Goal: Task Accomplishment & Management: Manage account settings

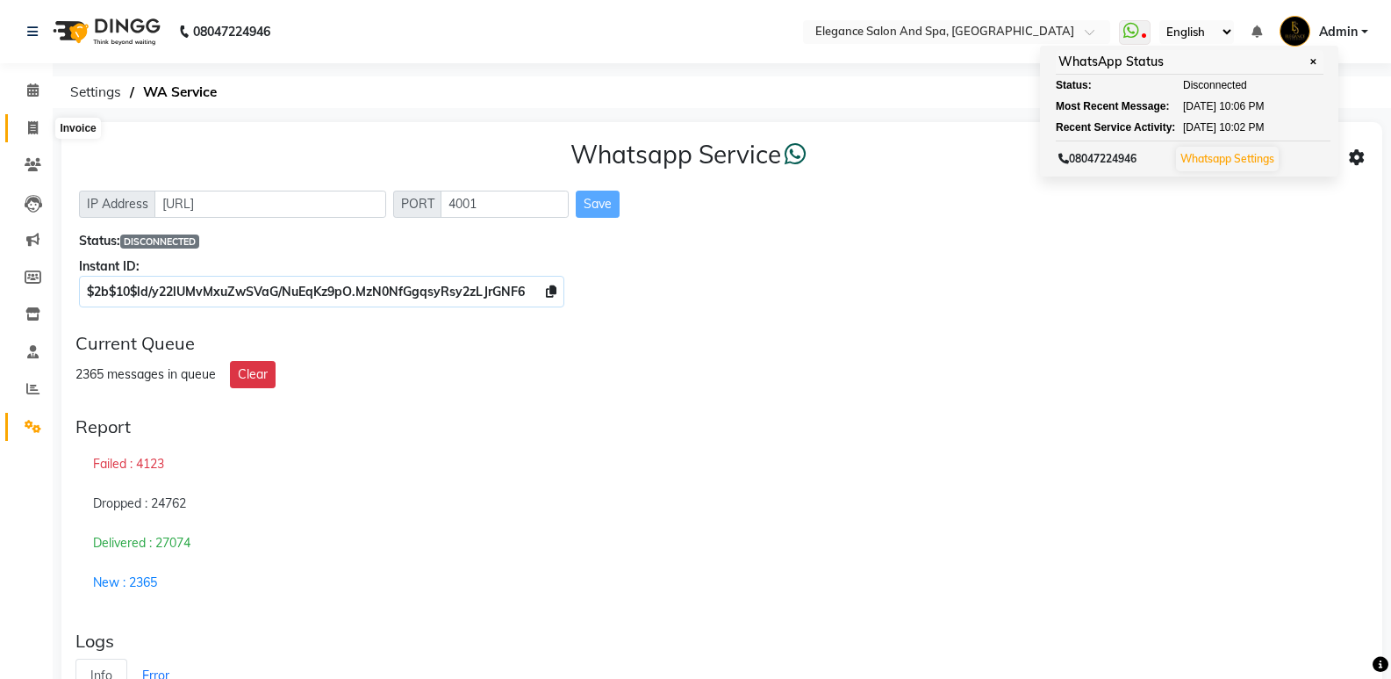
click at [25, 122] on span at bounding box center [33, 129] width 31 height 20
select select "service"
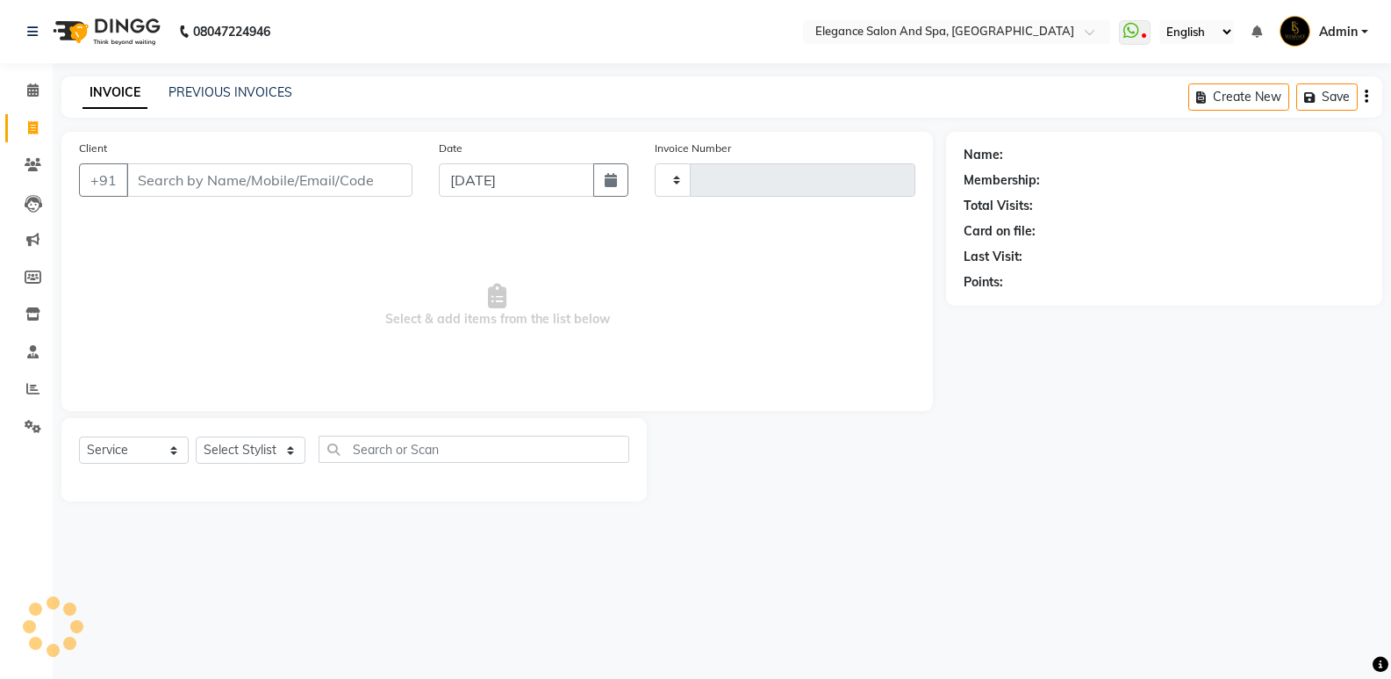
type input "1909"
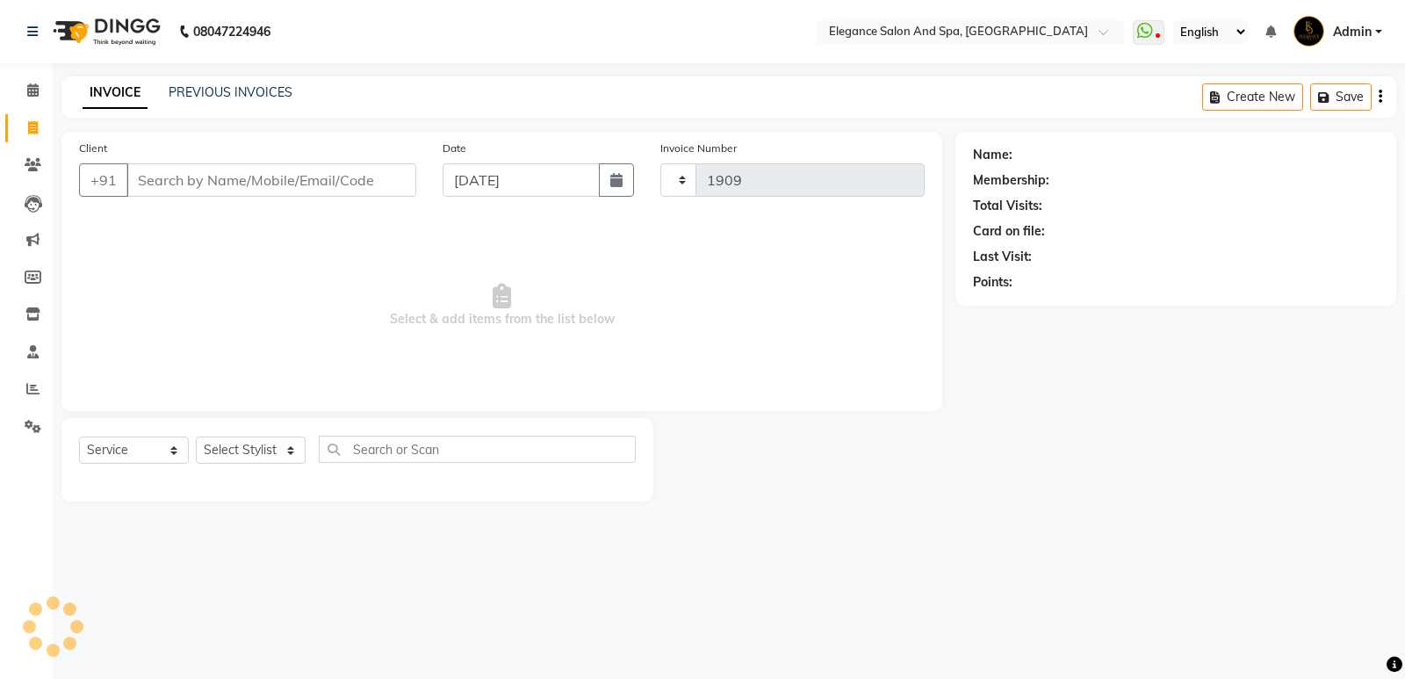
select select "5270"
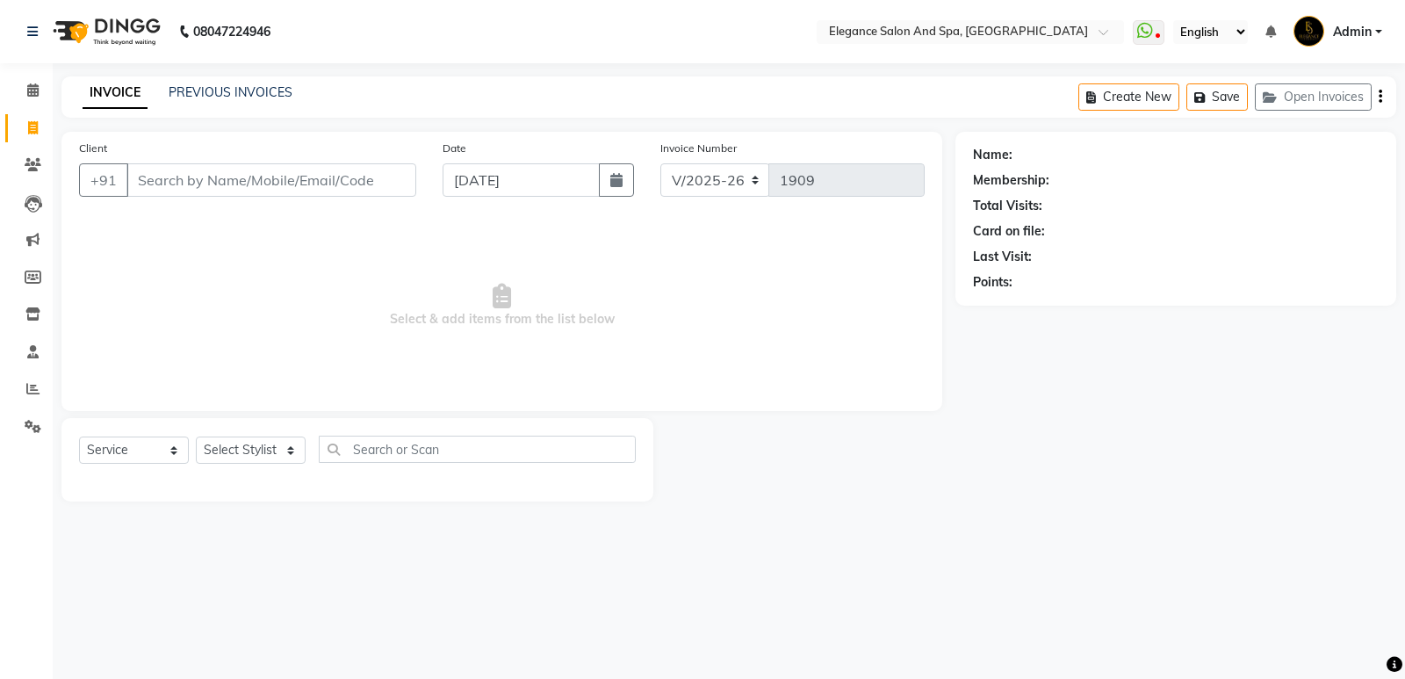
click at [205, 177] on input "Client" at bounding box center [271, 179] width 290 height 33
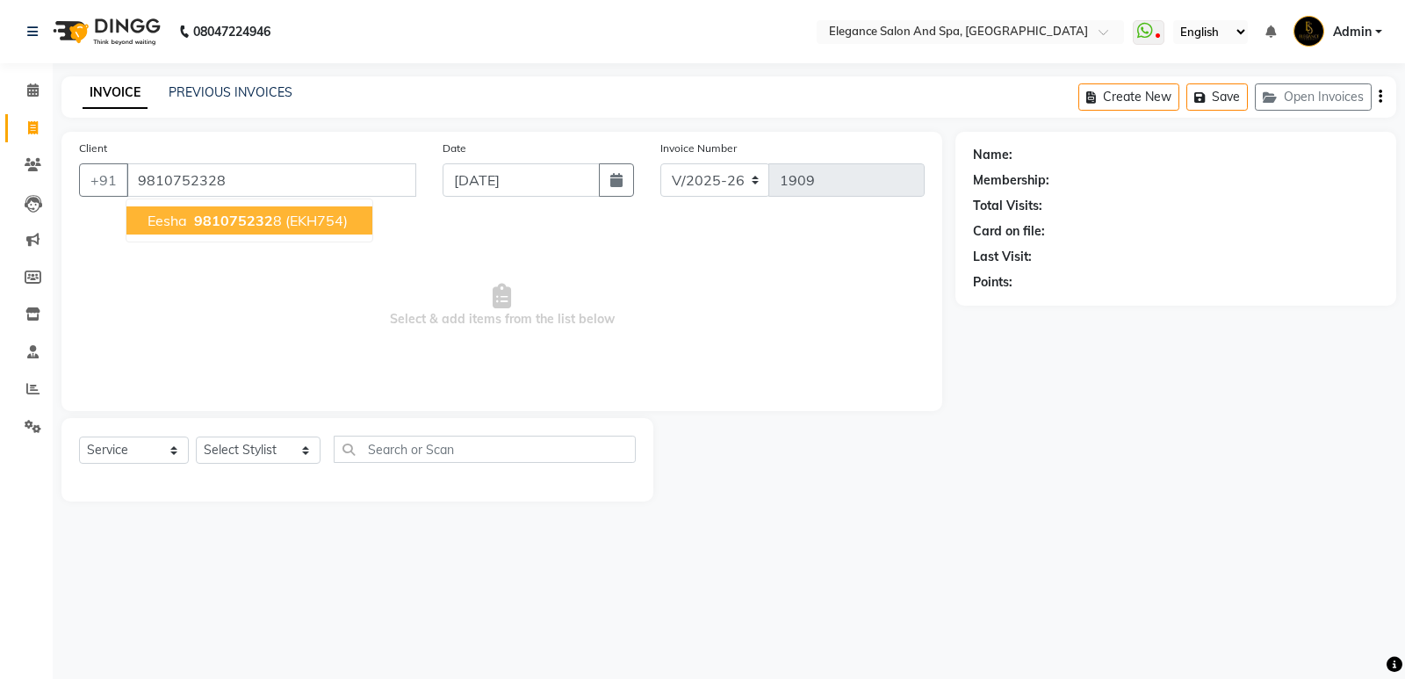
type input "9810752328"
click at [181, 221] on span "eesha" at bounding box center [167, 221] width 40 height 18
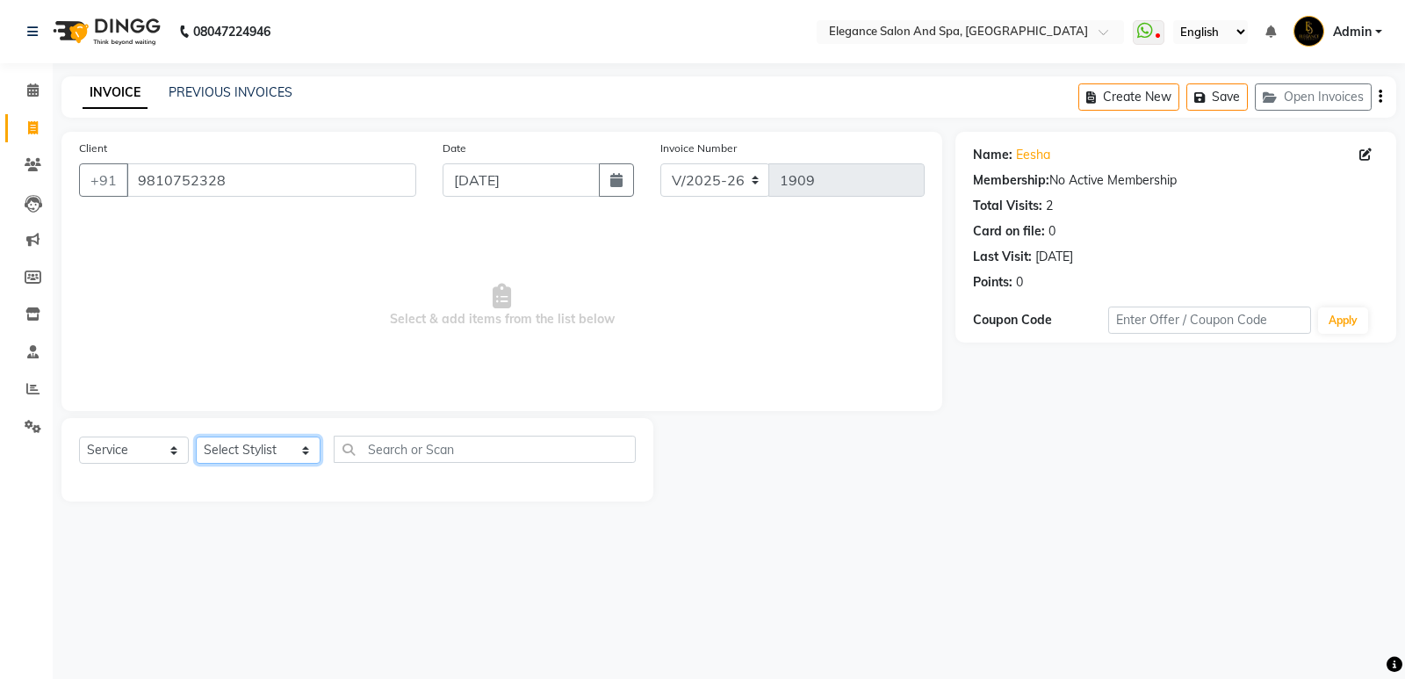
click at [276, 456] on select "Select Stylist [PERSON_NAME] [MEDICAL_DATA][PERSON_NAME] [PERSON_NAME] [PERSON_…" at bounding box center [258, 449] width 125 height 27
click at [196, 436] on select "Select Stylist [PERSON_NAME] [MEDICAL_DATA][PERSON_NAME] [PERSON_NAME] [PERSON_…" at bounding box center [258, 449] width 125 height 27
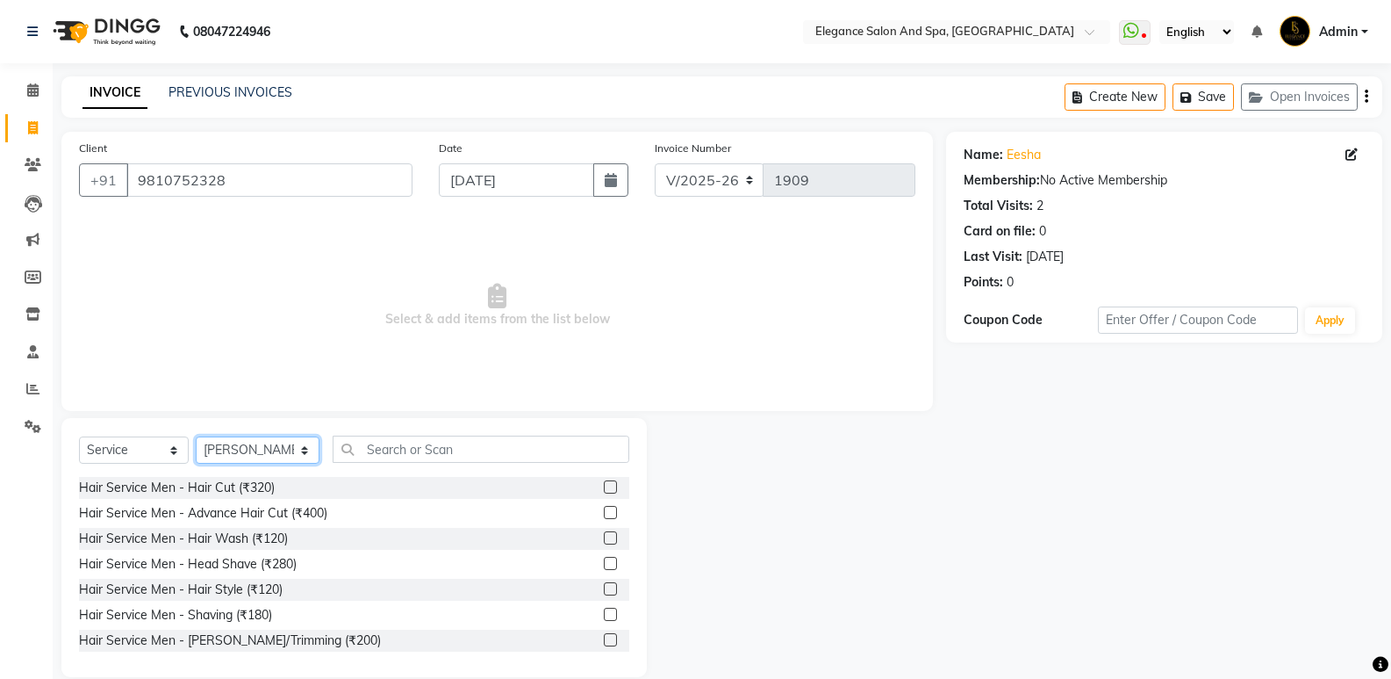
click at [270, 443] on select "Select Stylist [PERSON_NAME] [MEDICAL_DATA][PERSON_NAME] [PERSON_NAME] [PERSON_…" at bounding box center [258, 449] width 124 height 27
select select "88913"
click at [196, 436] on select "Select Stylist [PERSON_NAME] [MEDICAL_DATA][PERSON_NAME] [PERSON_NAME] [PERSON_…" at bounding box center [258, 449] width 124 height 27
click at [385, 451] on input "text" at bounding box center [481, 448] width 297 height 27
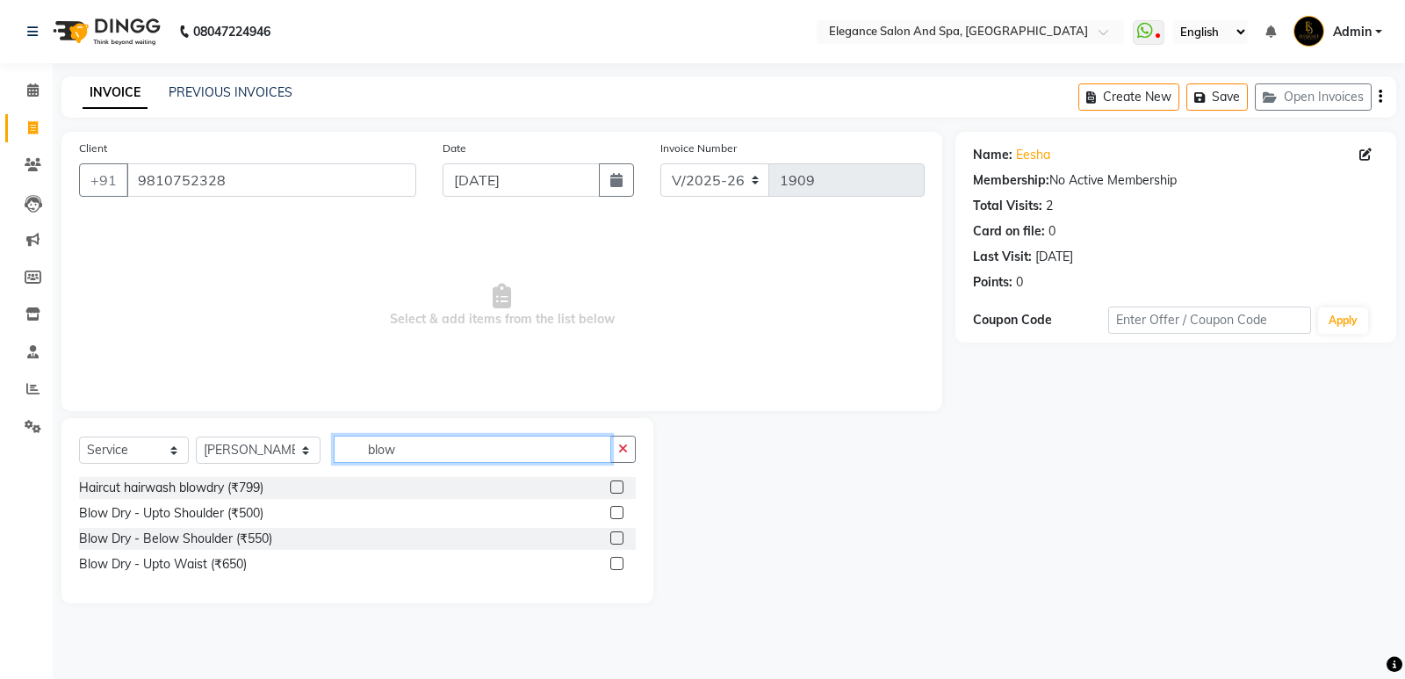
type input "blow"
click at [615, 514] on label at bounding box center [616, 512] width 13 height 13
click at [615, 514] on input "checkbox" at bounding box center [615, 512] width 11 height 11
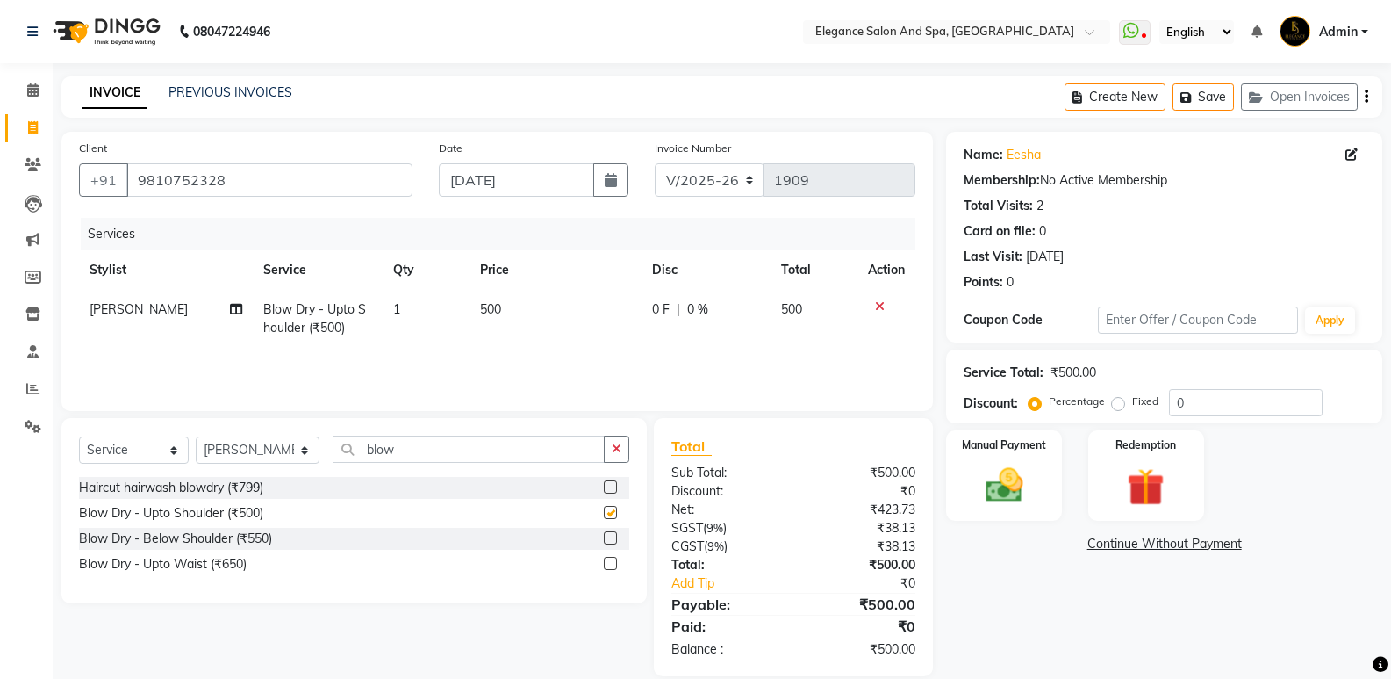
checkbox input "false"
click at [554, 447] on input "blow" at bounding box center [469, 448] width 272 height 27
click at [627, 452] on button "button" at bounding box center [616, 448] width 25 height 27
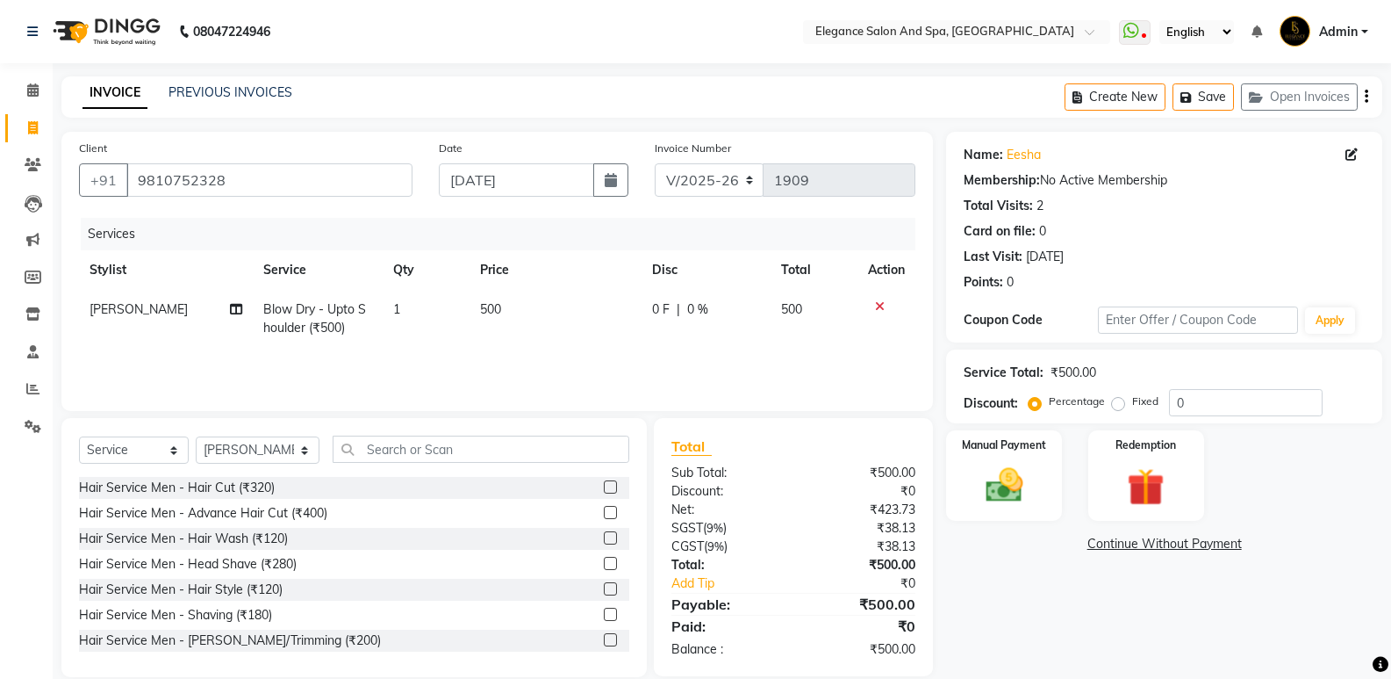
click at [880, 306] on icon at bounding box center [880, 306] width 10 height 12
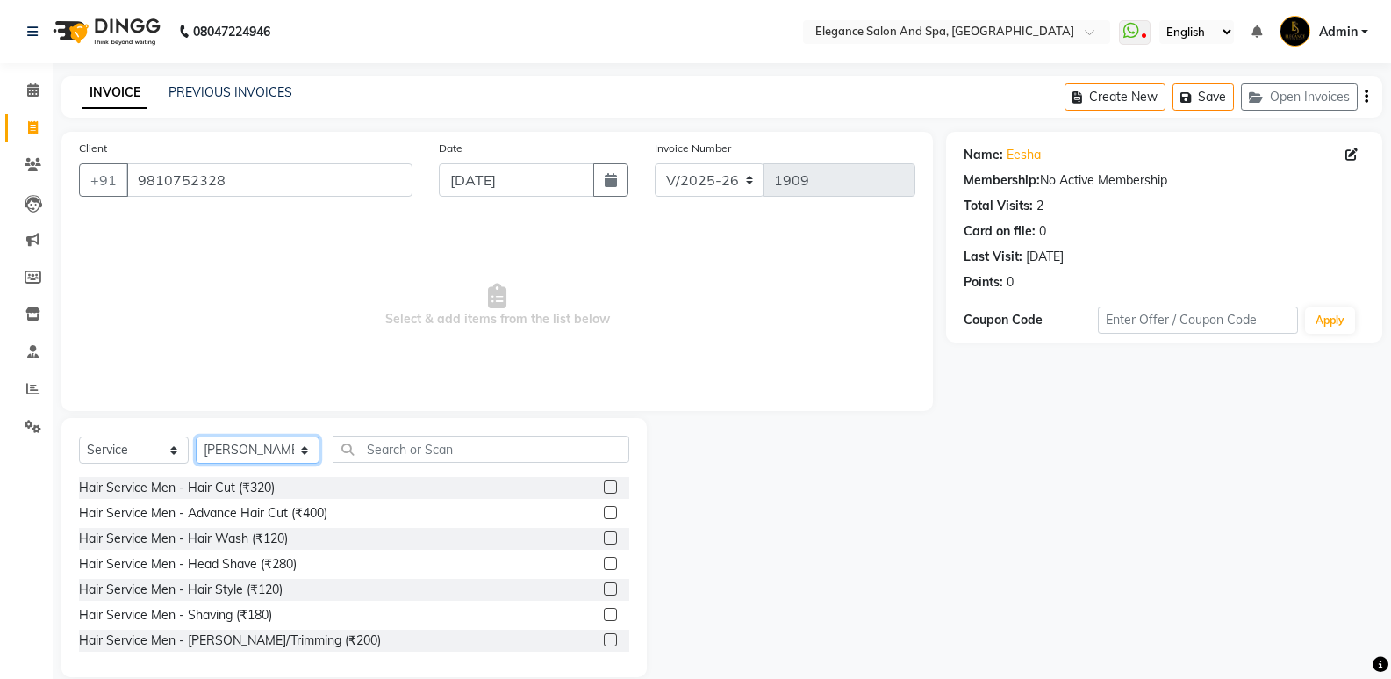
click at [235, 446] on select "Select Stylist [PERSON_NAME] [MEDICAL_DATA][PERSON_NAME] [PERSON_NAME] [PERSON_…" at bounding box center [258, 449] width 124 height 27
select select "89067"
click at [196, 436] on select "Select Stylist [PERSON_NAME] [MEDICAL_DATA][PERSON_NAME] [PERSON_NAME] [PERSON_…" at bounding box center [258, 449] width 124 height 27
click at [382, 457] on input "text" at bounding box center [481, 448] width 297 height 27
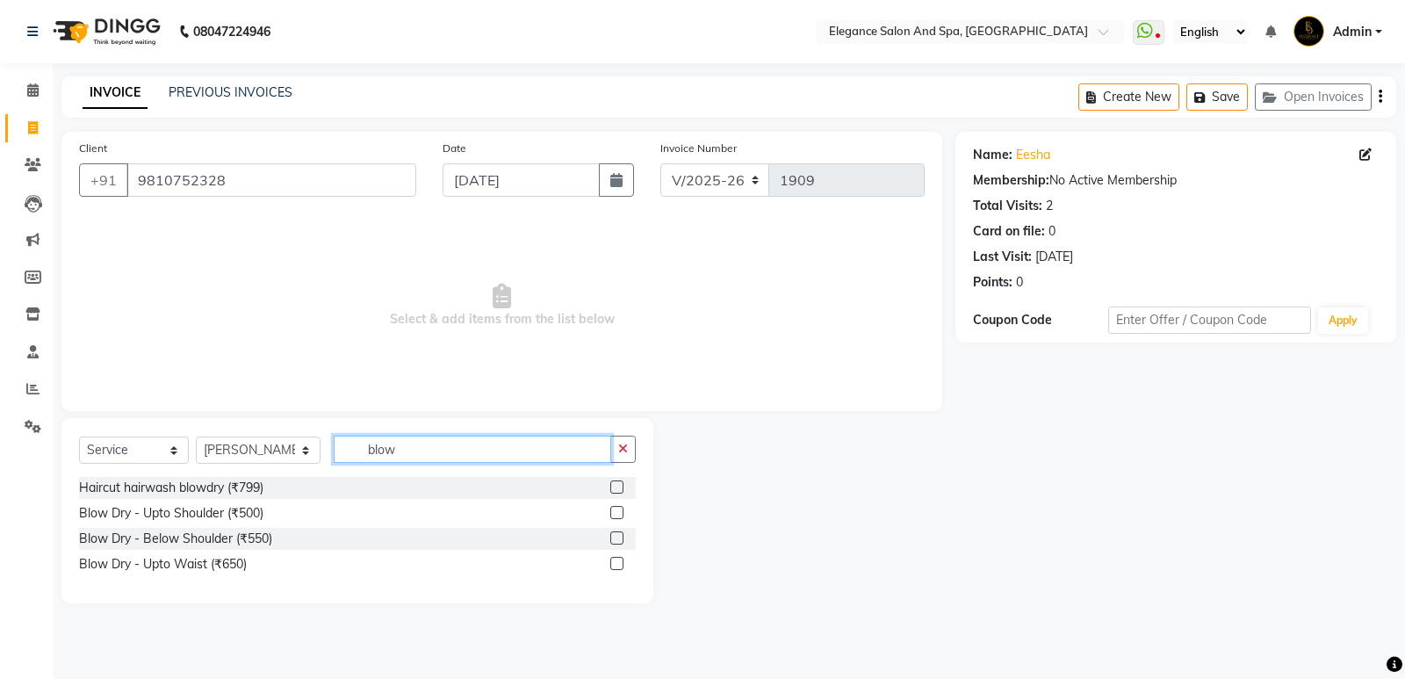
type input "blow"
click at [615, 511] on label at bounding box center [616, 512] width 13 height 13
click at [615, 511] on input "checkbox" at bounding box center [615, 512] width 11 height 11
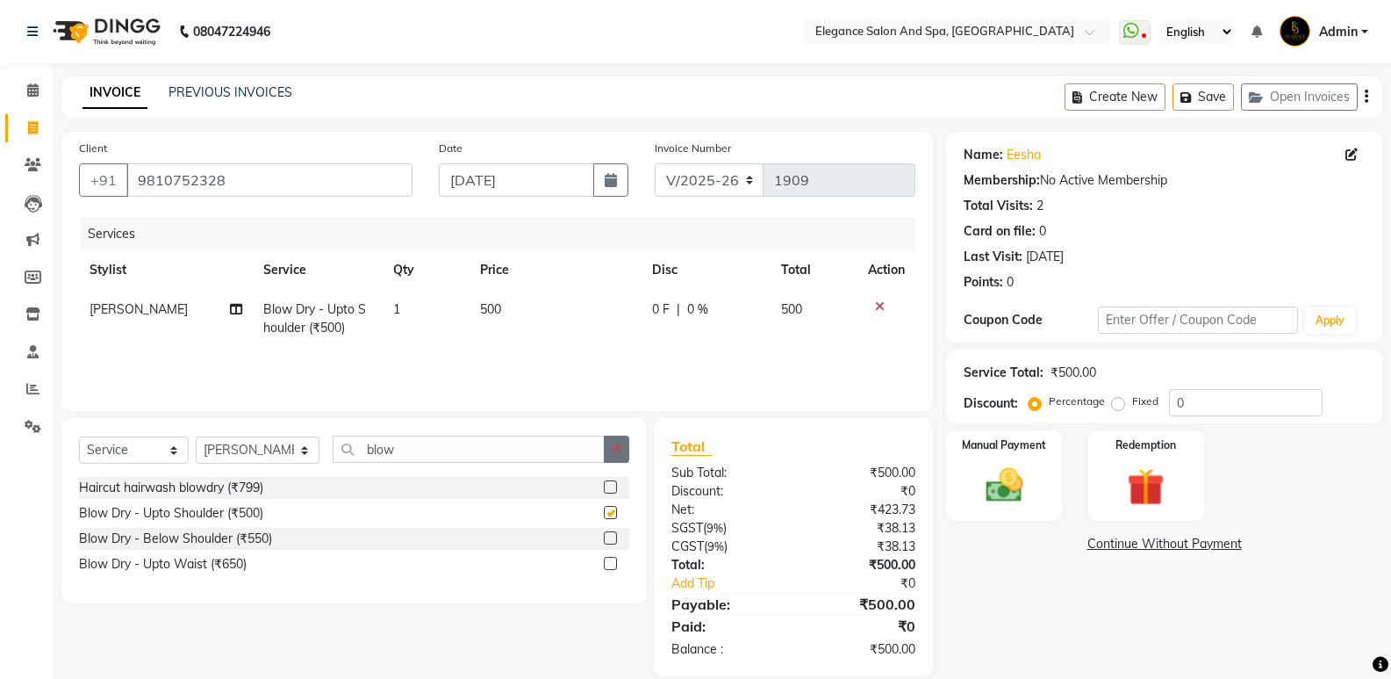
checkbox input "false"
click at [610, 445] on button "button" at bounding box center [616, 448] width 25 height 27
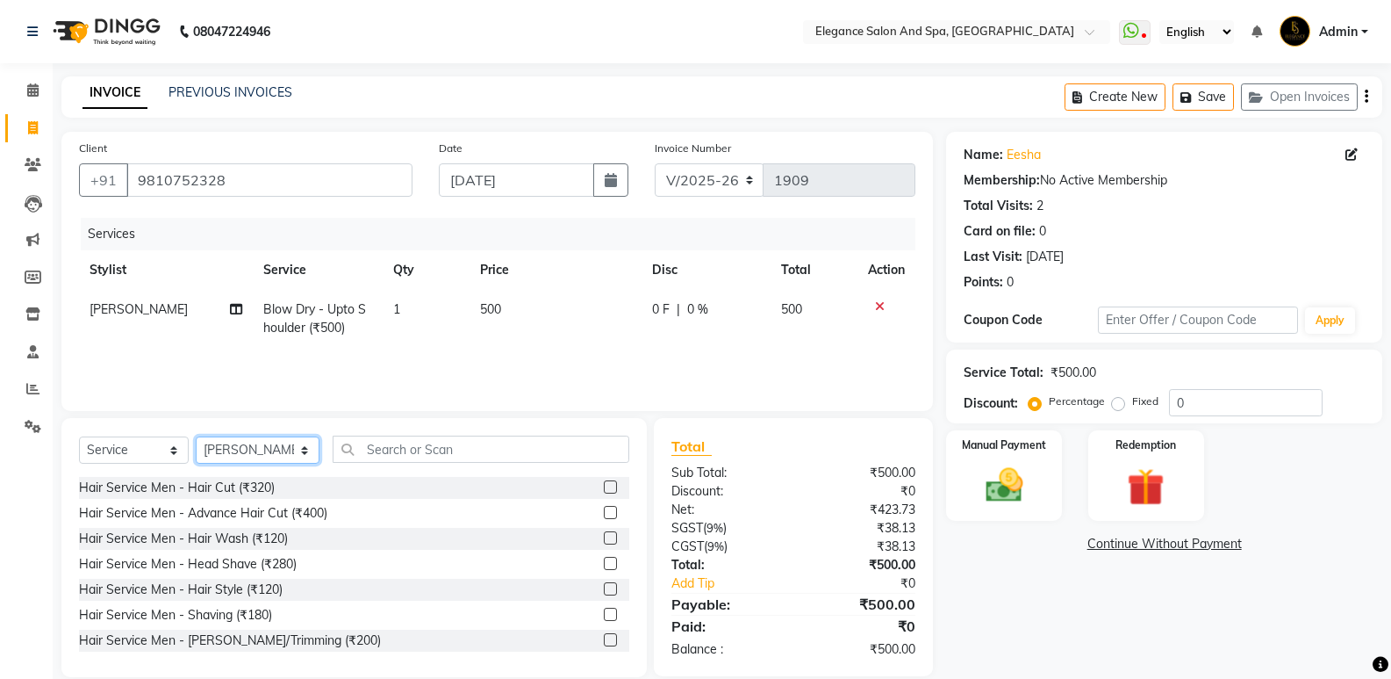
click at [257, 441] on select "Select Stylist [PERSON_NAME] [MEDICAL_DATA][PERSON_NAME] [PERSON_NAME] [PERSON_…" at bounding box center [258, 449] width 124 height 27
select select "88913"
click at [196, 436] on select "Select Stylist [PERSON_NAME] [MEDICAL_DATA][PERSON_NAME] [PERSON_NAME] [PERSON_…" at bounding box center [258, 449] width 124 height 27
click at [416, 443] on input "text" at bounding box center [481, 448] width 297 height 27
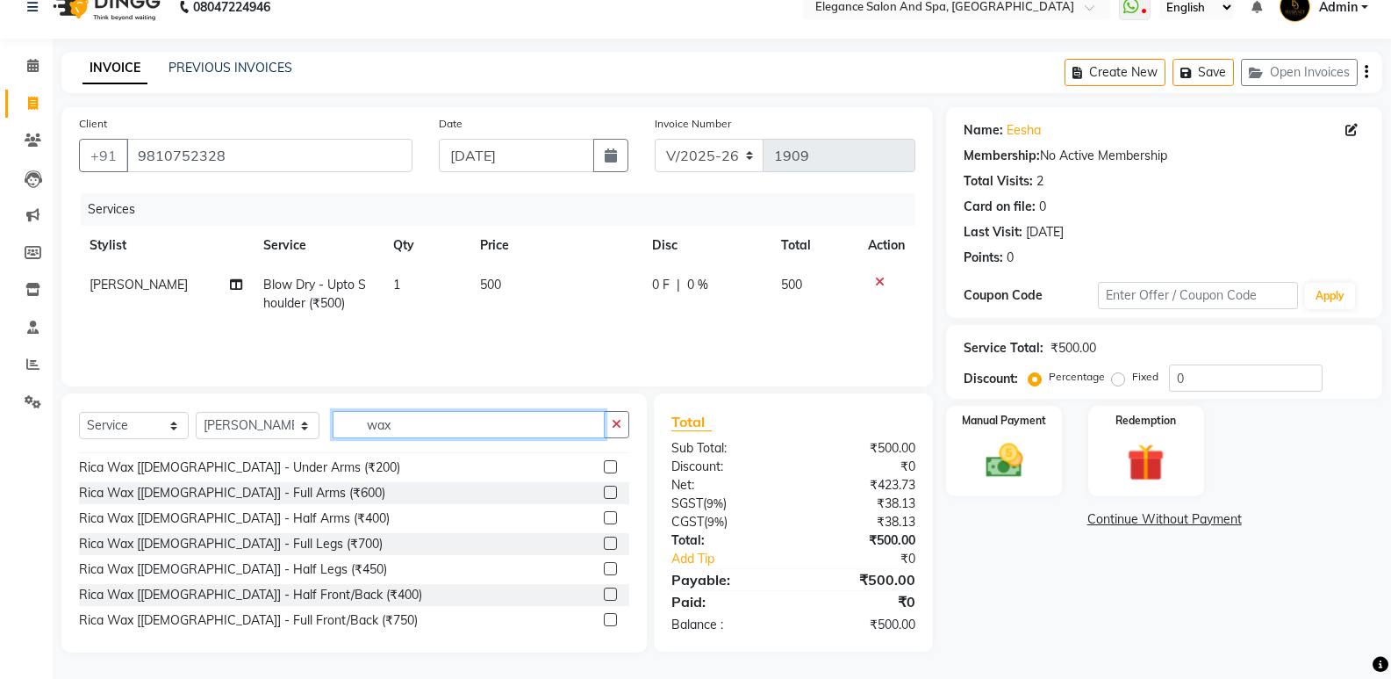
scroll to position [1010, 0]
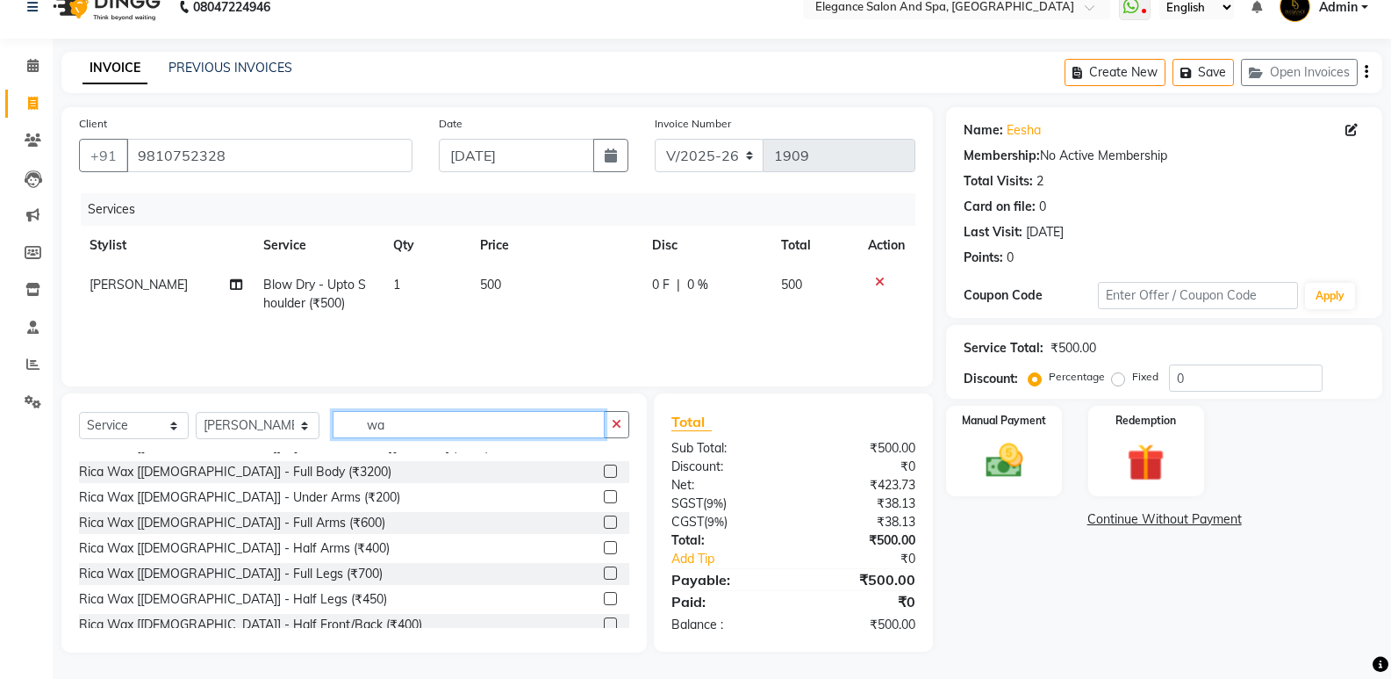
type input "w"
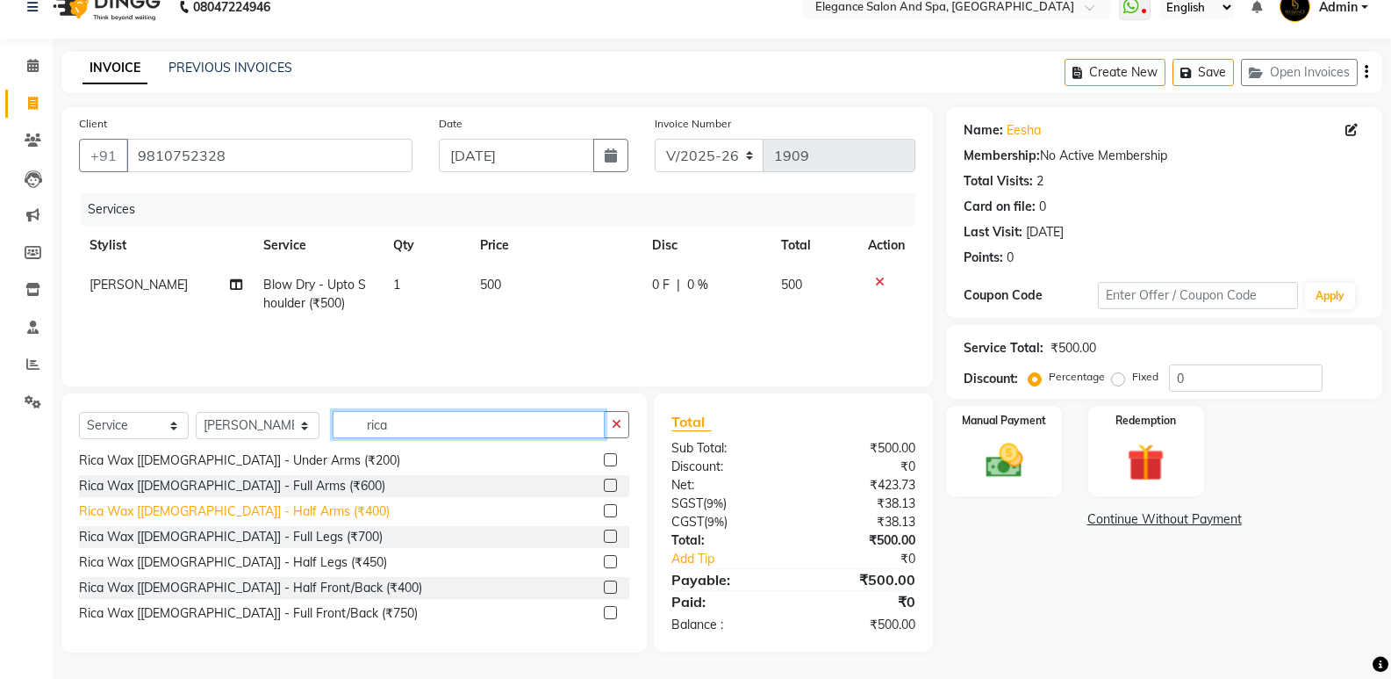
scroll to position [176, 0]
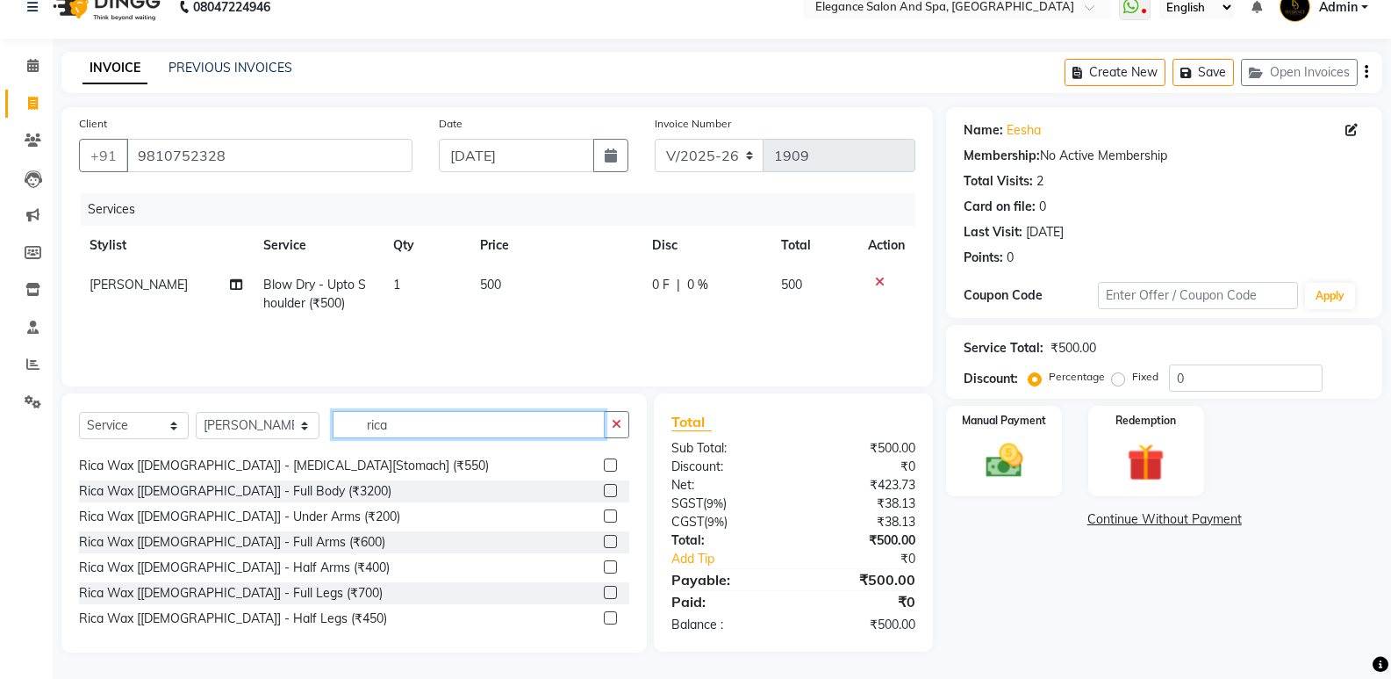
type input "rica"
click at [604, 543] on label at bounding box center [610, 541] width 13 height 13
click at [604, 543] on input "checkbox" at bounding box center [609, 541] width 11 height 11
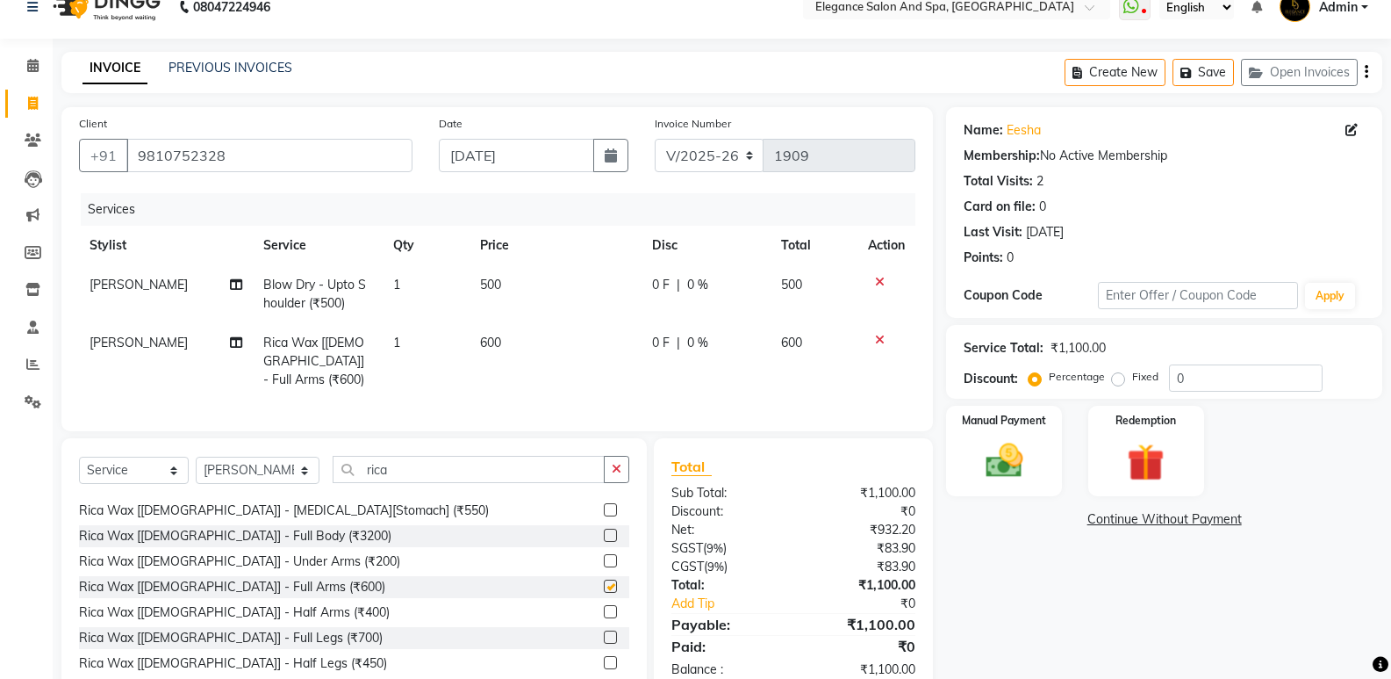
checkbox input "false"
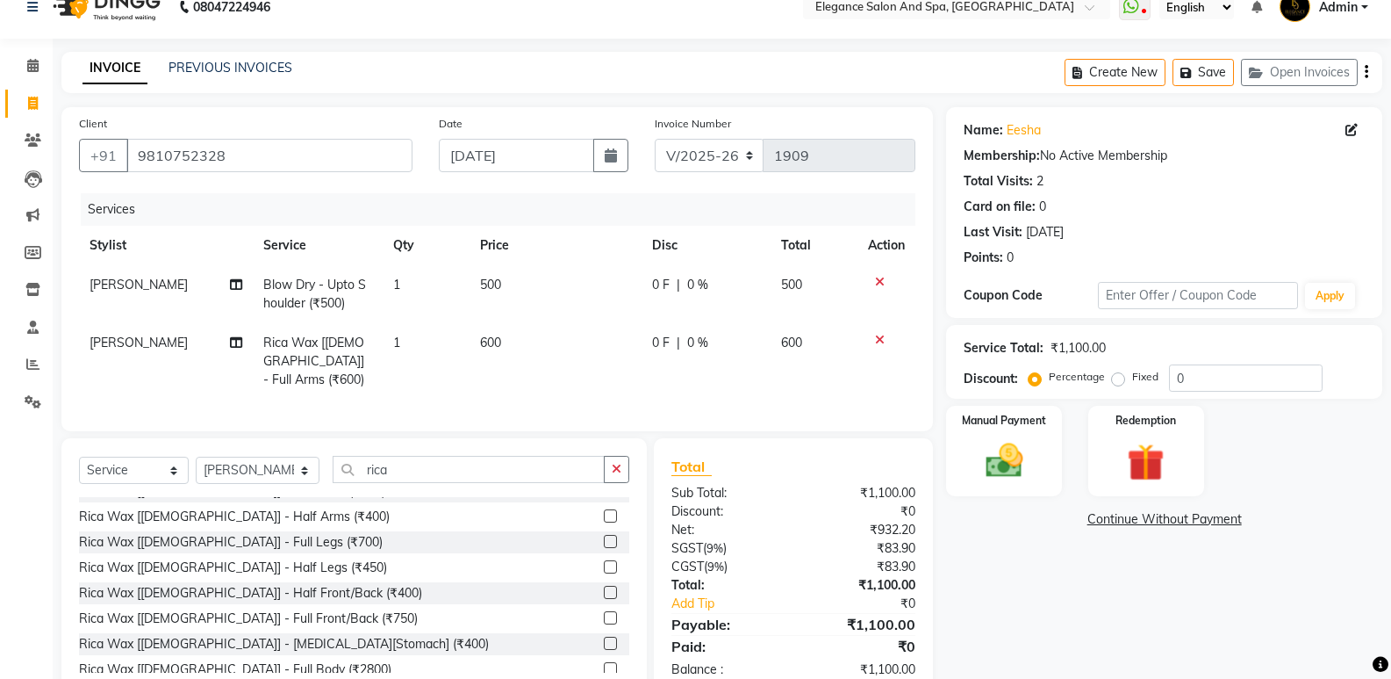
scroll to position [183, 0]
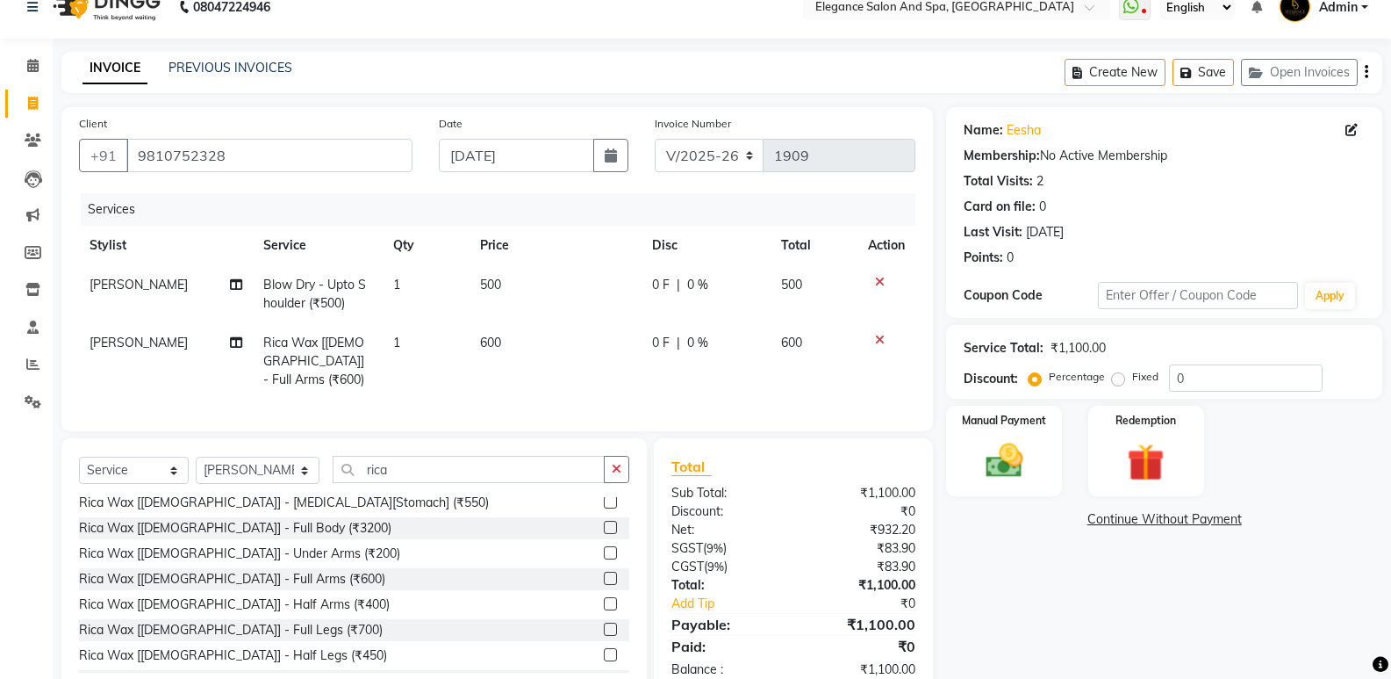
click at [604, 549] on label at bounding box center [610, 552] width 13 height 13
click at [604, 549] on input "checkbox" at bounding box center [609, 553] width 11 height 11
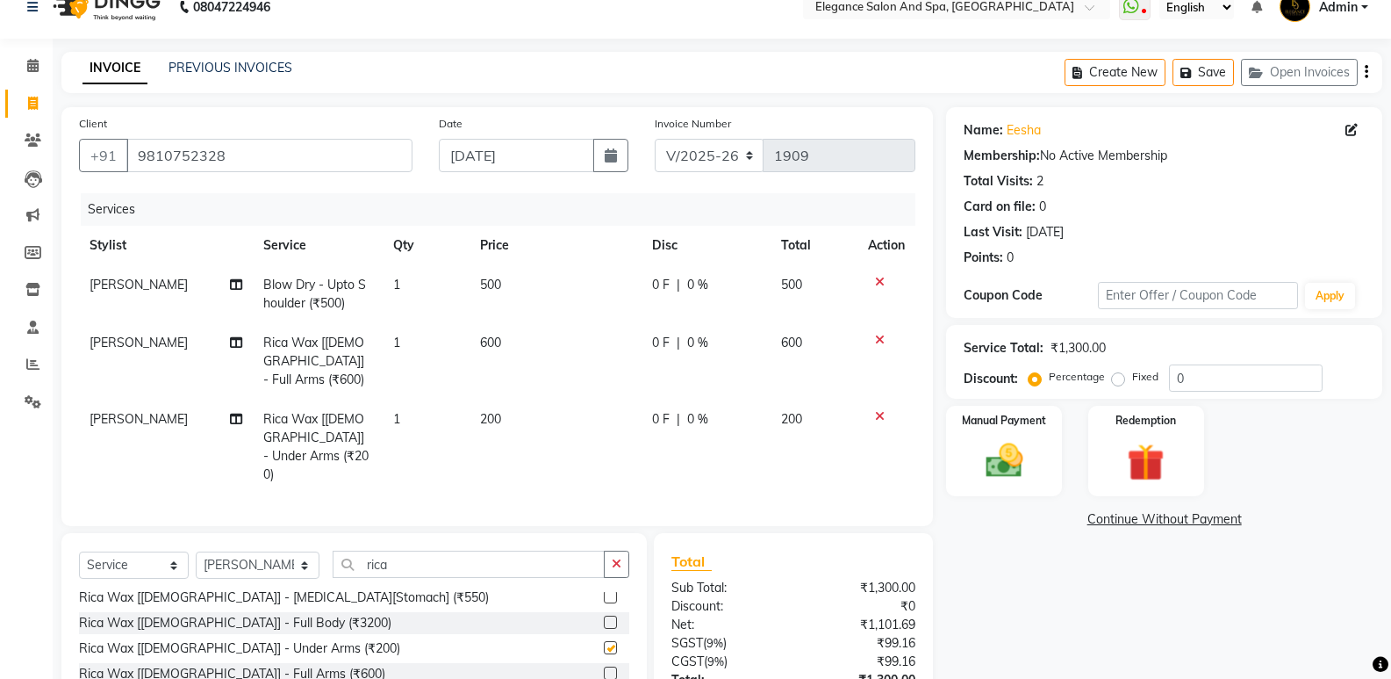
checkbox input "false"
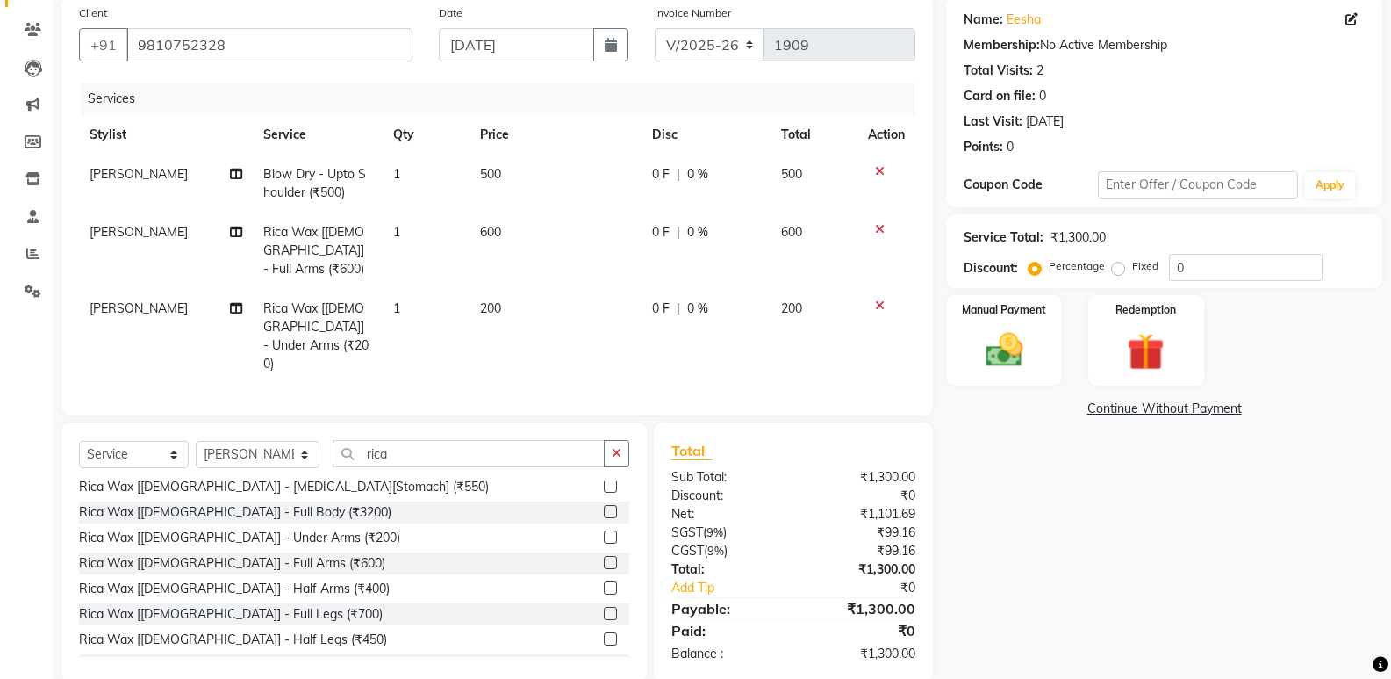
scroll to position [140, 0]
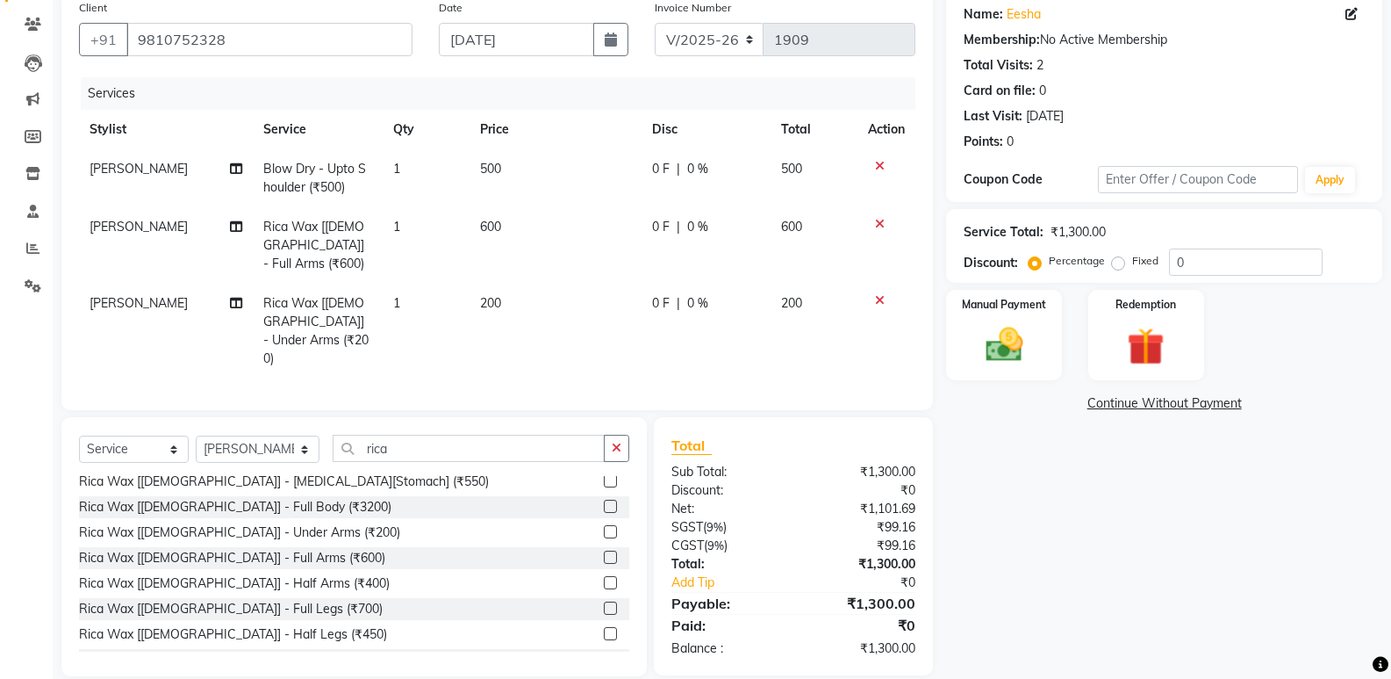
click at [604, 601] on label at bounding box center [610, 607] width 13 height 13
click at [604, 603] on input "checkbox" at bounding box center [609, 608] width 11 height 11
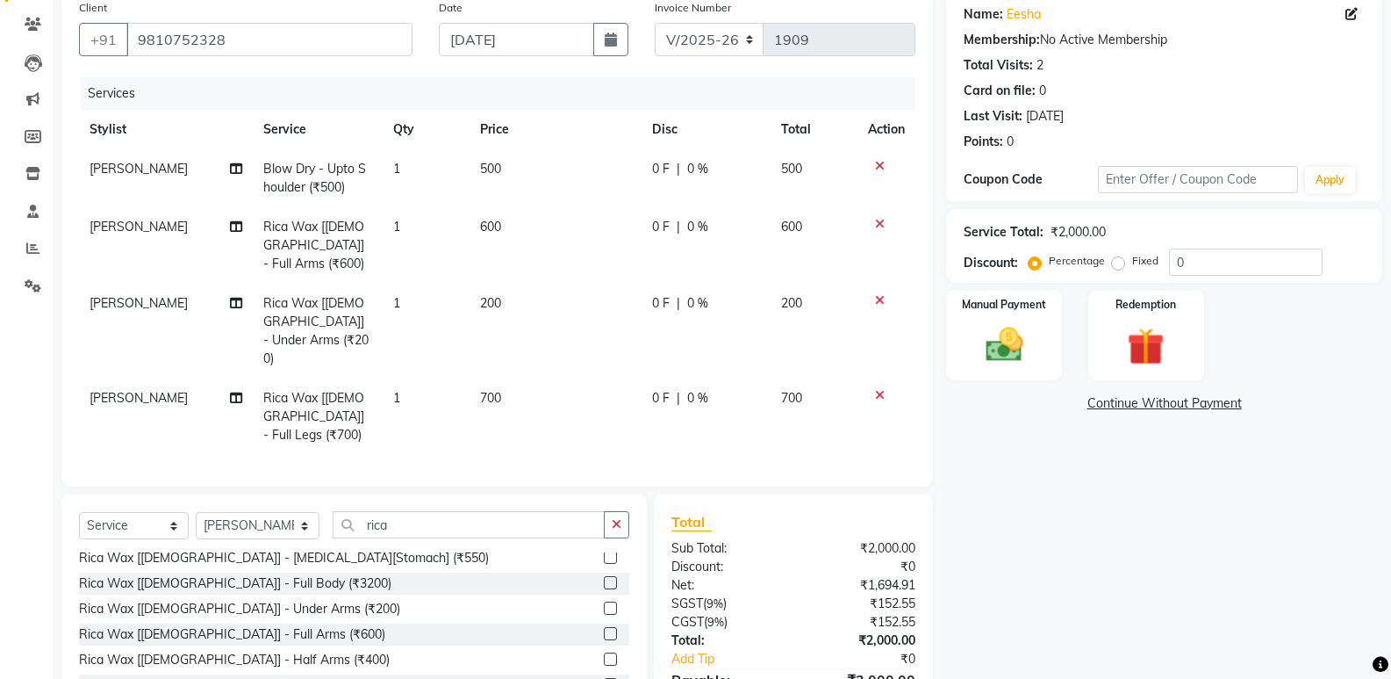
checkbox input "false"
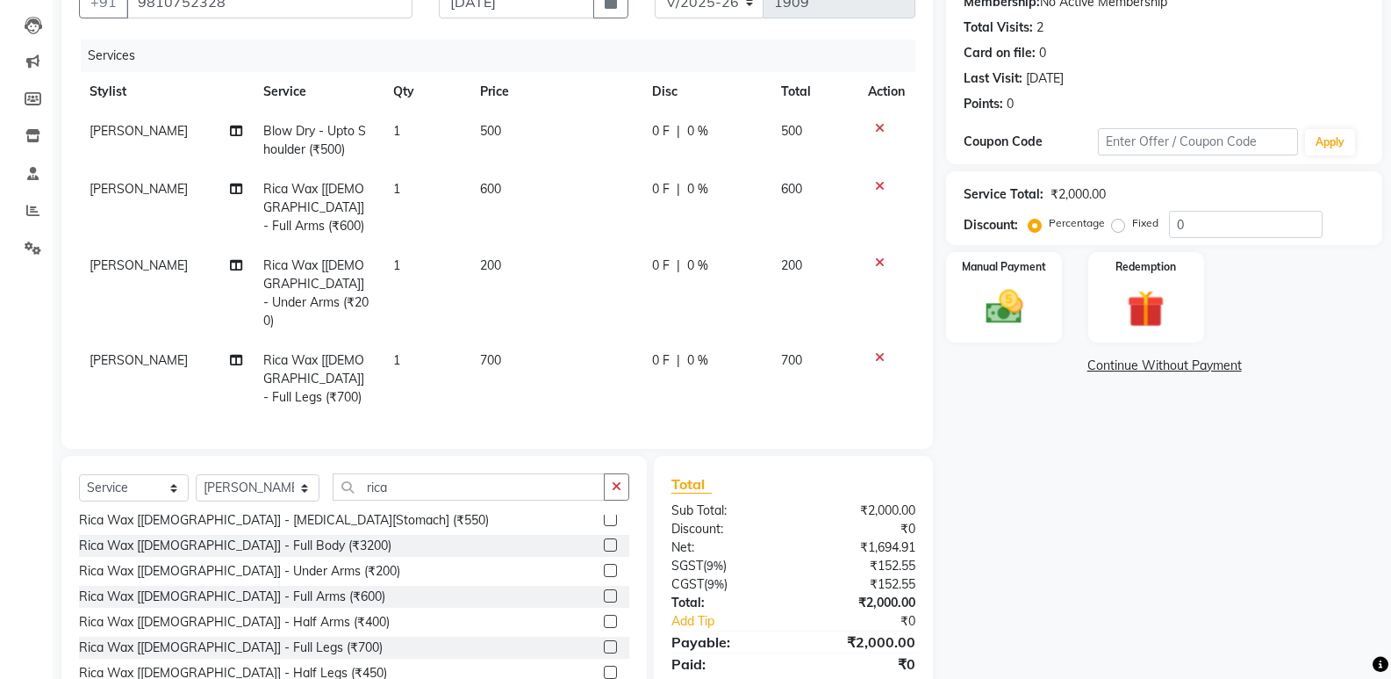
scroll to position [198, 0]
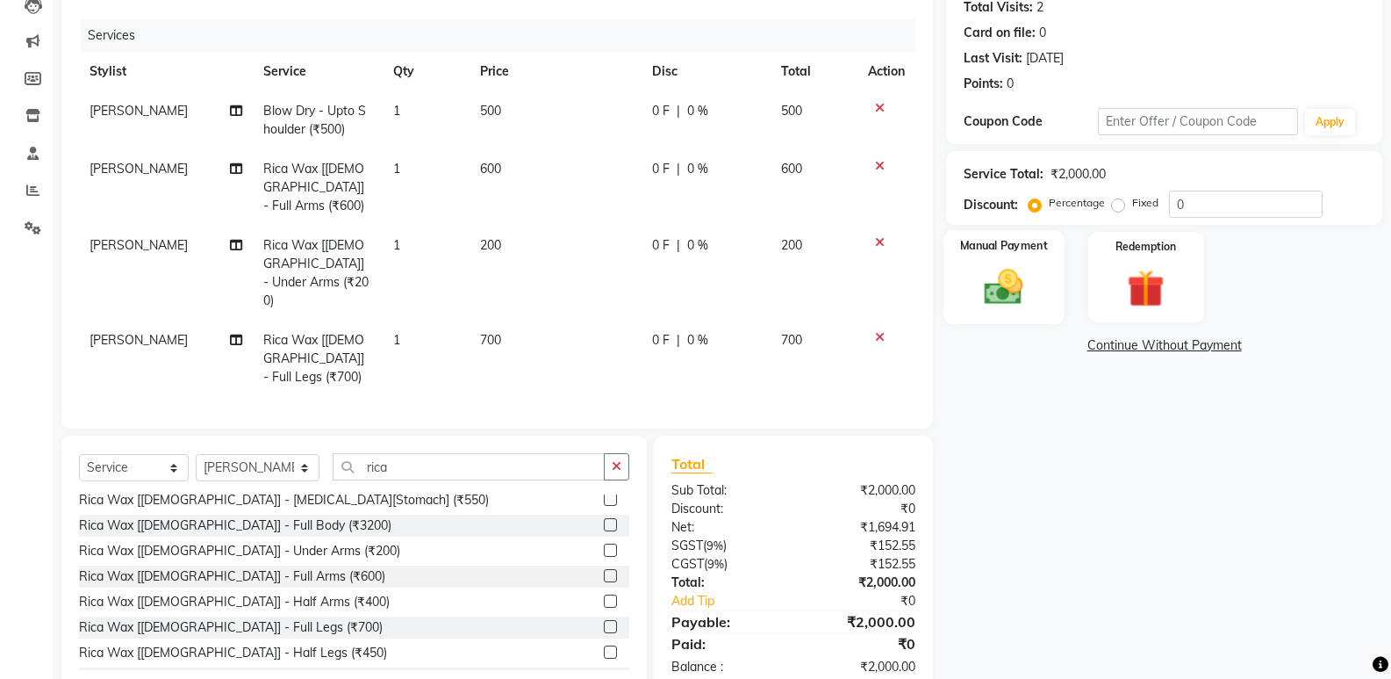
click at [1039, 248] on div "Manual Payment" at bounding box center [1005, 277] width 120 height 94
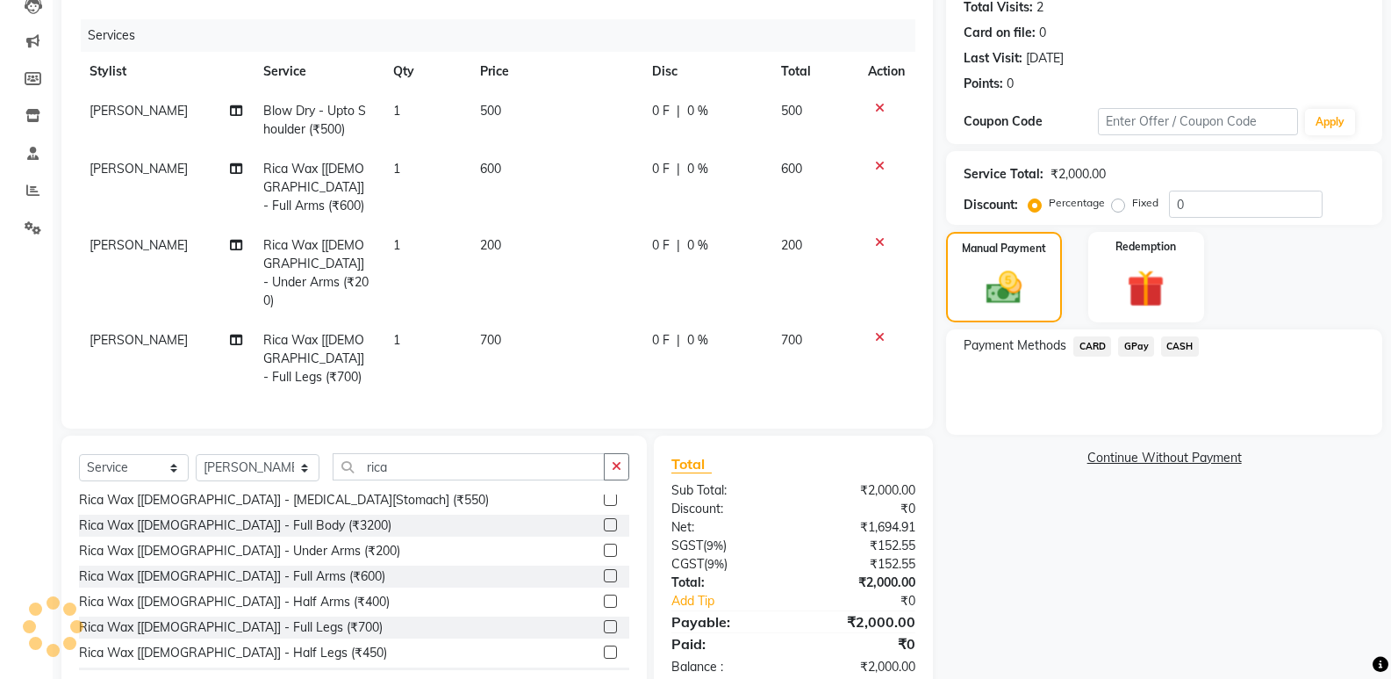
click at [1175, 348] on span "CASH" at bounding box center [1180, 346] width 38 height 20
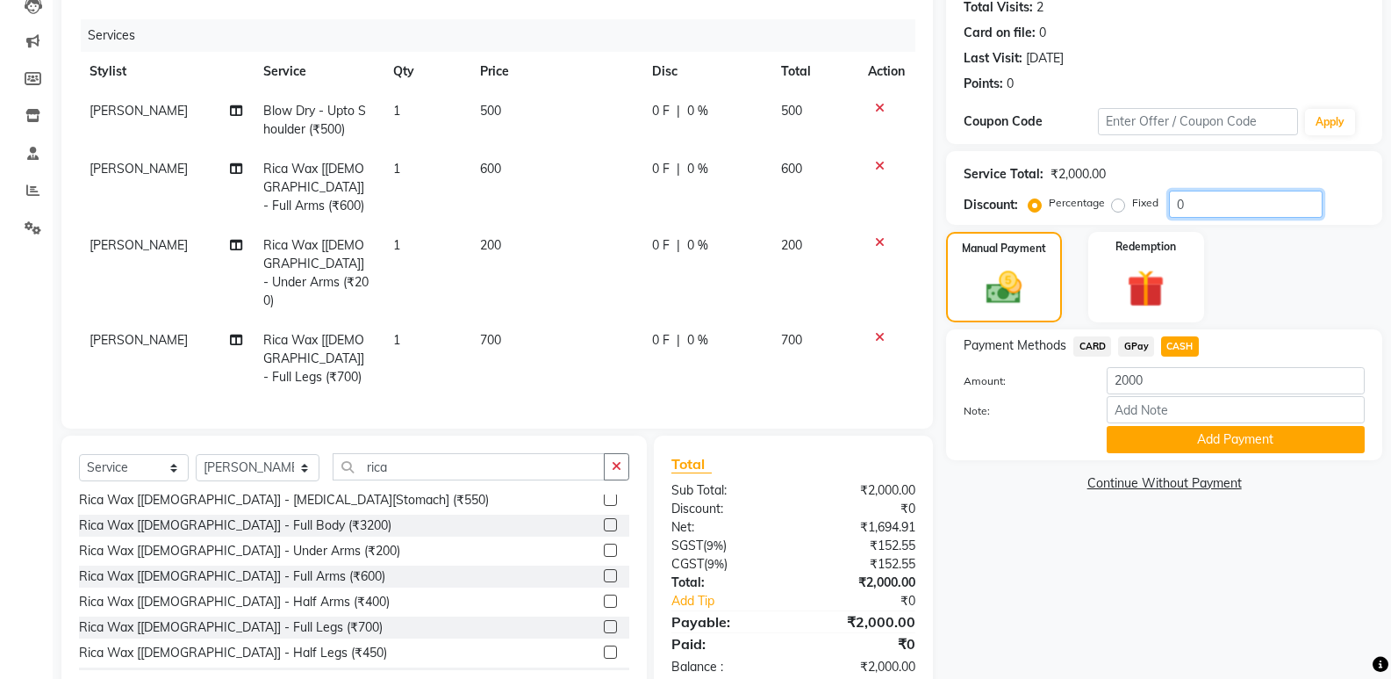
click at [1222, 197] on input "0" at bounding box center [1246, 204] width 154 height 27
type input "20"
click at [1033, 499] on div "Name: [PERSON_NAME] Membership: No Active Membership Total Visits: 2 Card on fi…" at bounding box center [1170, 313] width 449 height 761
click at [1171, 435] on button "Add Payment" at bounding box center [1236, 439] width 258 height 27
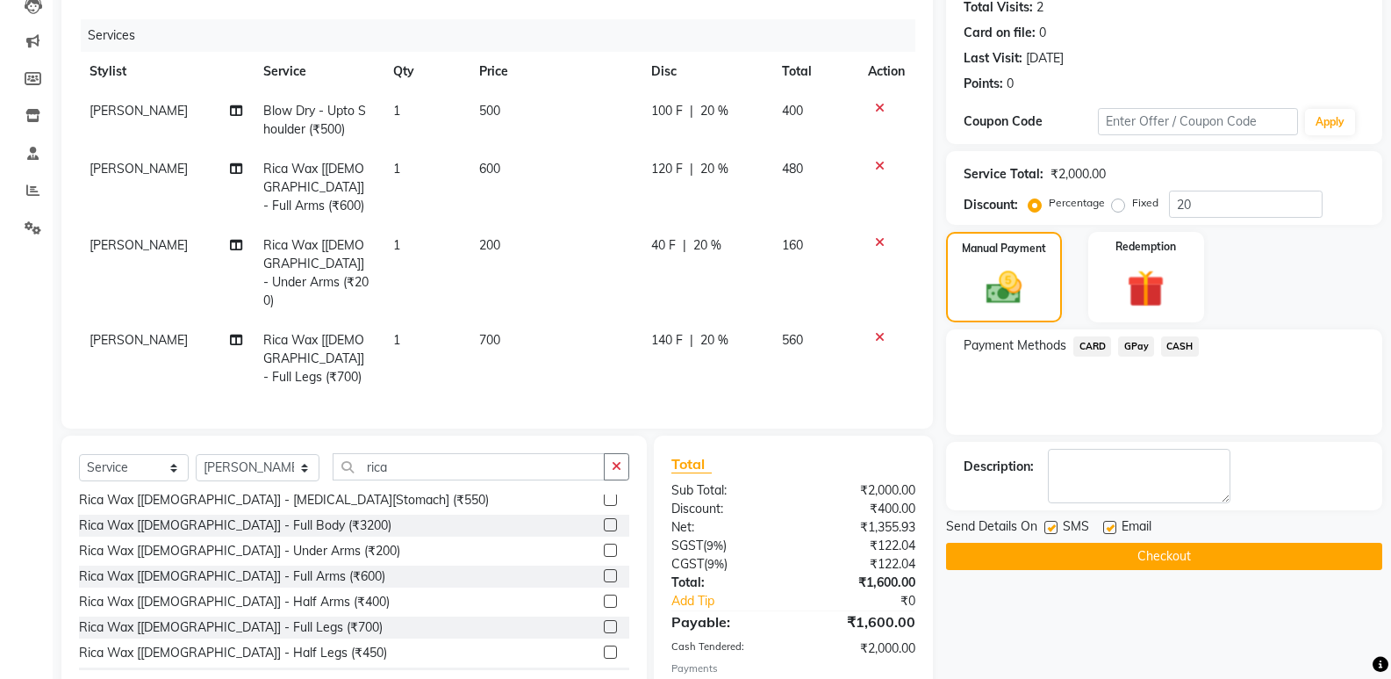
click at [910, 678] on icon at bounding box center [911, 685] width 10 height 12
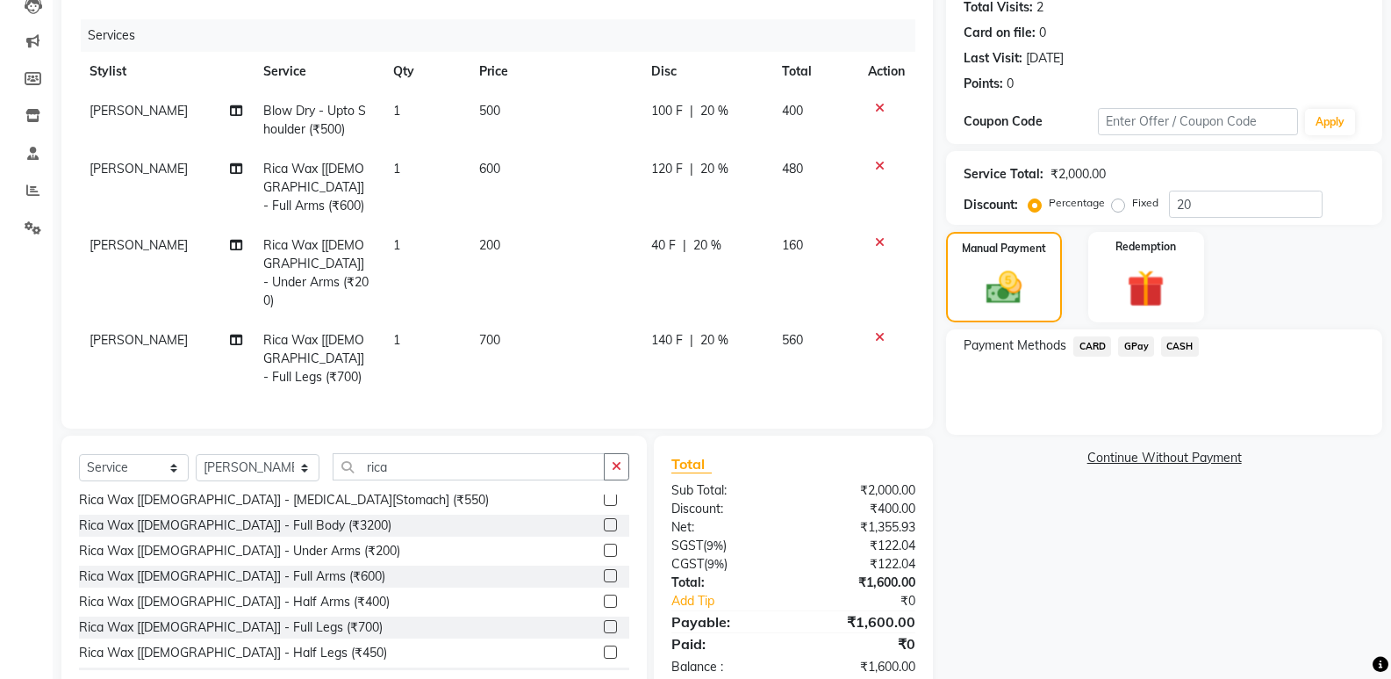
click at [1175, 348] on span "CASH" at bounding box center [1180, 346] width 38 height 20
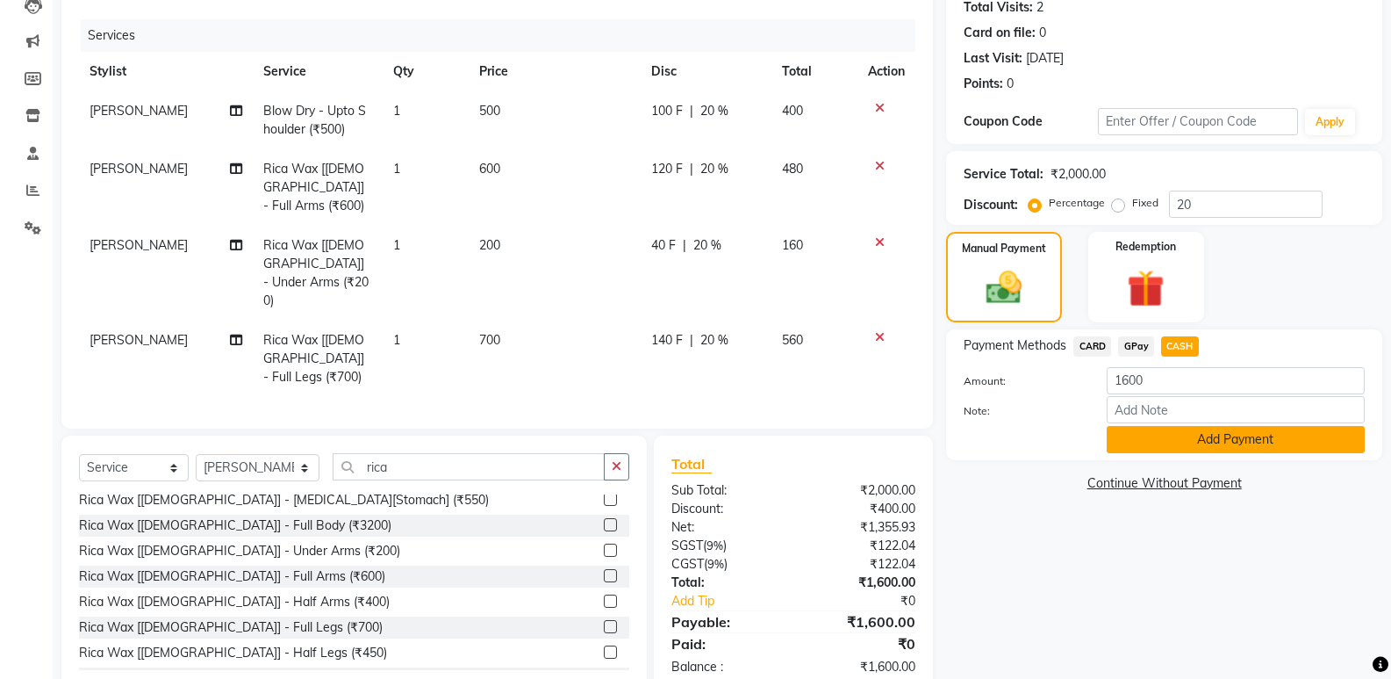
click at [1197, 445] on button "Add Payment" at bounding box center [1236, 439] width 258 height 27
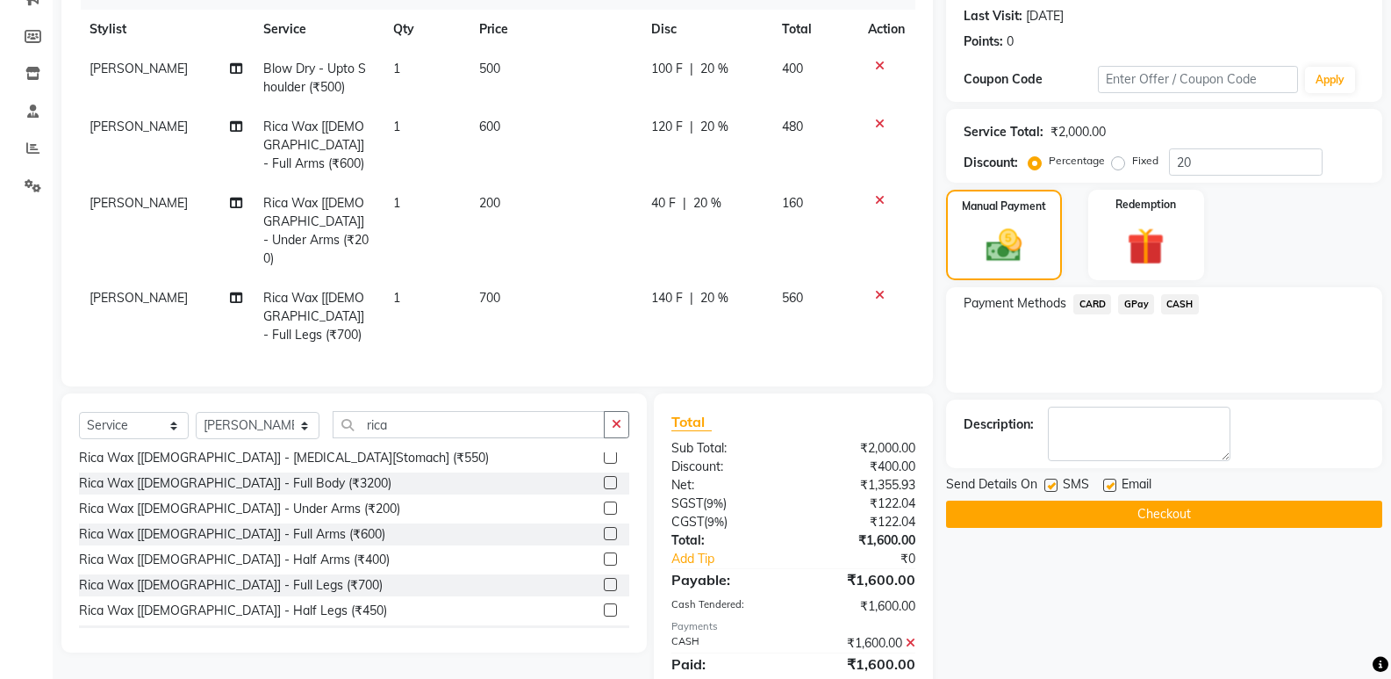
scroll to position [260, 0]
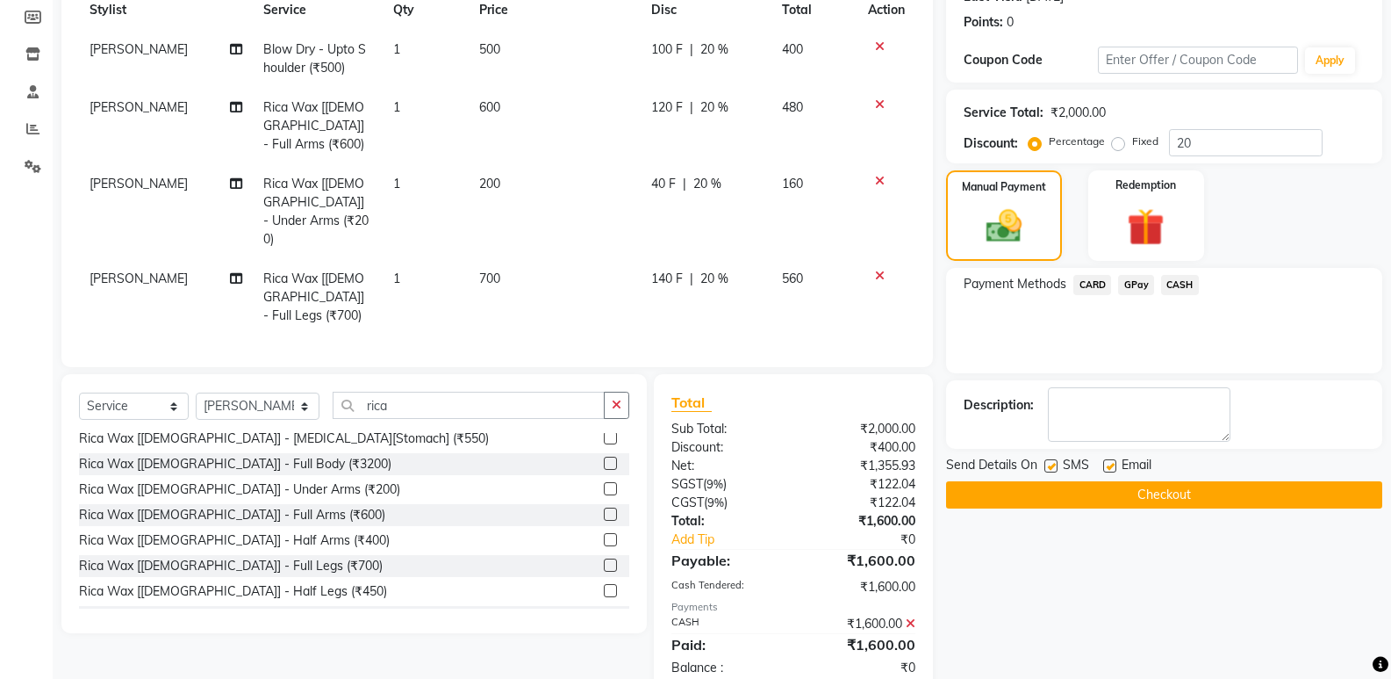
click at [1207, 489] on button "Checkout" at bounding box center [1164, 494] width 436 height 27
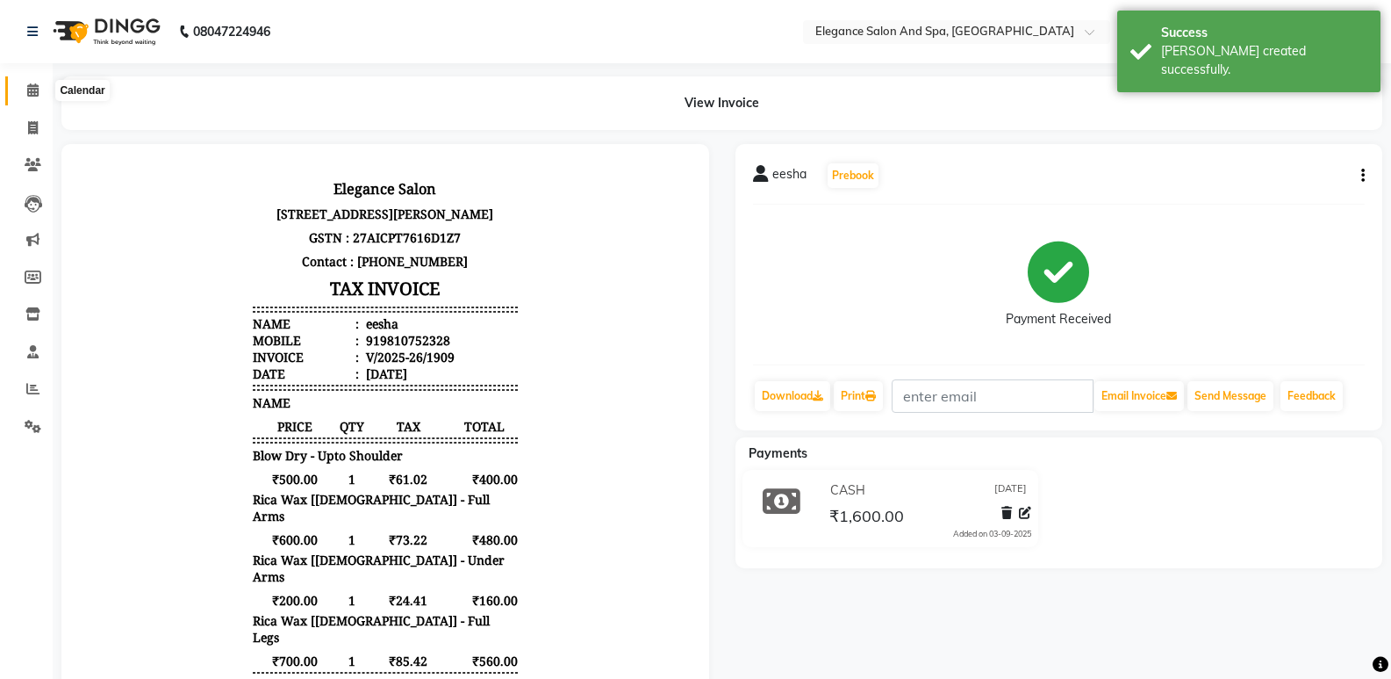
click at [40, 87] on span at bounding box center [33, 91] width 31 height 20
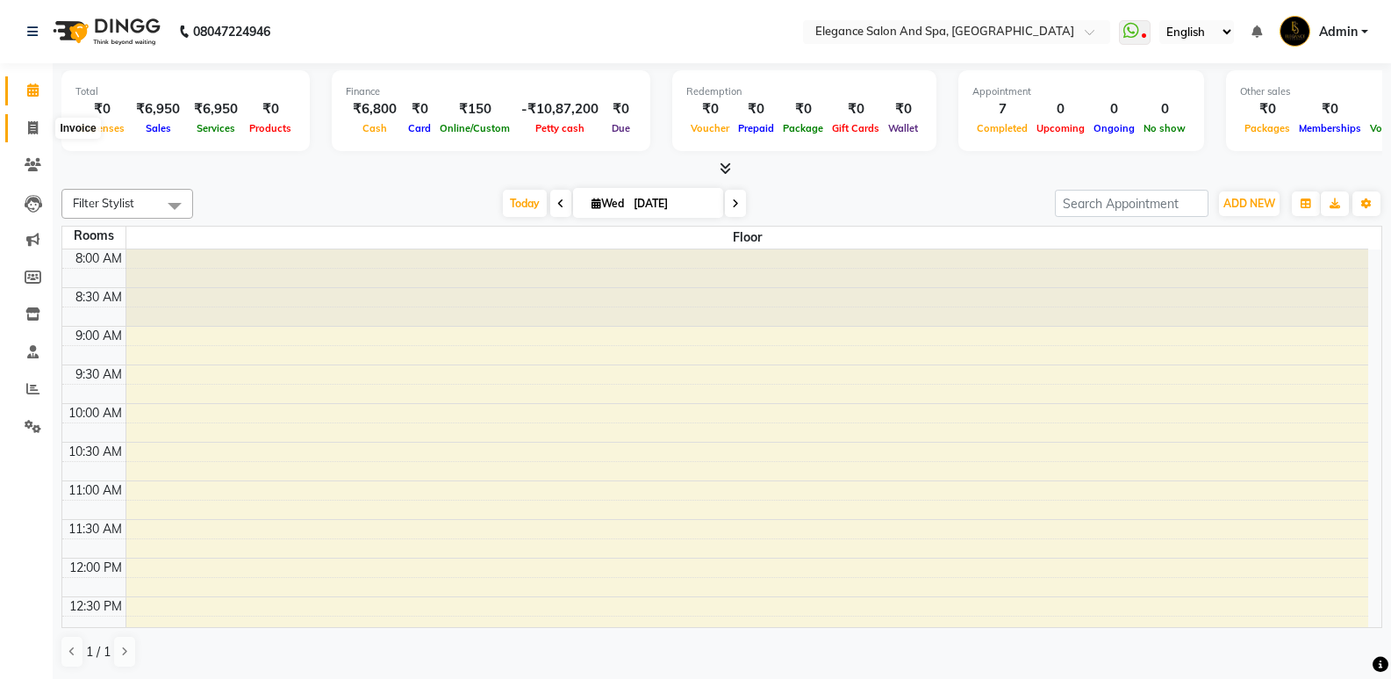
click at [25, 133] on span at bounding box center [33, 129] width 31 height 20
select select "service"
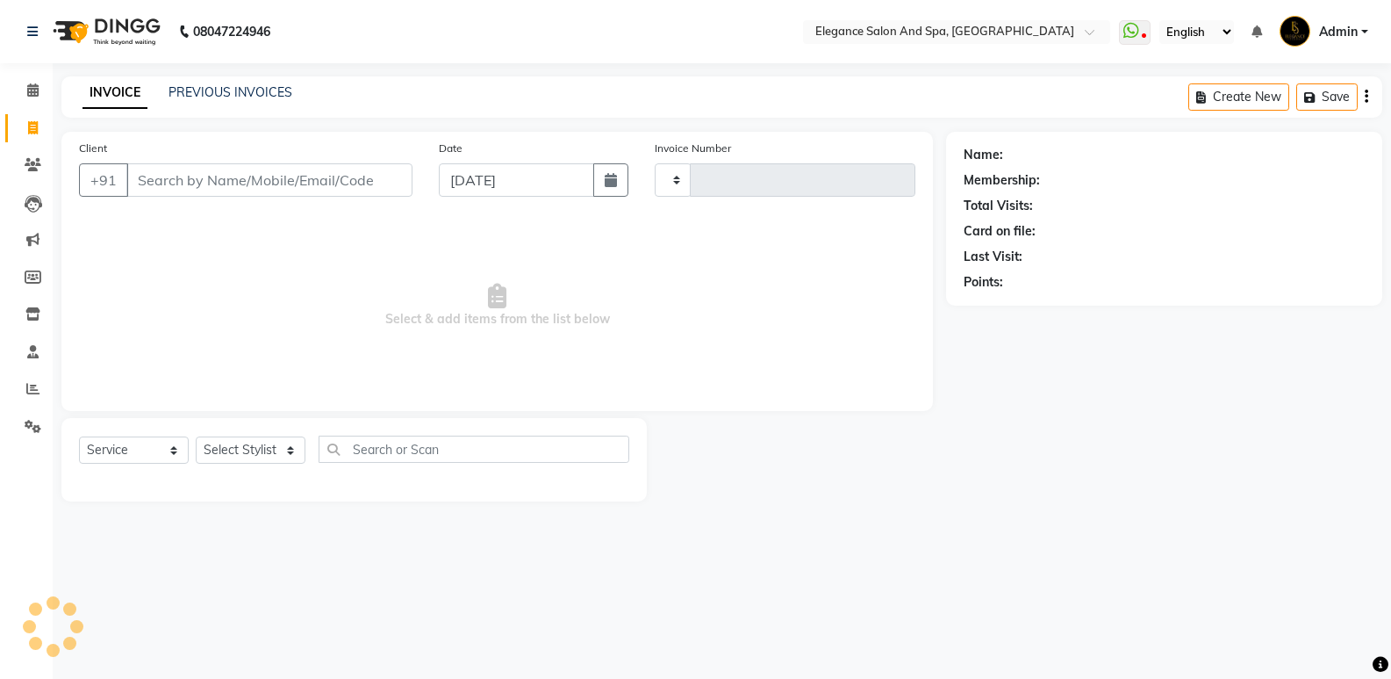
type input "1910"
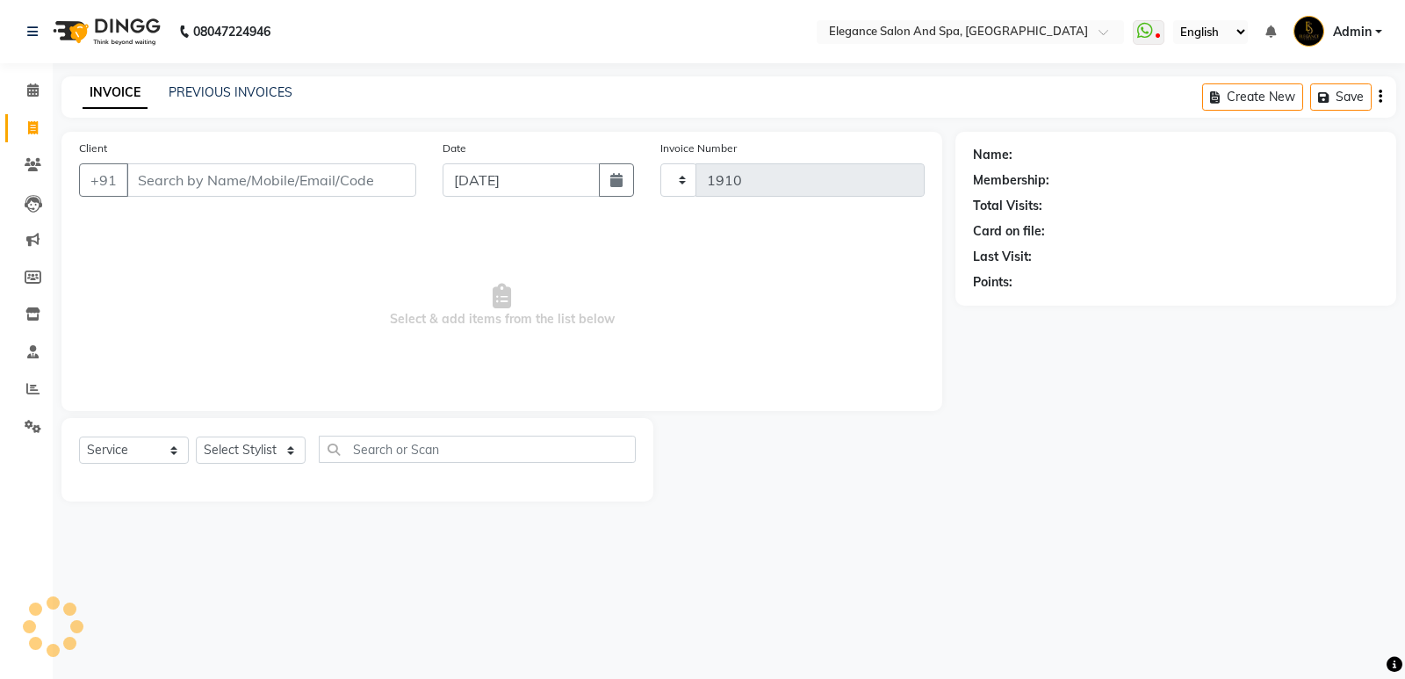
select select "5270"
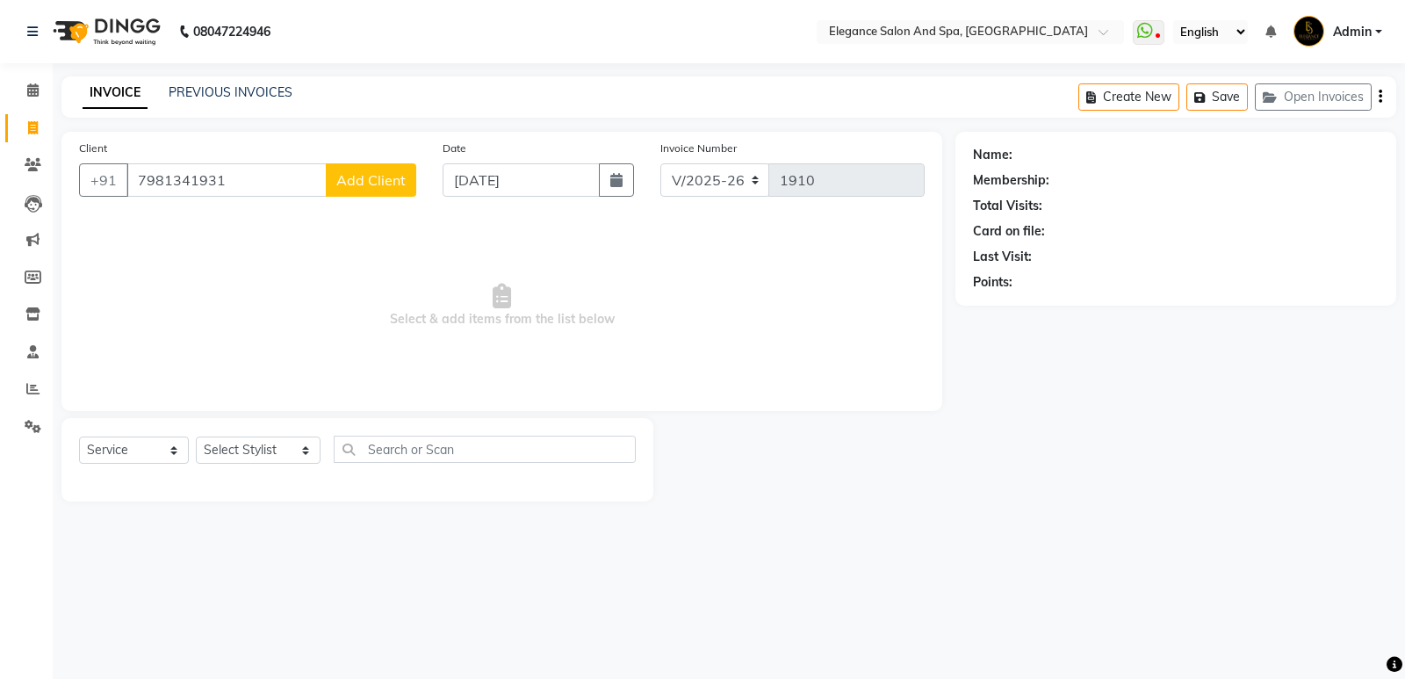
type input "7981341931"
click at [349, 184] on span "Add Client" at bounding box center [370, 180] width 69 height 18
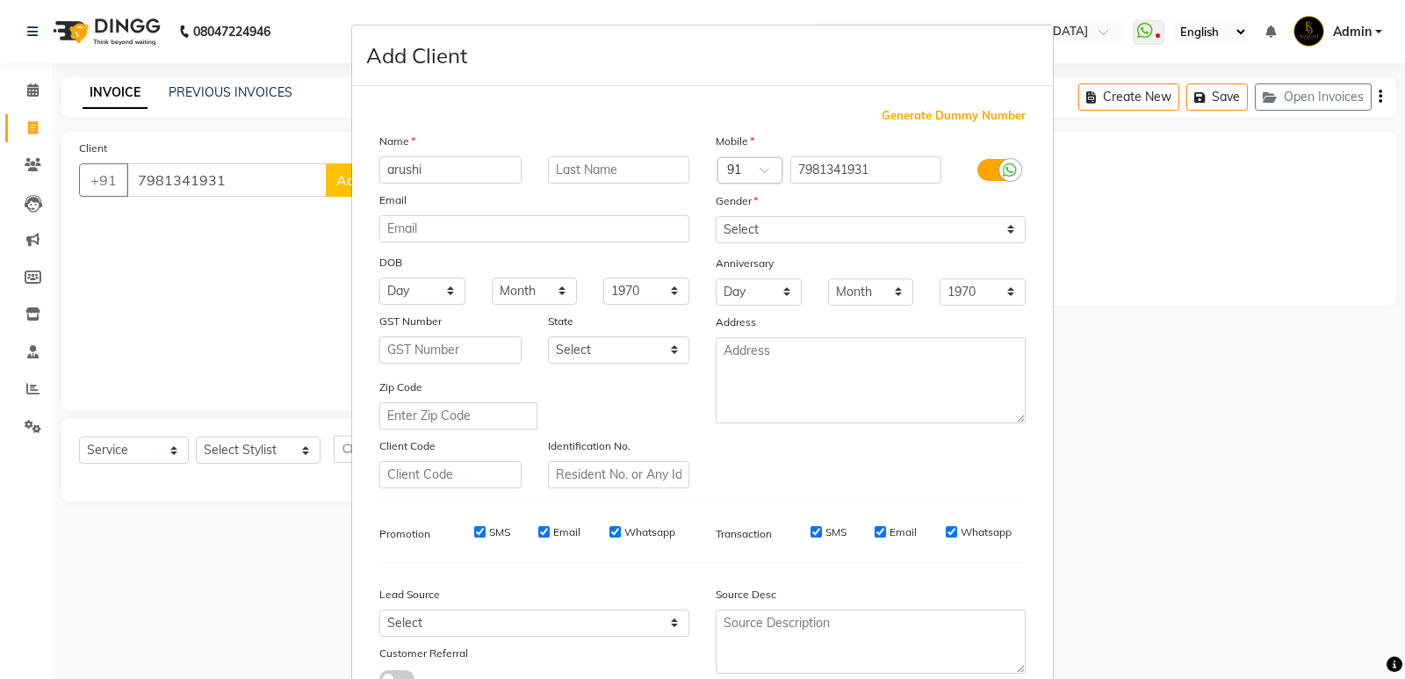
type input "arushi"
click at [788, 230] on select "Select [DEMOGRAPHIC_DATA] [DEMOGRAPHIC_DATA] Other Prefer Not To Say" at bounding box center [870, 229] width 310 height 27
select select "[DEMOGRAPHIC_DATA]"
click at [715, 216] on select "Select [DEMOGRAPHIC_DATA] [DEMOGRAPHIC_DATA] Other Prefer Not To Say" at bounding box center [870, 229] width 310 height 27
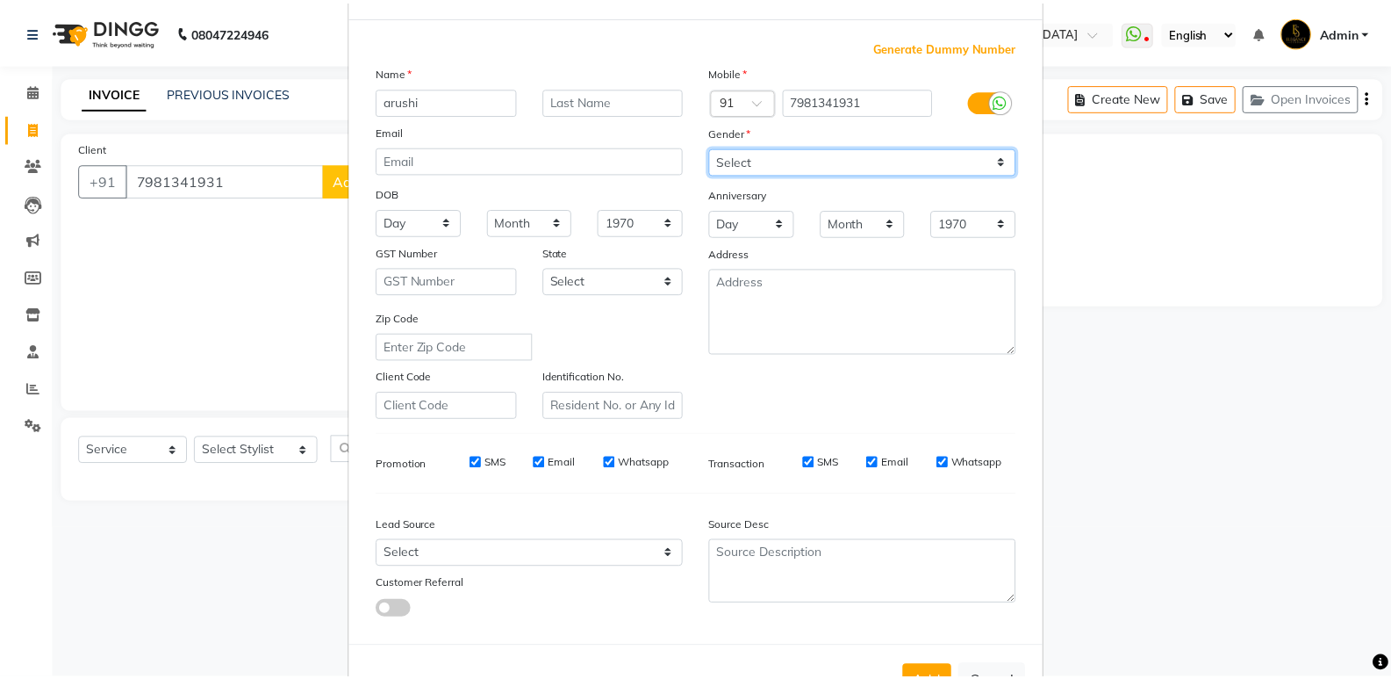
scroll to position [132, 0]
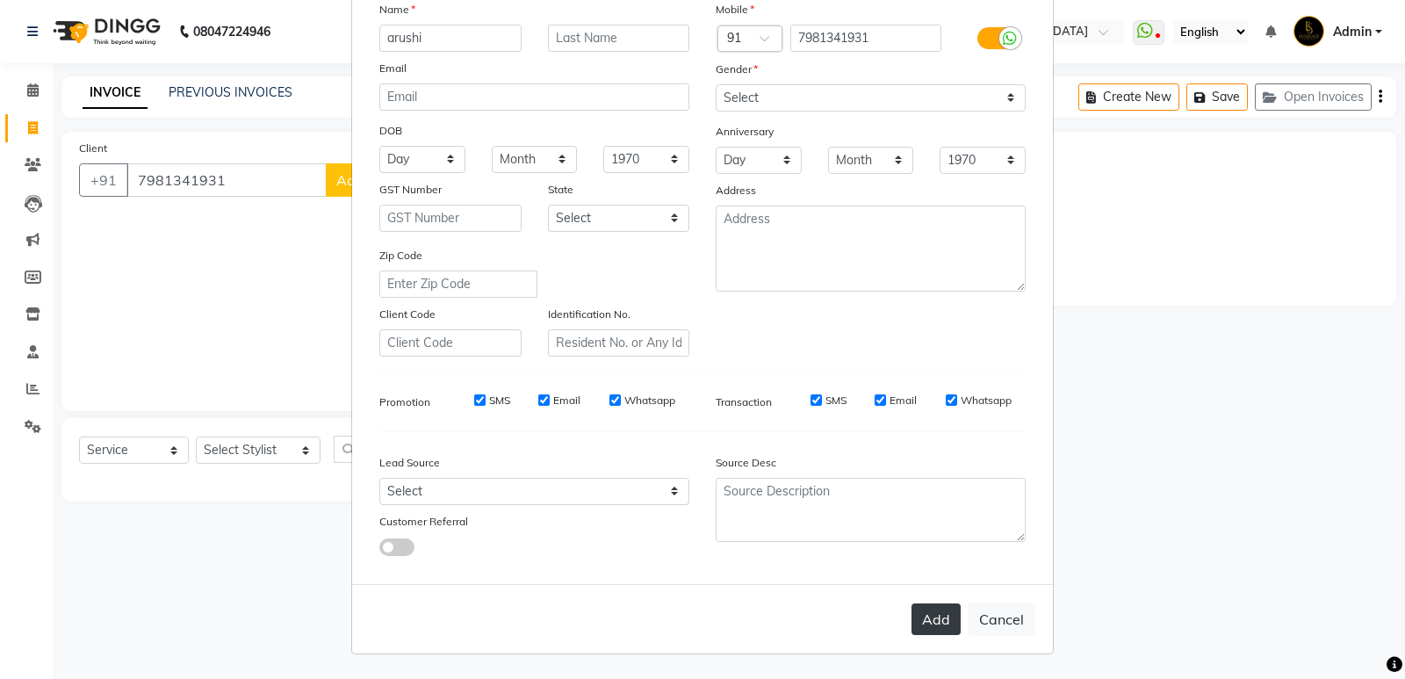
click at [924, 634] on button "Add" at bounding box center [935, 619] width 49 height 32
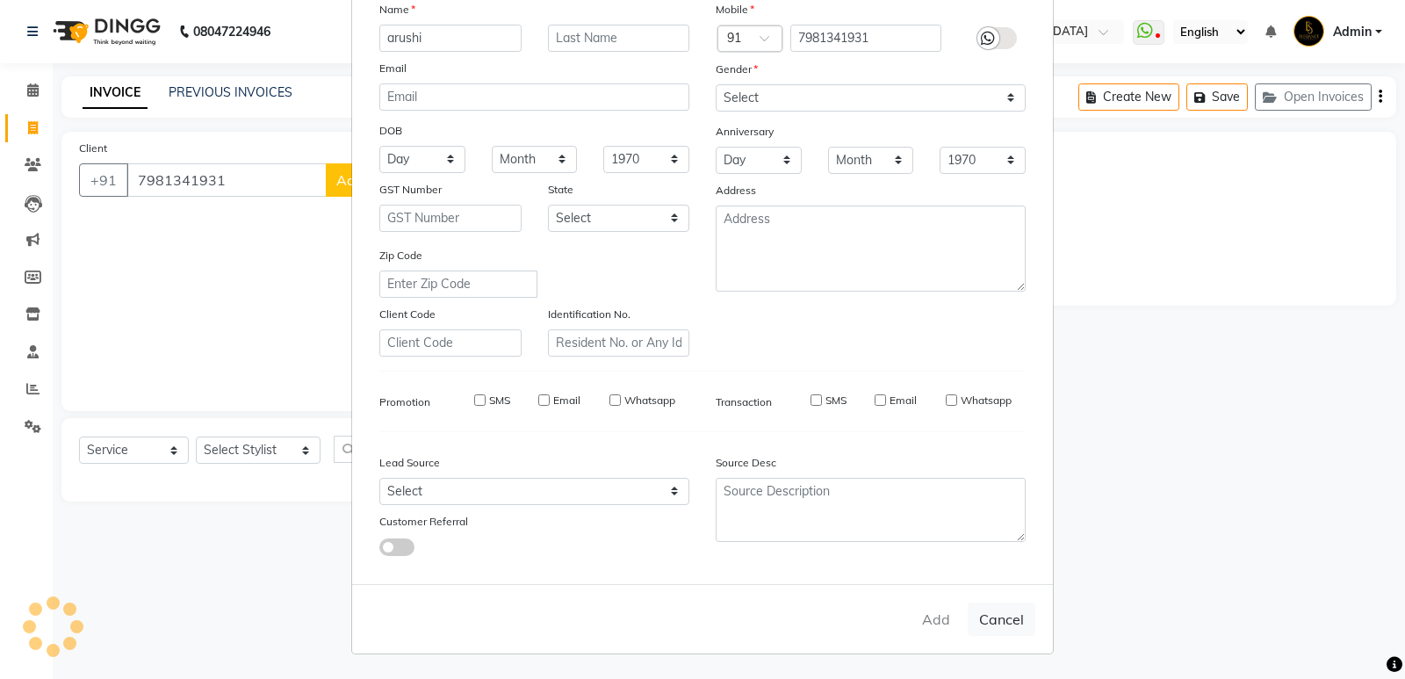
select select
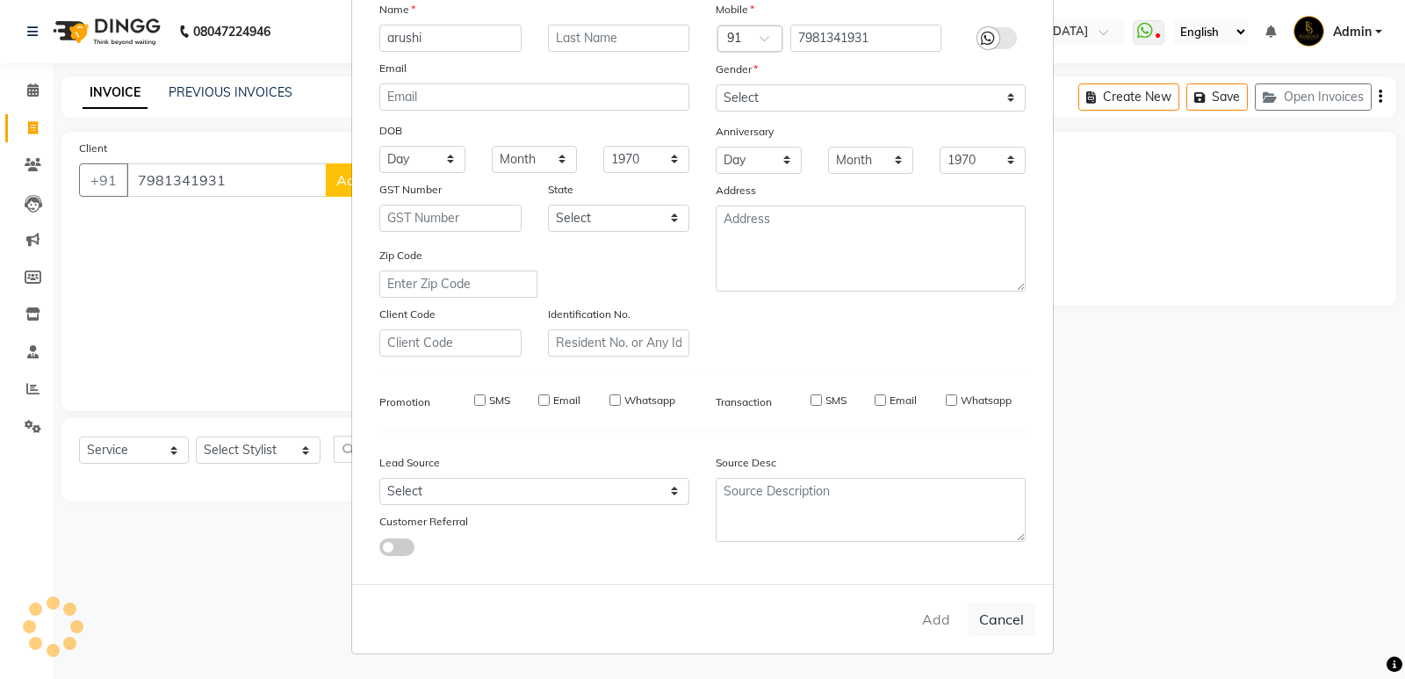
select select
checkbox input "false"
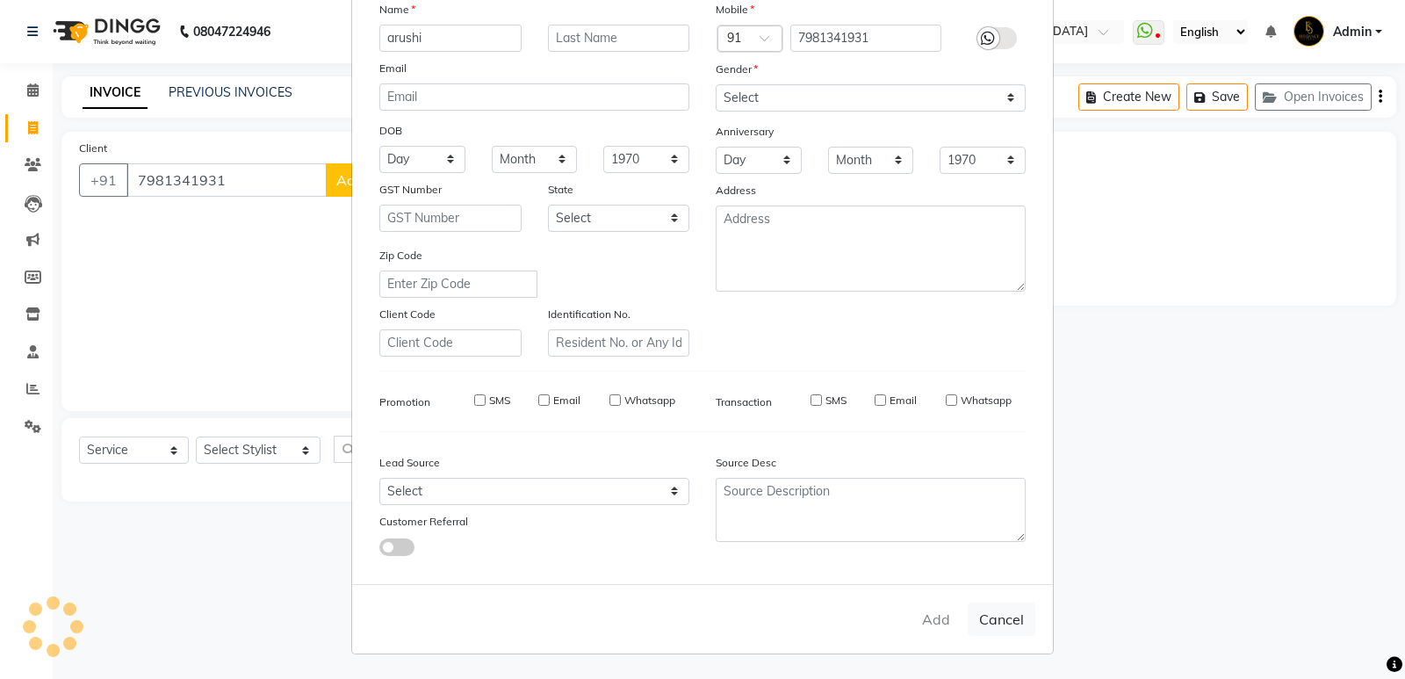
checkbox input "false"
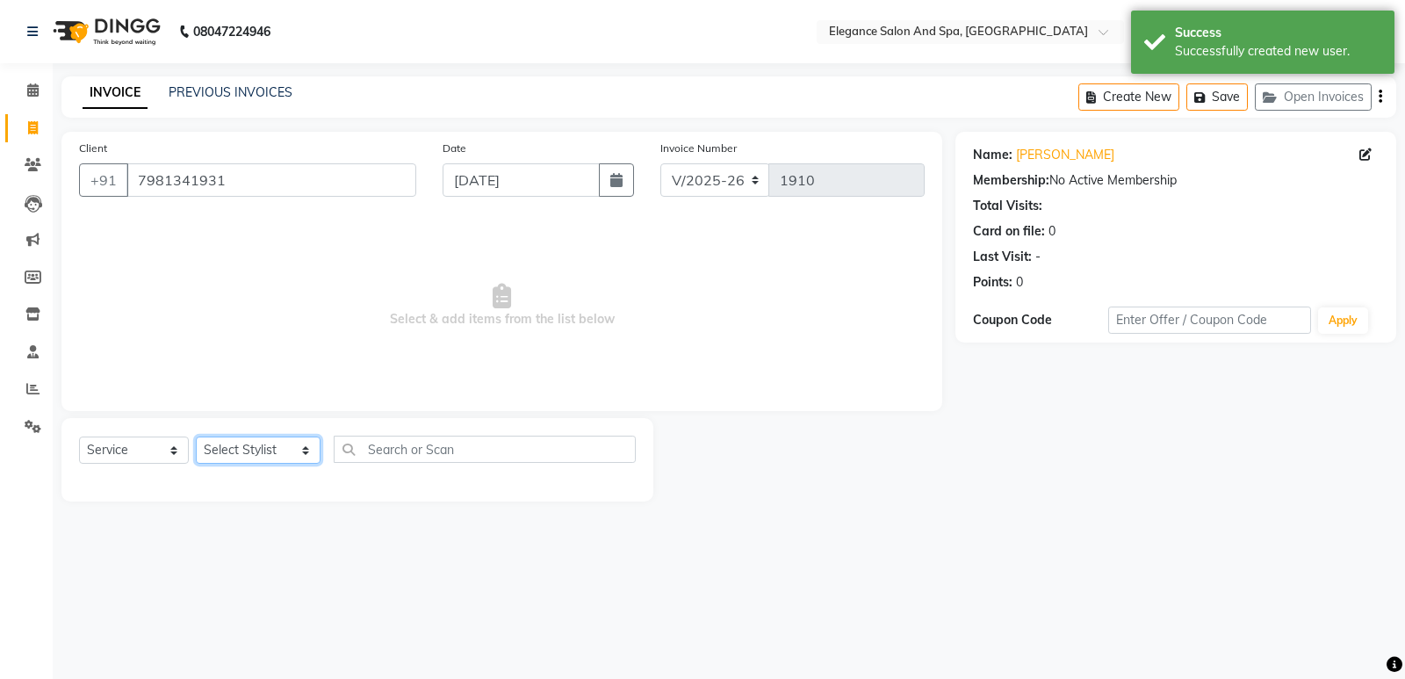
click at [253, 449] on select "Select Stylist [PERSON_NAME] [MEDICAL_DATA][PERSON_NAME] [PERSON_NAME] [PERSON_…" at bounding box center [258, 449] width 125 height 27
select select "88986"
click at [196, 436] on select "Select Stylist [PERSON_NAME] [MEDICAL_DATA][PERSON_NAME] [PERSON_NAME] [PERSON_…" at bounding box center [258, 449] width 125 height 27
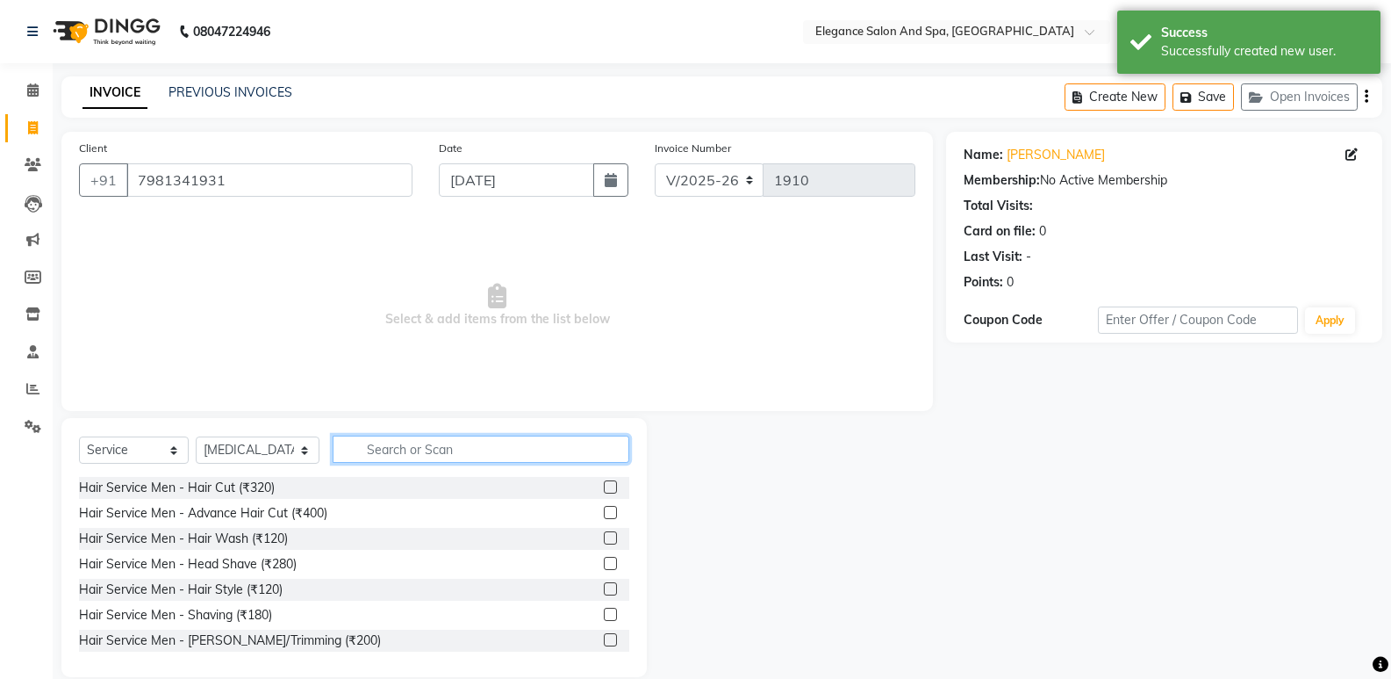
click at [405, 448] on input "text" at bounding box center [481, 448] width 297 height 27
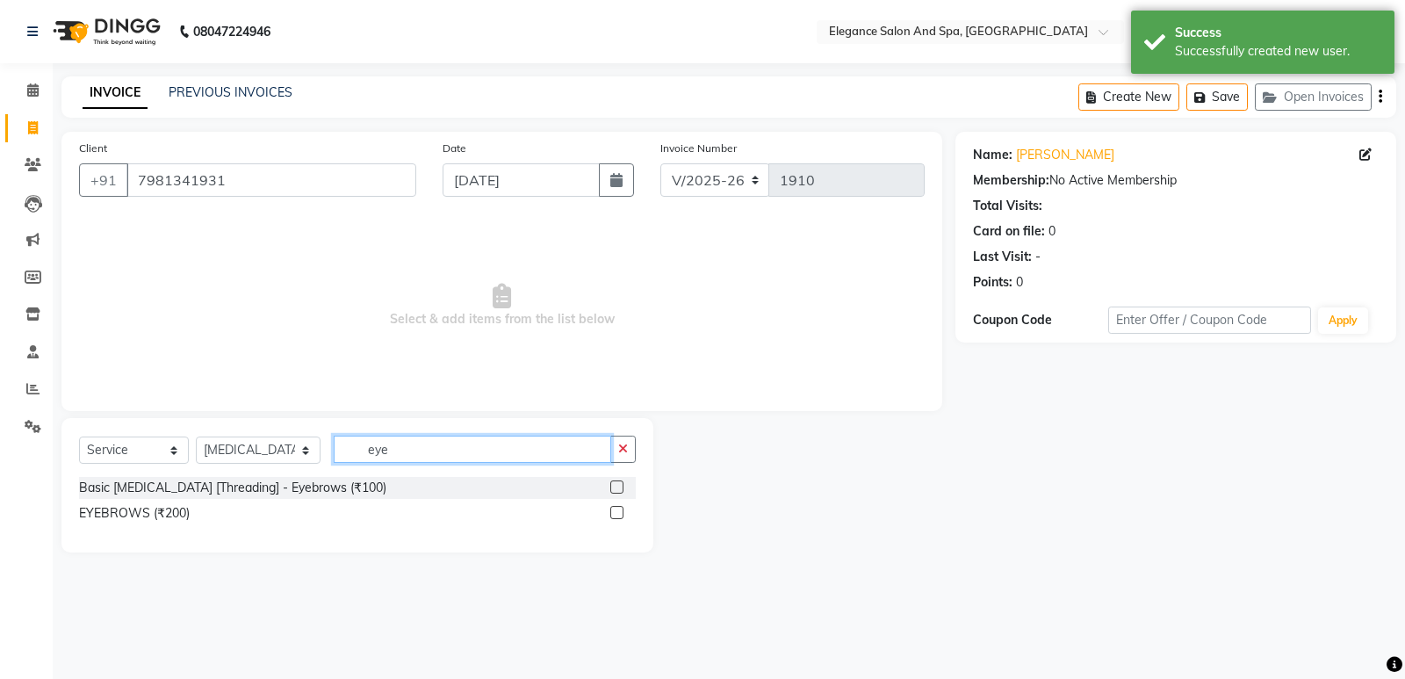
type input "eye"
click at [619, 487] on label at bounding box center [616, 486] width 13 height 13
click at [619, 487] on input "checkbox" at bounding box center [615, 487] width 11 height 11
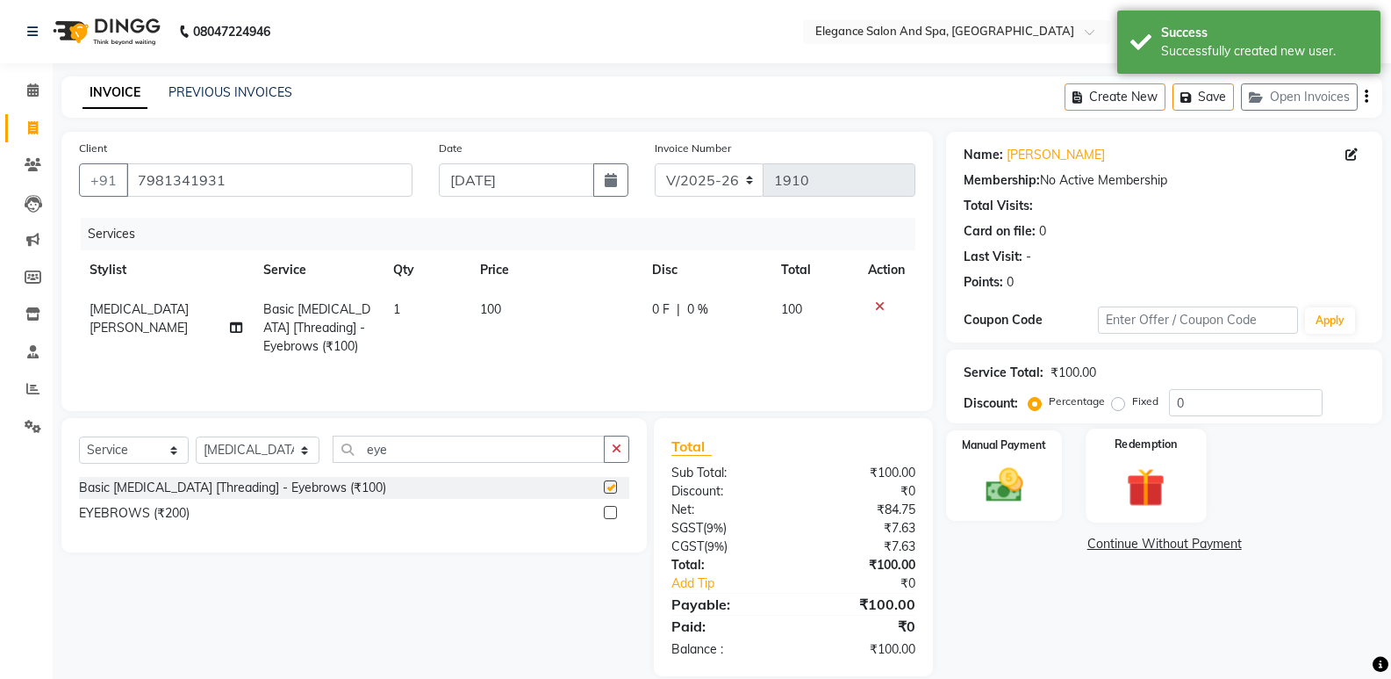
checkbox input "false"
click at [1010, 496] on img at bounding box center [1004, 485] width 62 height 45
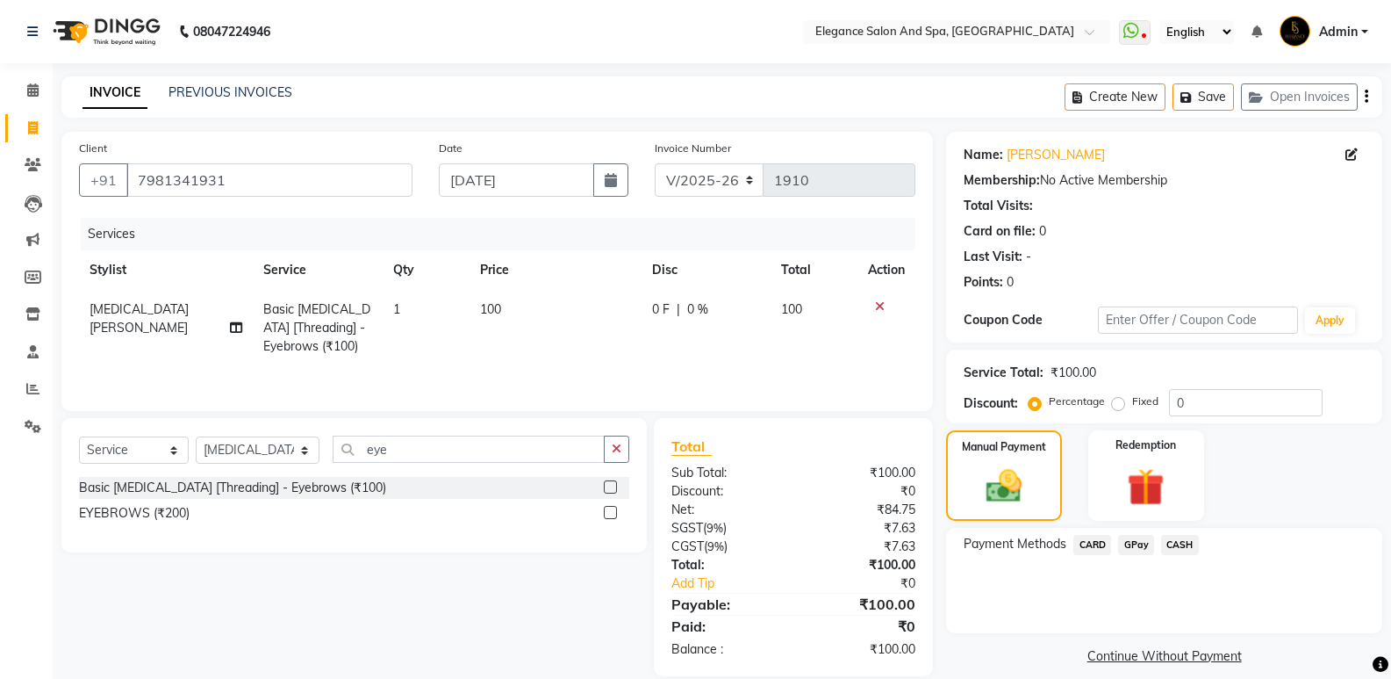
click at [1132, 539] on span "GPay" at bounding box center [1136, 545] width 36 height 20
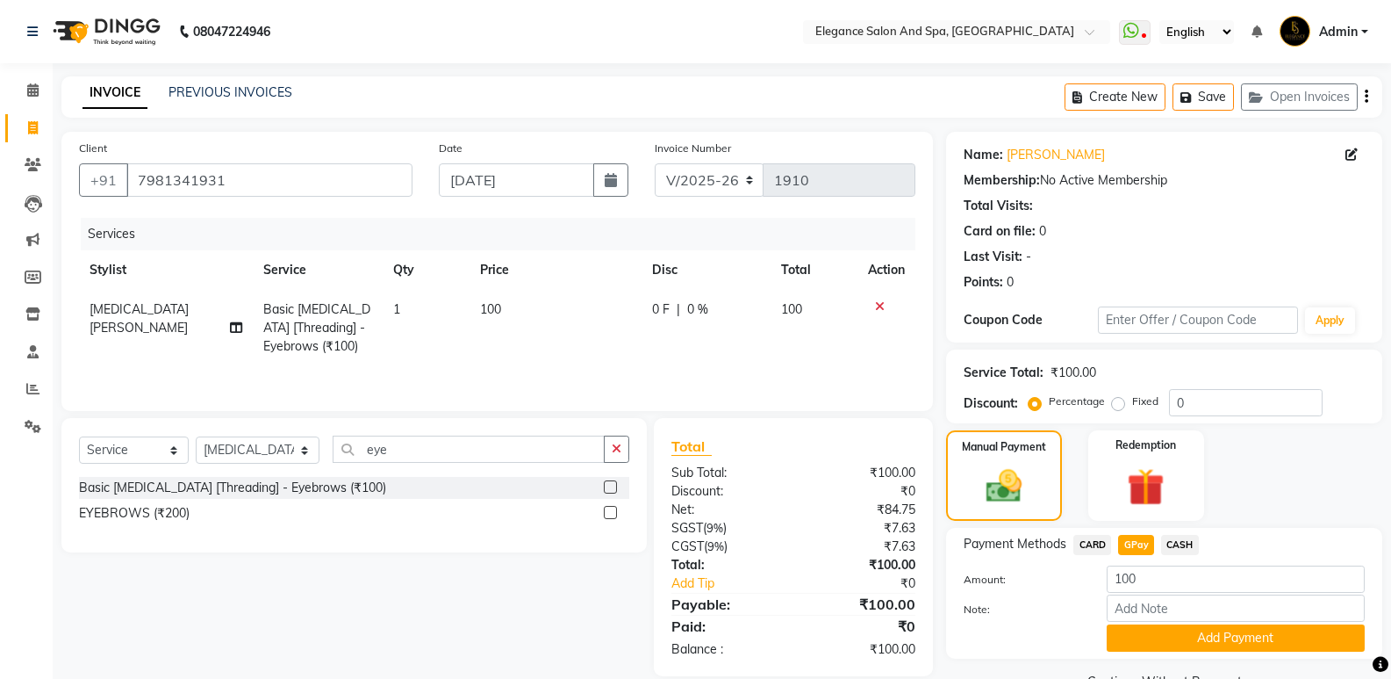
scroll to position [42, 0]
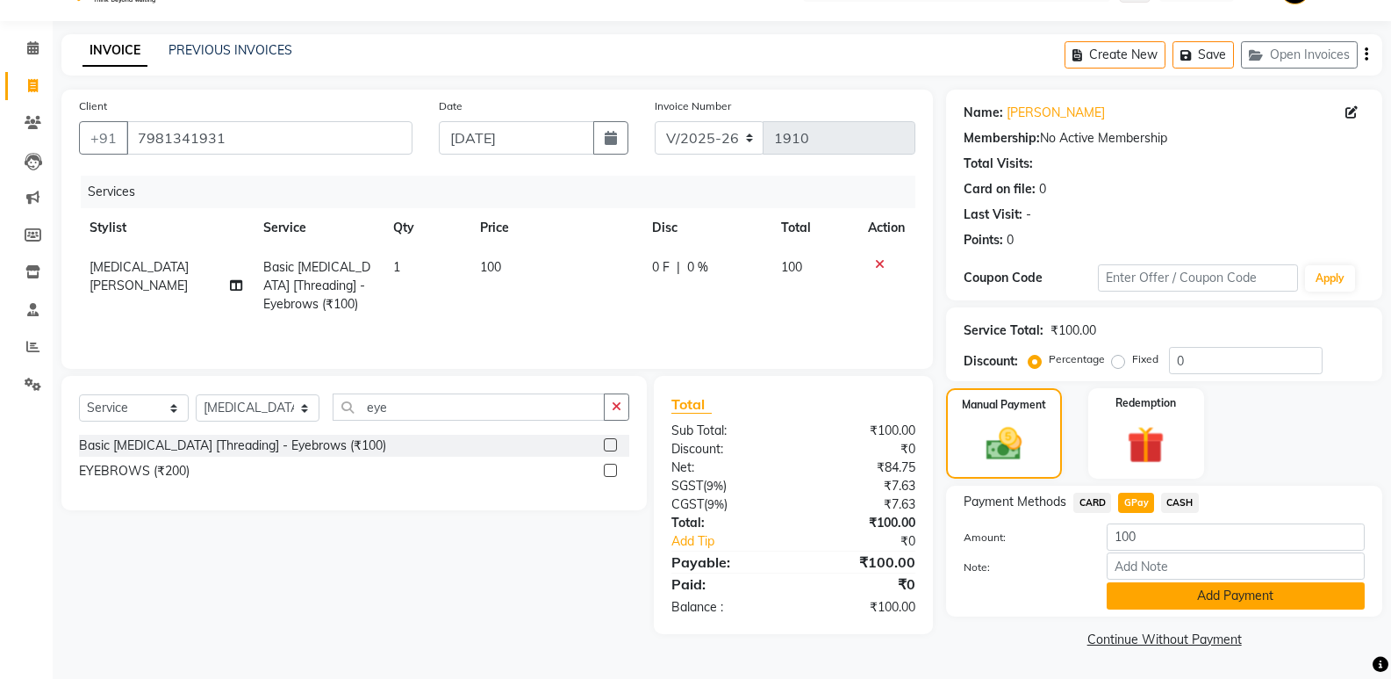
click at [1165, 599] on button "Add Payment" at bounding box center [1236, 595] width 258 height 27
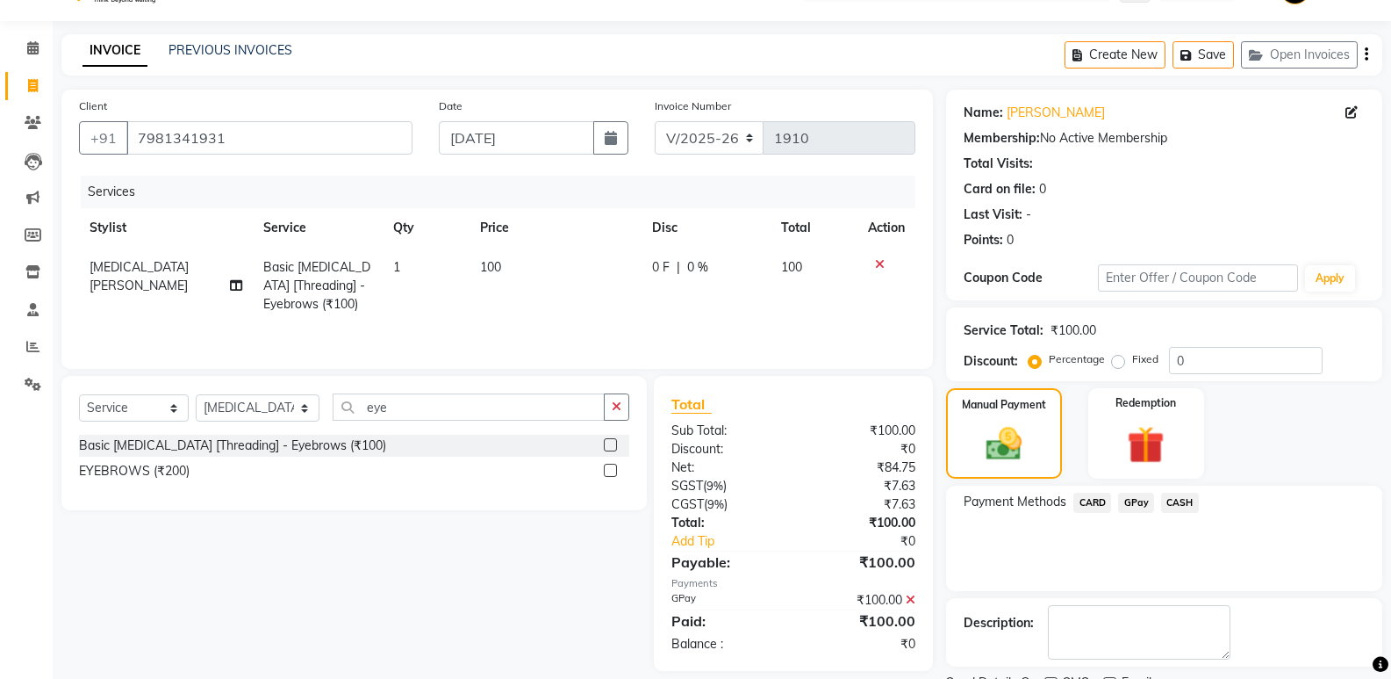
scroll to position [116, 0]
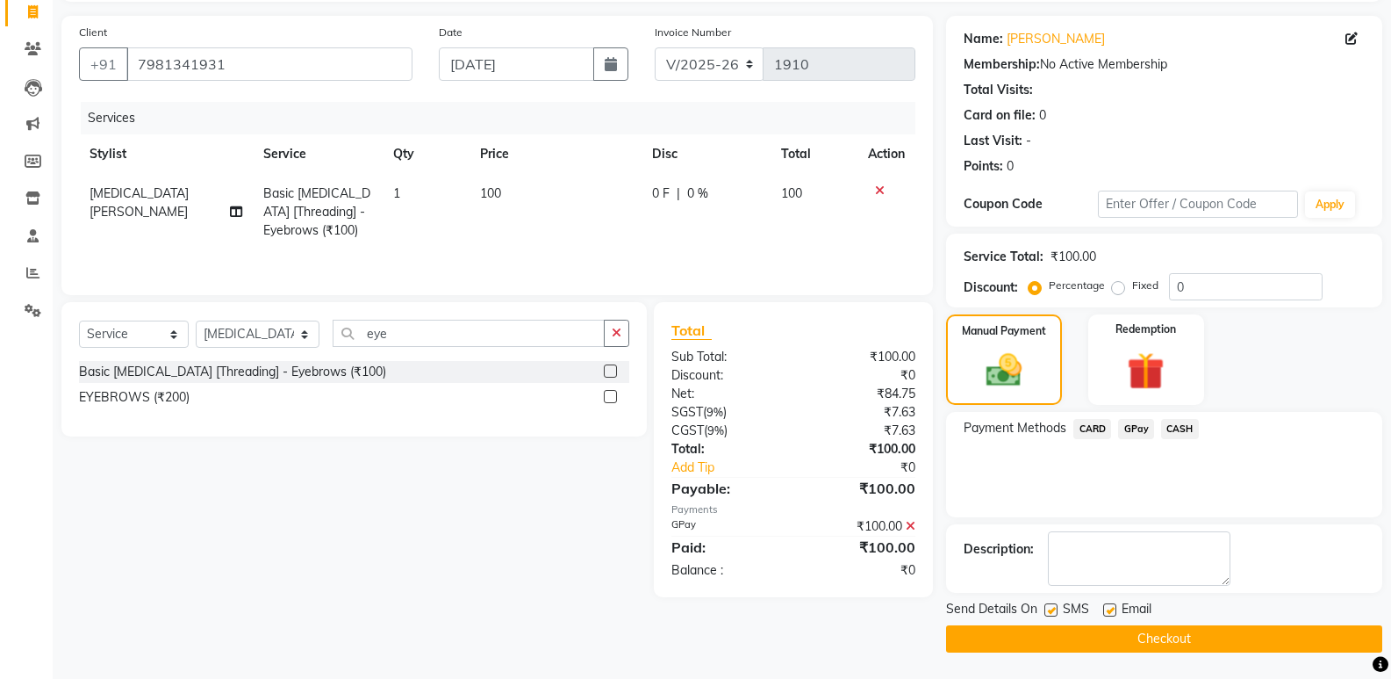
click at [1174, 639] on button "Checkout" at bounding box center [1164, 638] width 436 height 27
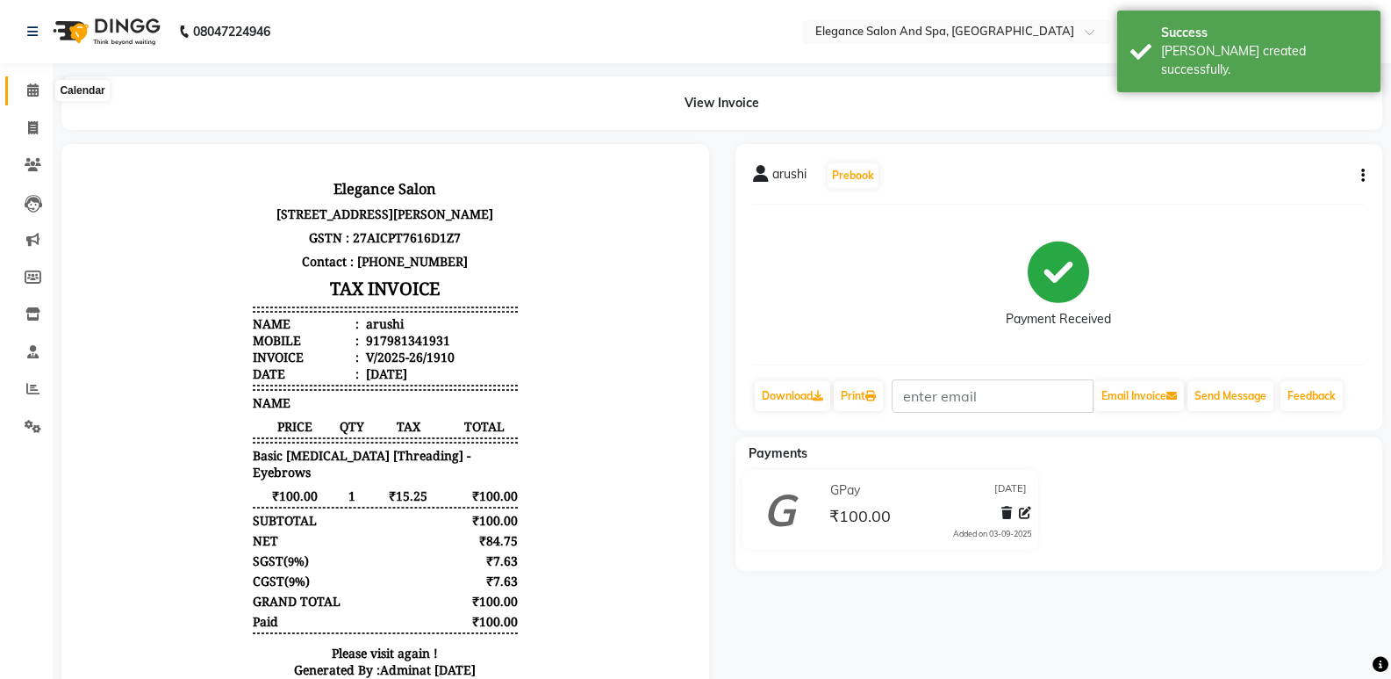
click at [31, 90] on icon at bounding box center [32, 89] width 11 height 13
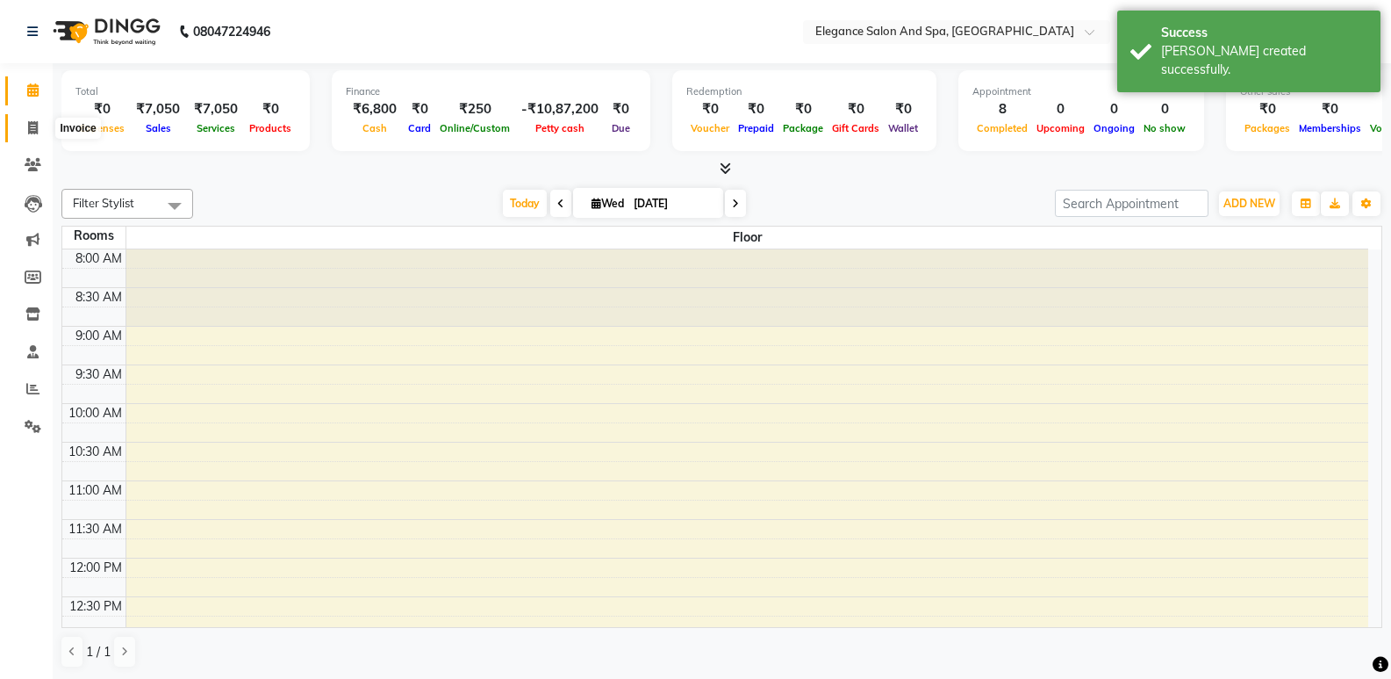
click at [32, 122] on icon at bounding box center [33, 127] width 10 height 13
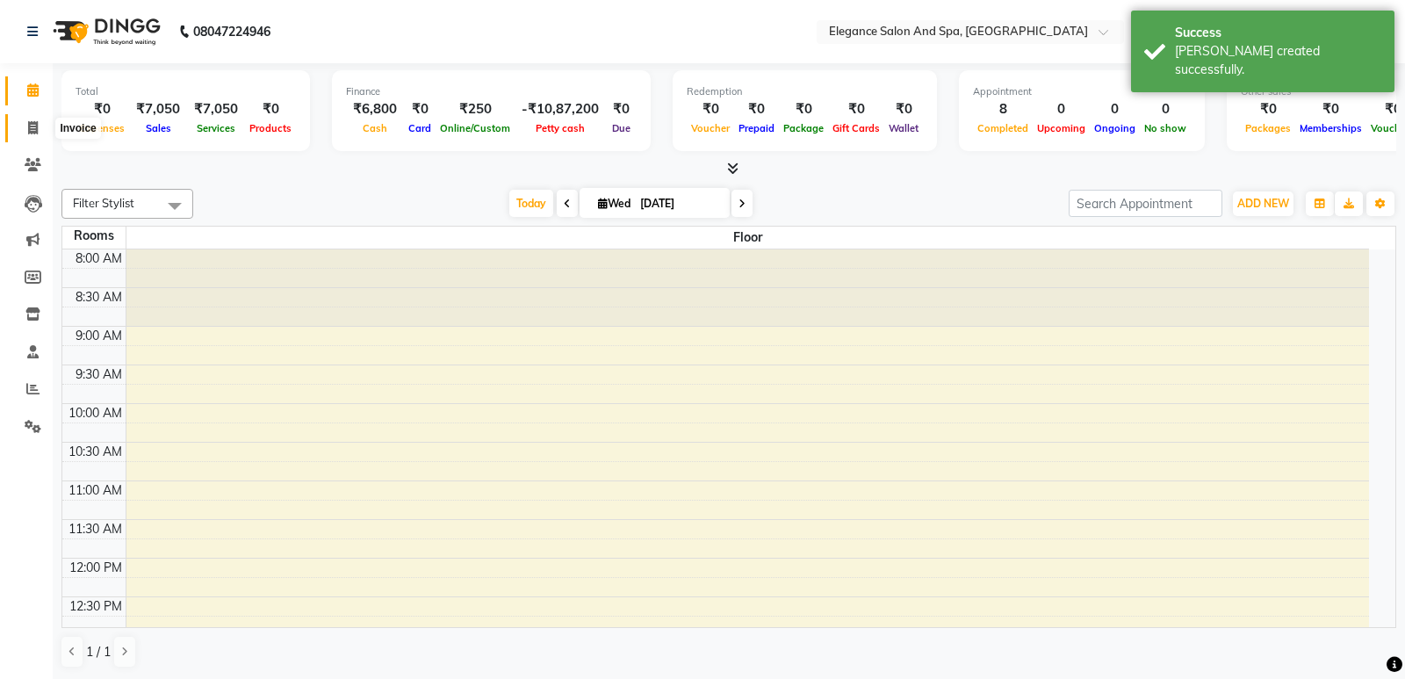
select select "5270"
select select "service"
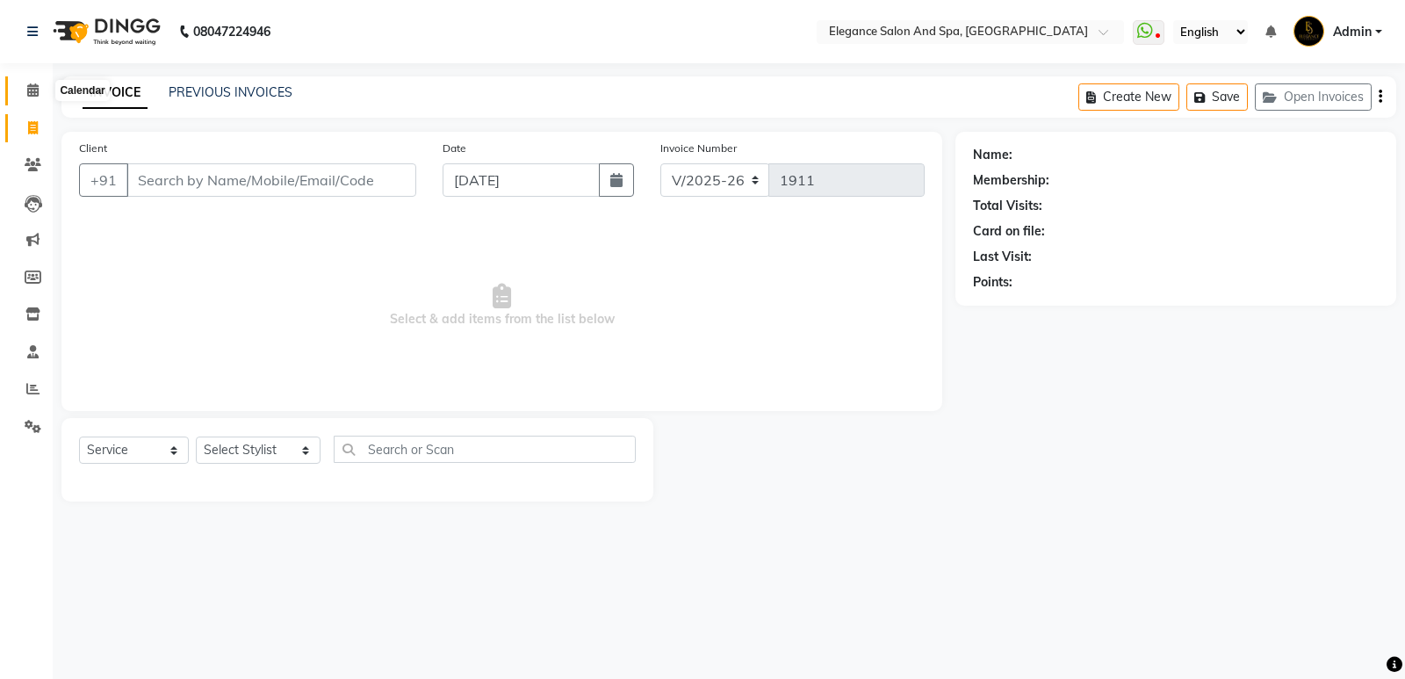
click at [33, 100] on span at bounding box center [33, 91] width 31 height 20
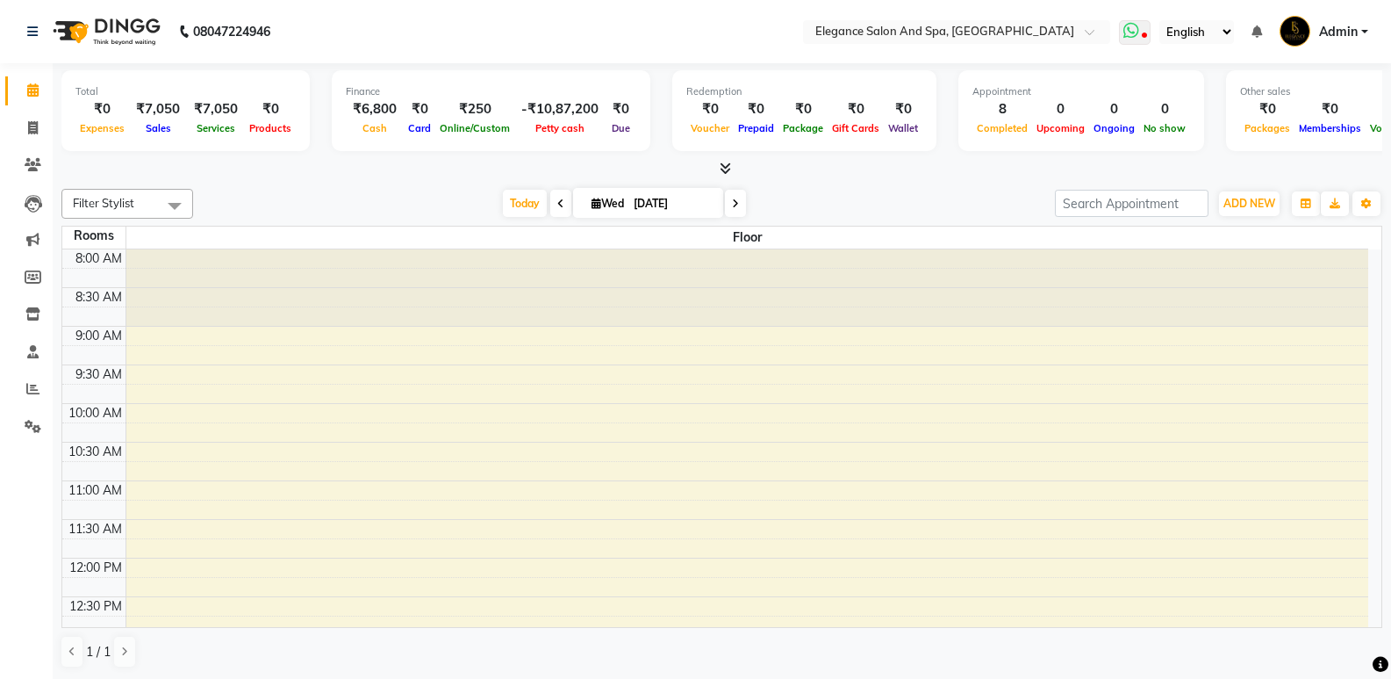
click at [1147, 25] on span at bounding box center [1135, 32] width 32 height 25
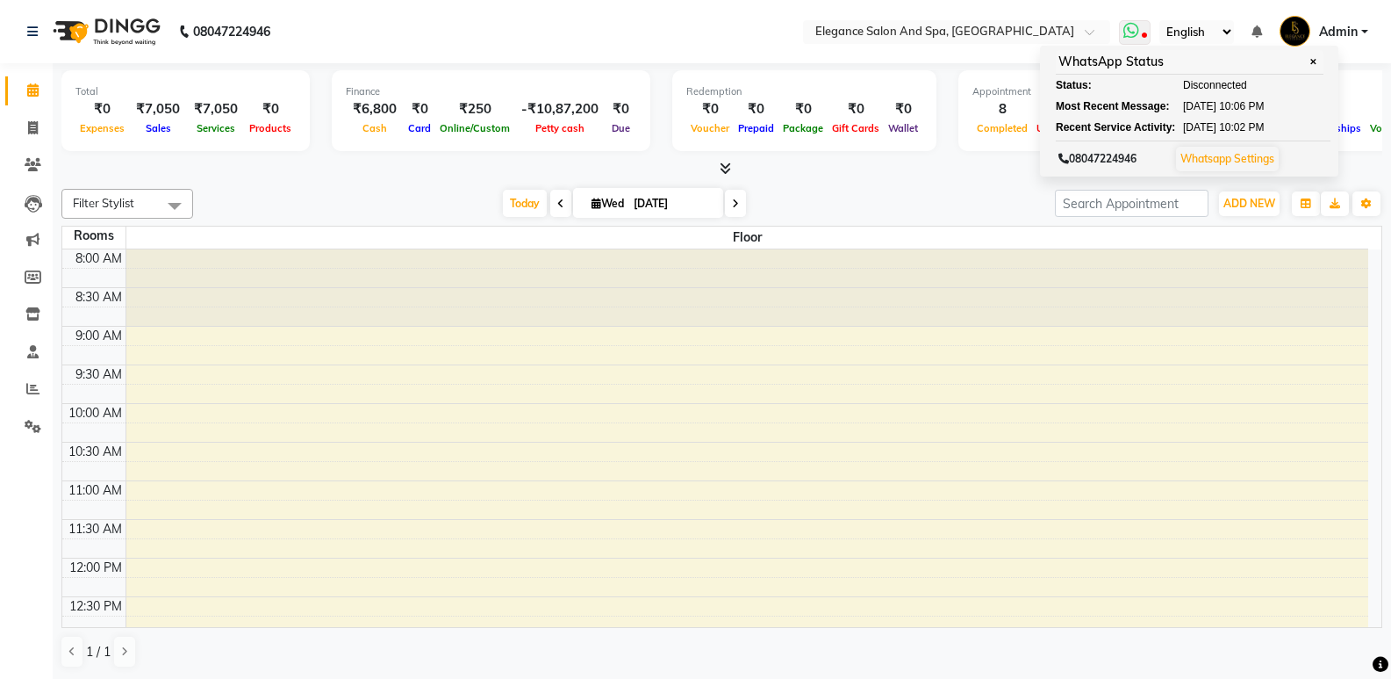
click at [1234, 162] on link "Whatsapp Settings" at bounding box center [1228, 158] width 94 height 13
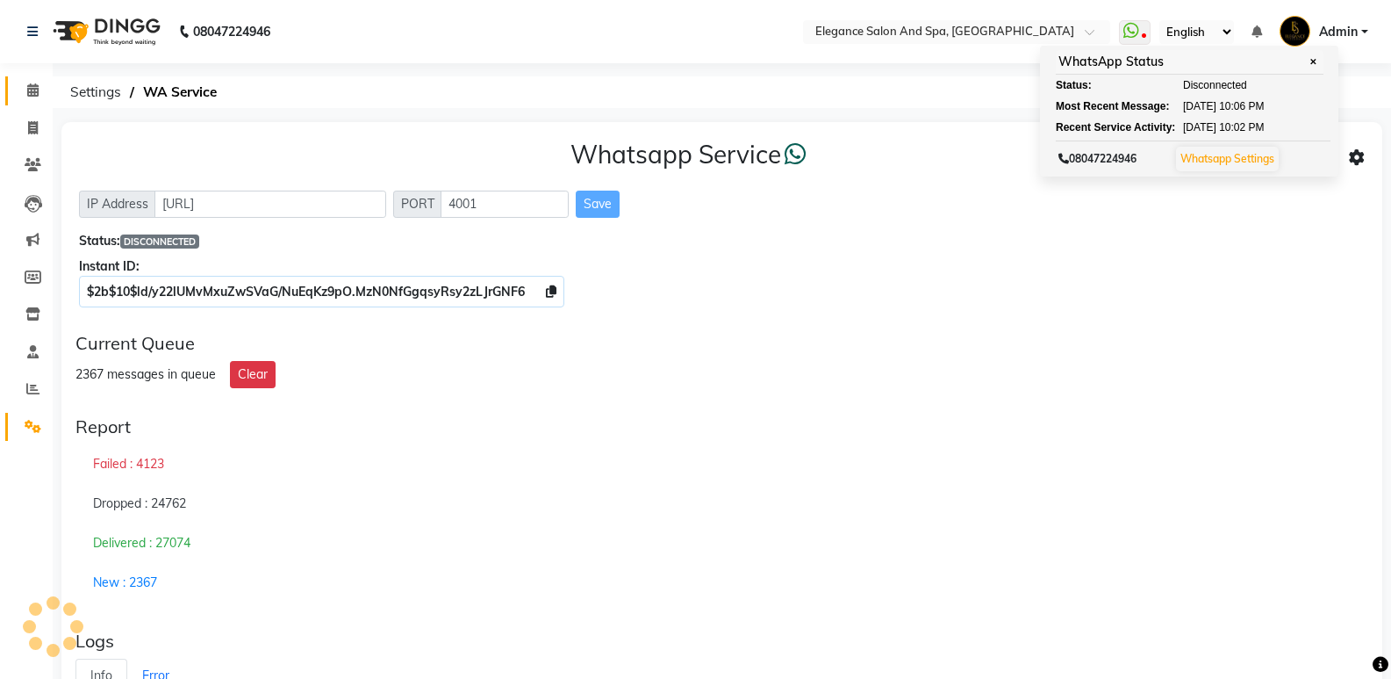
click at [34, 78] on link "Calendar" at bounding box center [26, 90] width 42 height 29
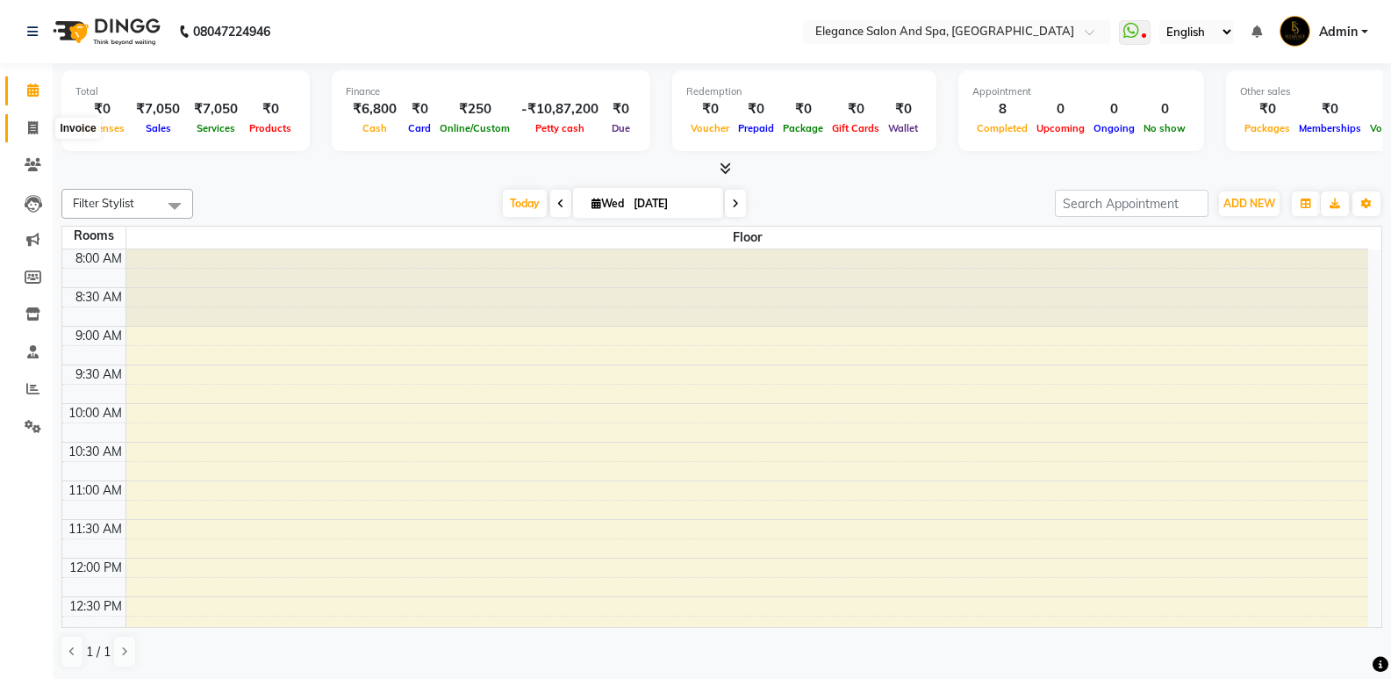
click at [40, 126] on span at bounding box center [33, 129] width 31 height 20
select select "service"
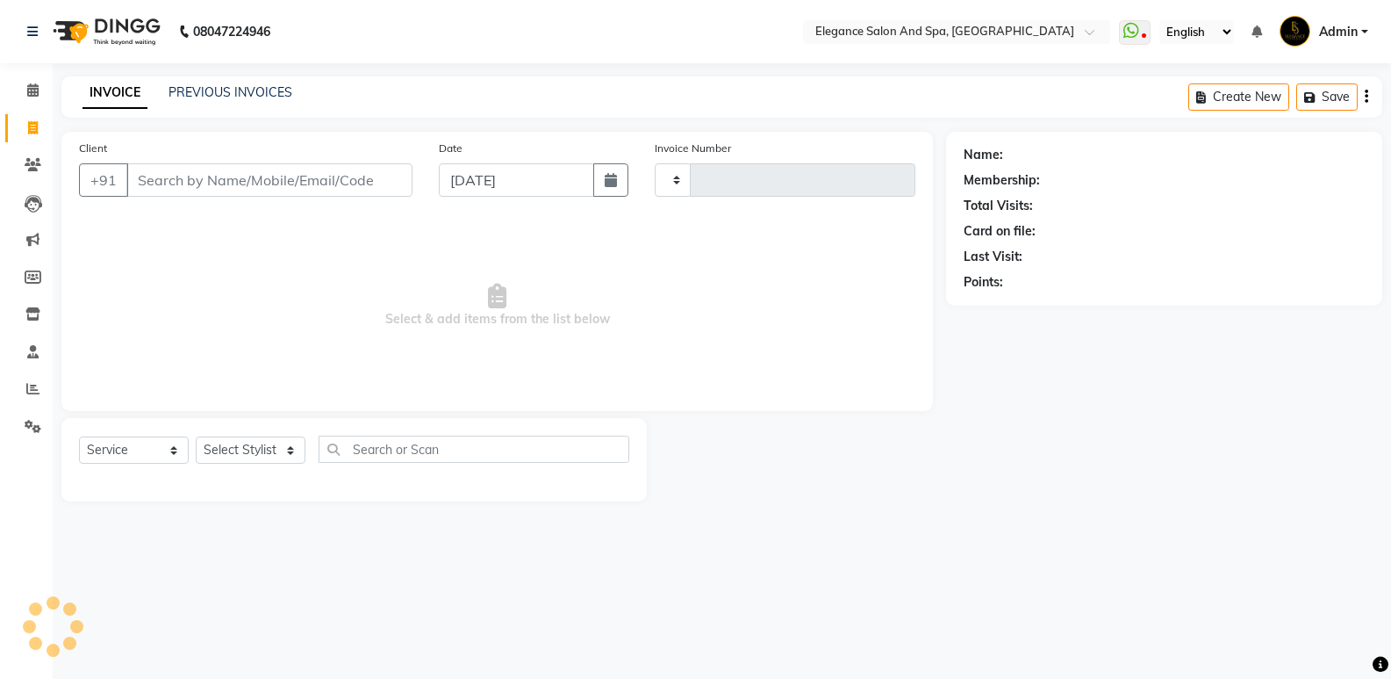
type input "1911"
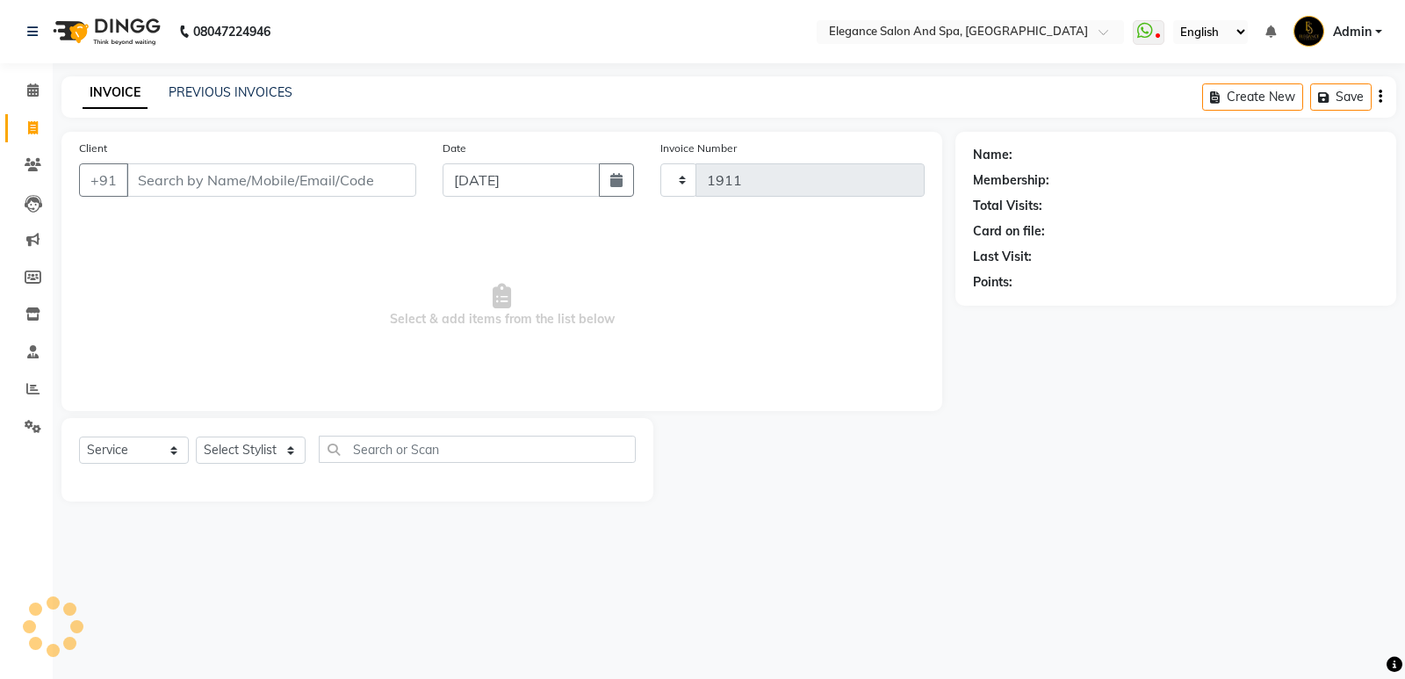
select select "5270"
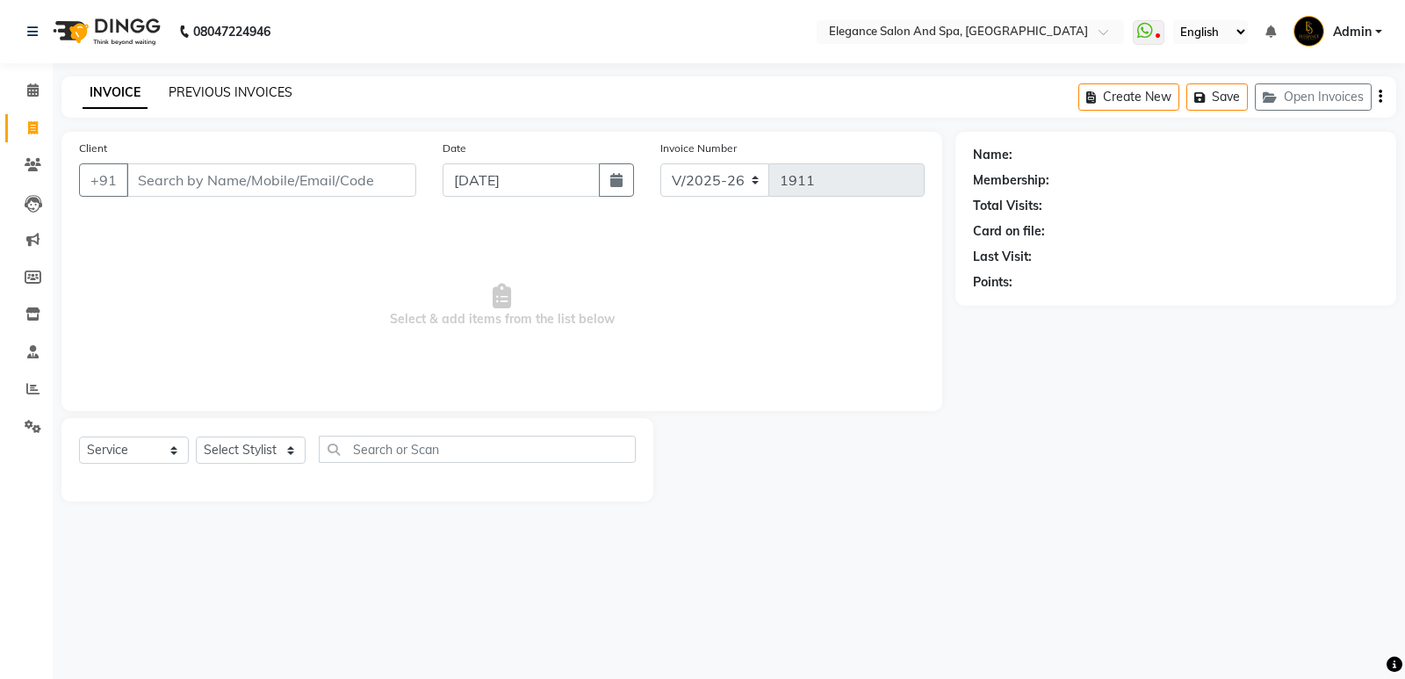
click at [192, 97] on link "PREVIOUS INVOICES" at bounding box center [231, 92] width 124 height 16
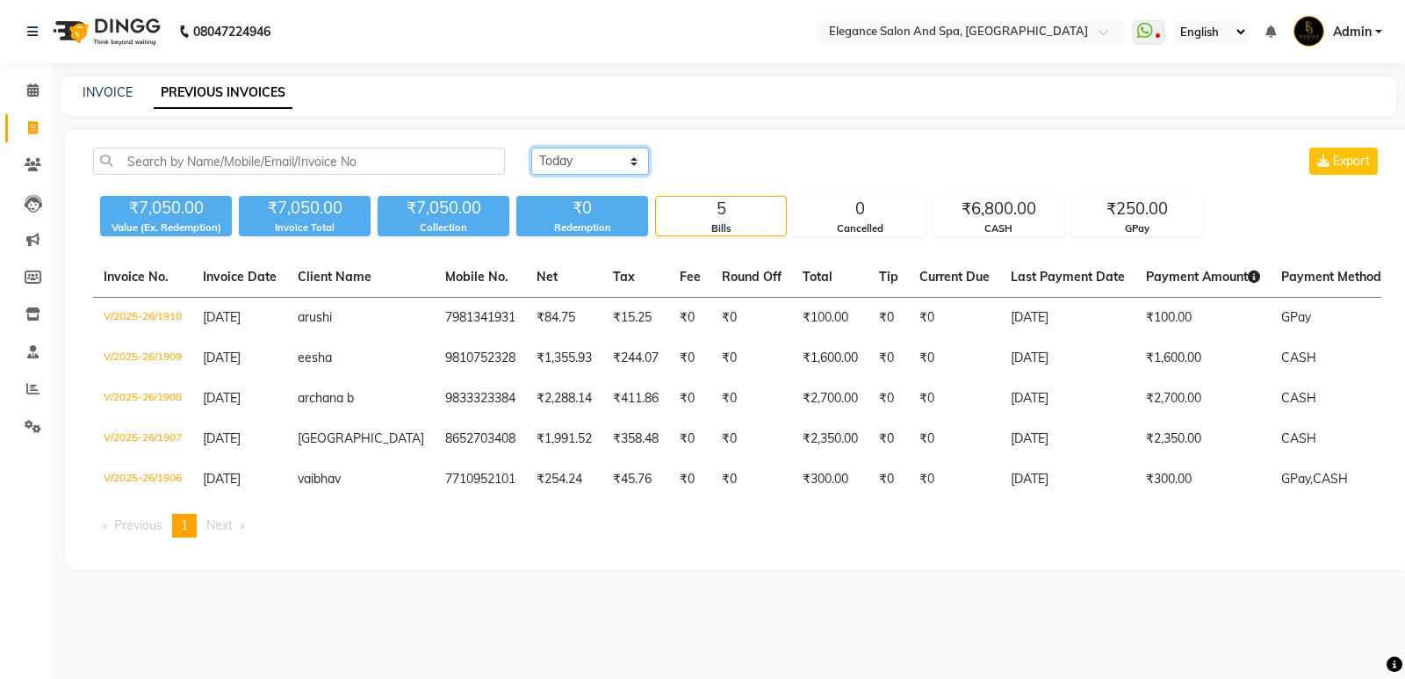
click at [576, 162] on select "[DATE] [DATE] Custom Range" at bounding box center [590, 160] width 118 height 27
select select "range"
click at [531, 147] on select "[DATE] [DATE] Custom Range" at bounding box center [590, 160] width 118 height 27
click at [718, 172] on input "[DATE]" at bounding box center [733, 161] width 123 height 25
select select "9"
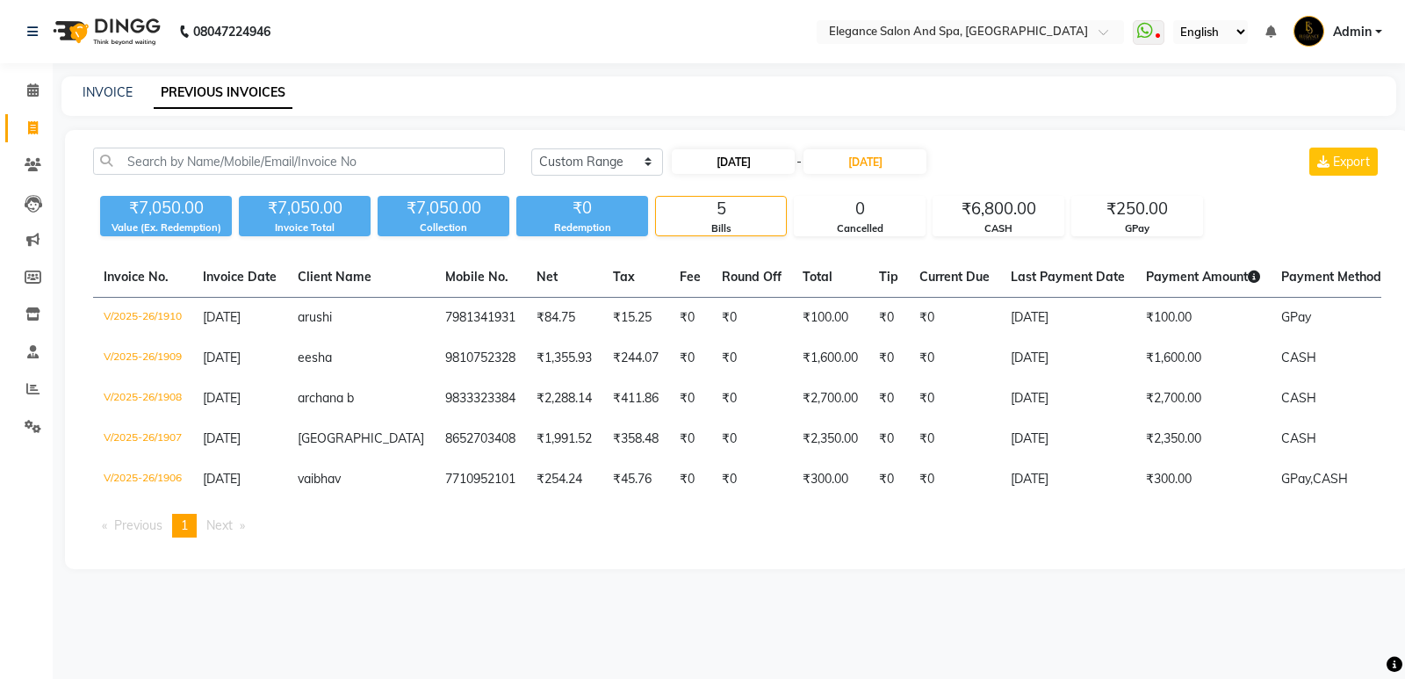
select select "2025"
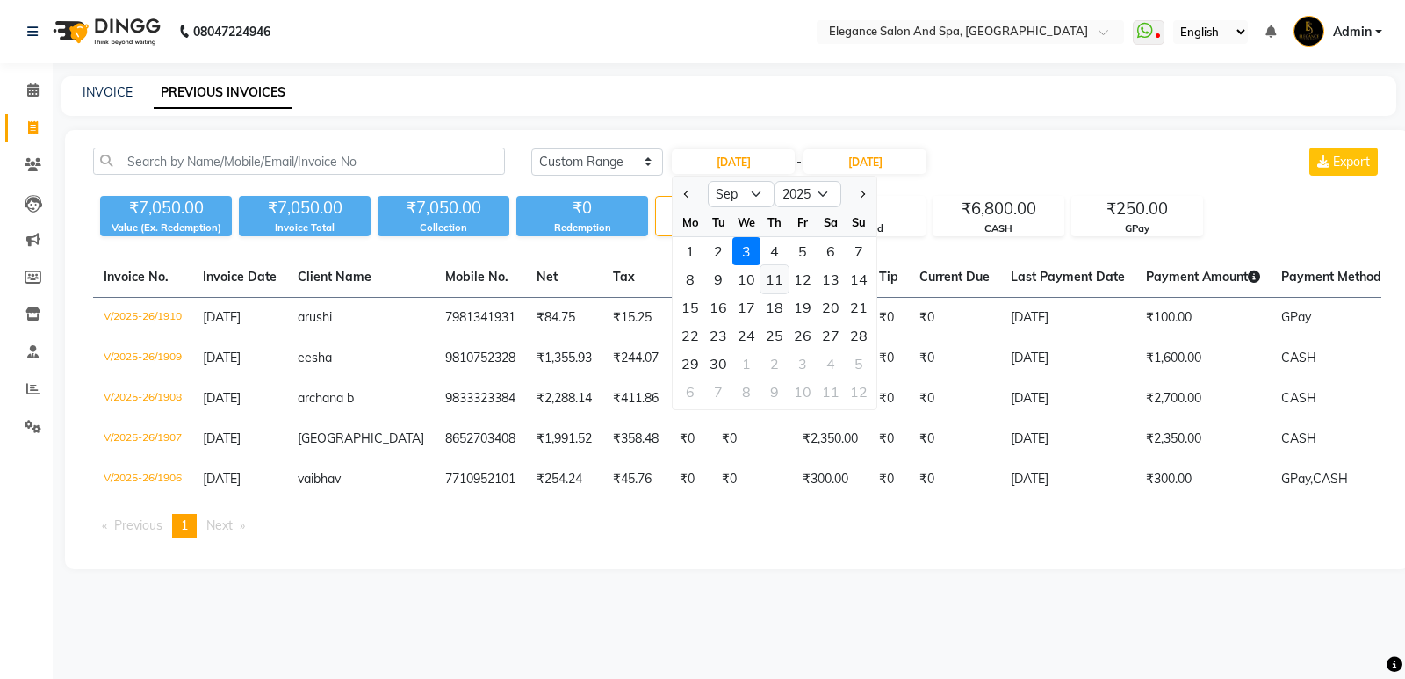
click at [776, 283] on div "11" at bounding box center [774, 279] width 28 height 28
type input "11-09-2025"
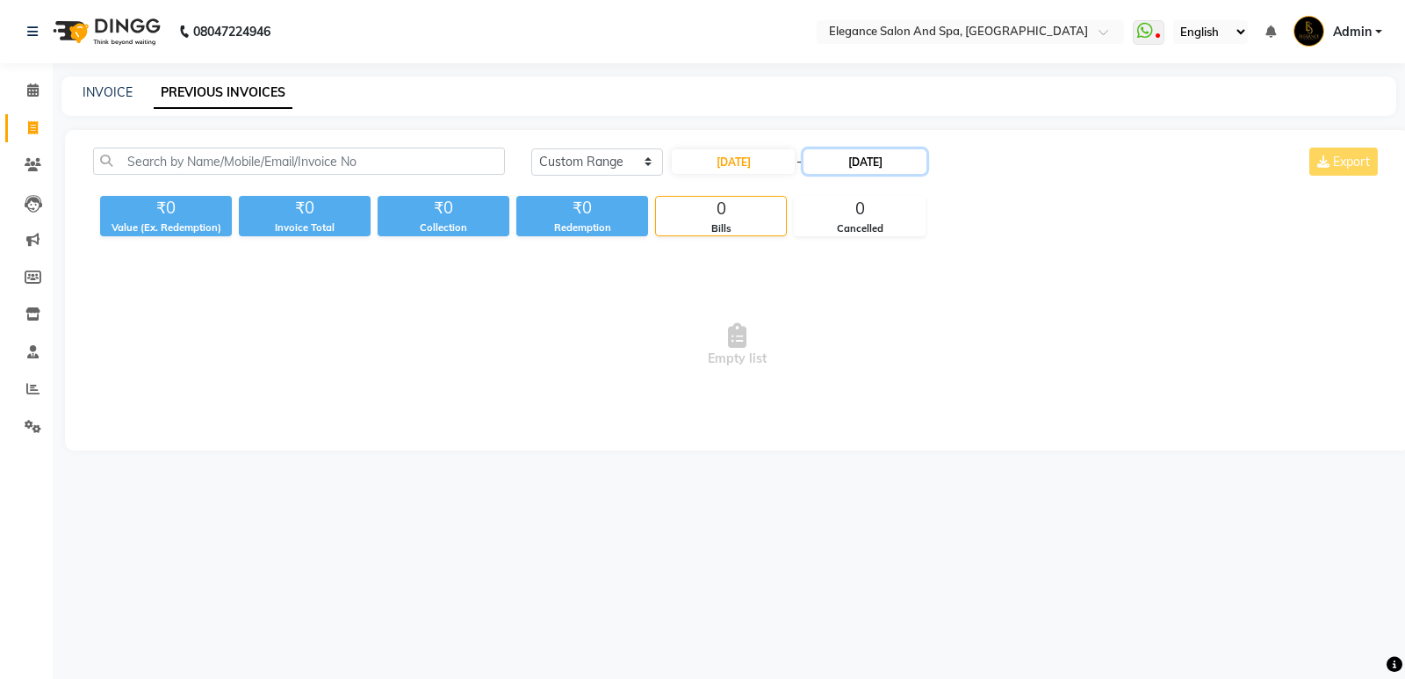
click at [851, 164] on input "[DATE]" at bounding box center [864, 161] width 123 height 25
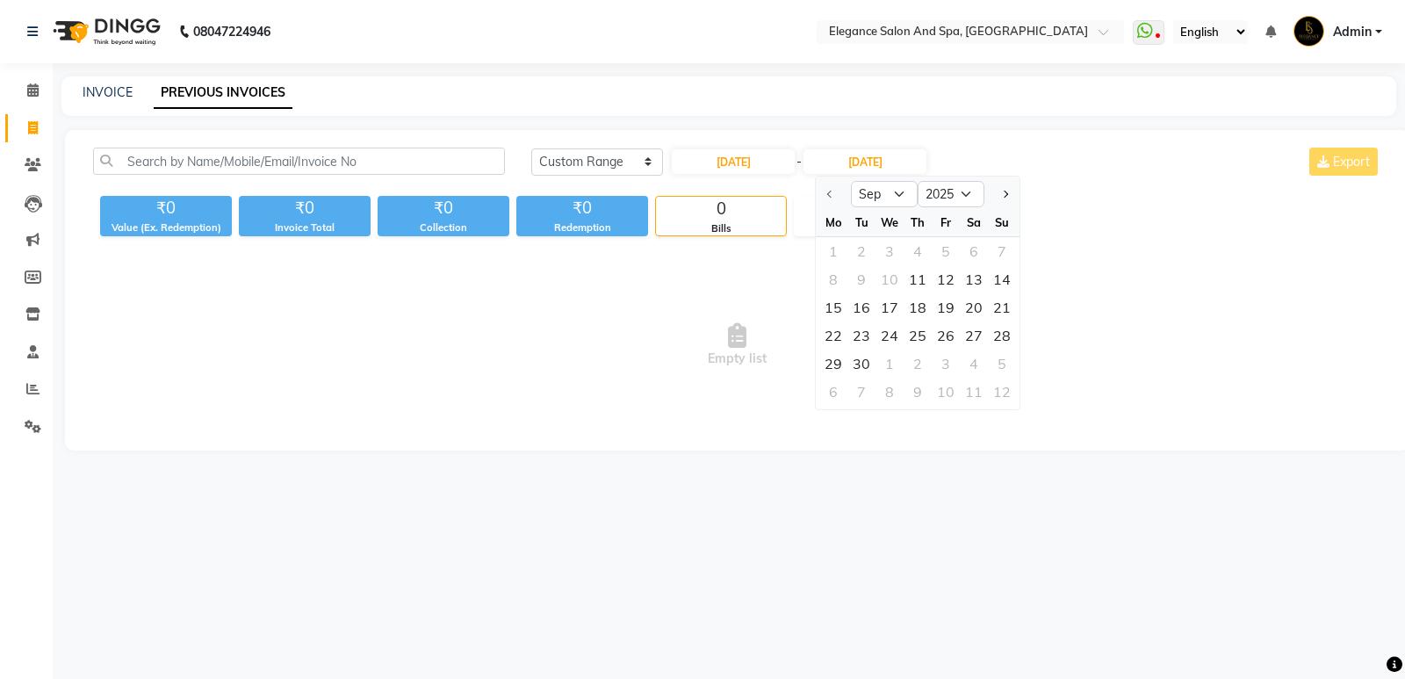
click at [890, 248] on div "1 2 3 4 5 6 7" at bounding box center [918, 251] width 204 height 28
click at [918, 278] on div "11" at bounding box center [917, 279] width 28 height 28
type input "11-09-2025"
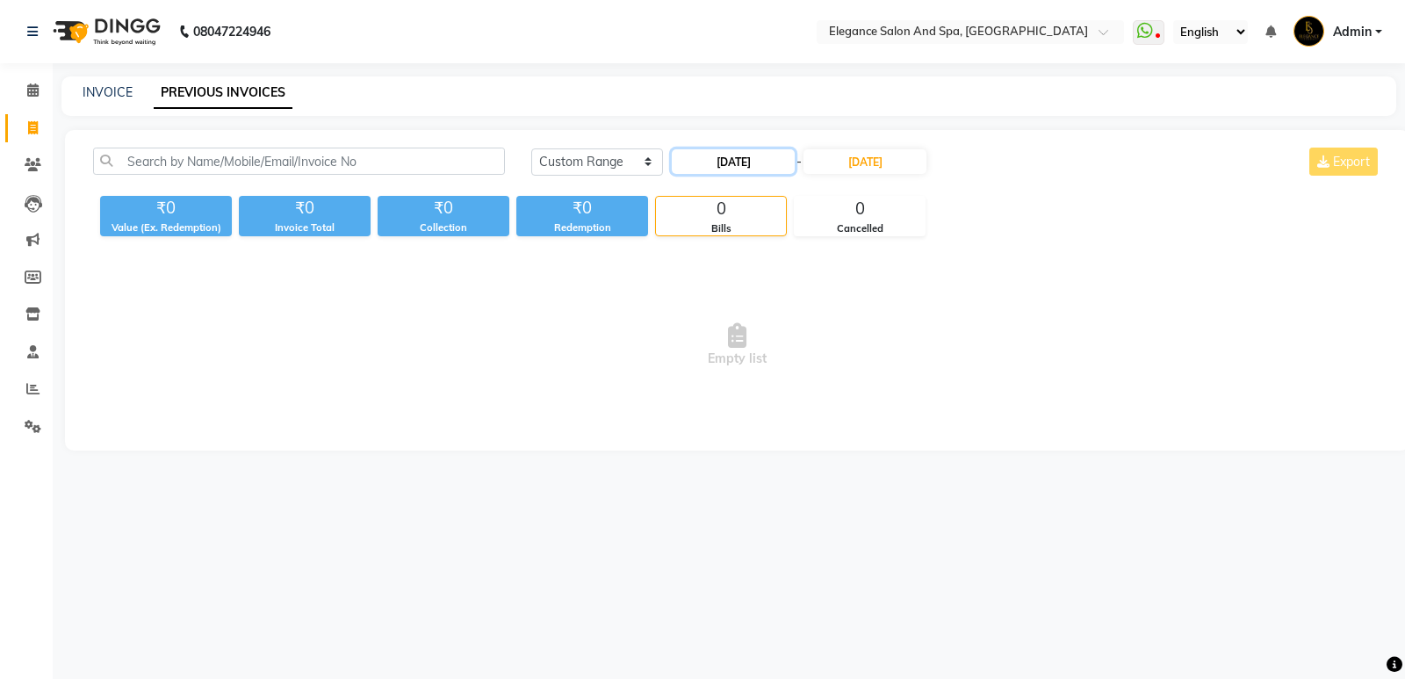
click at [725, 157] on input "11-09-2025" at bounding box center [733, 161] width 123 height 25
select select "9"
select select "2025"
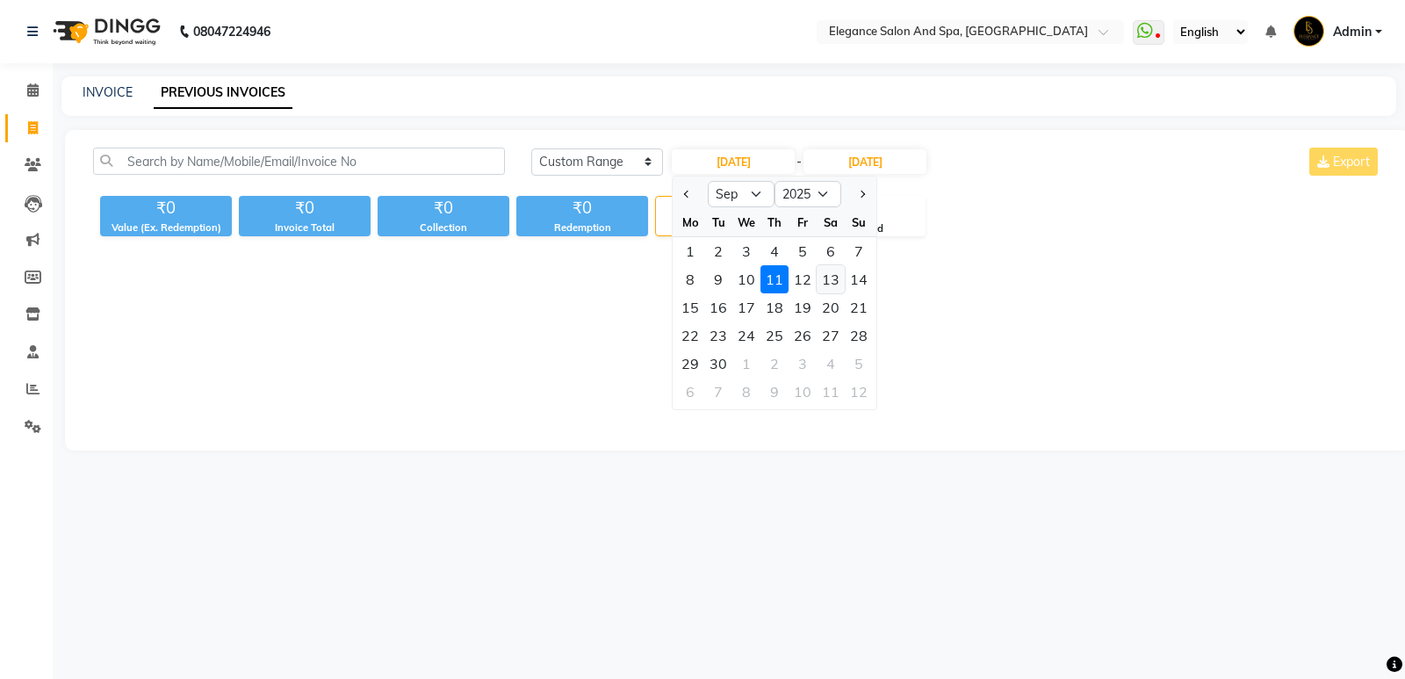
click at [825, 275] on div "13" at bounding box center [830, 279] width 28 height 28
type input "13-09-2025"
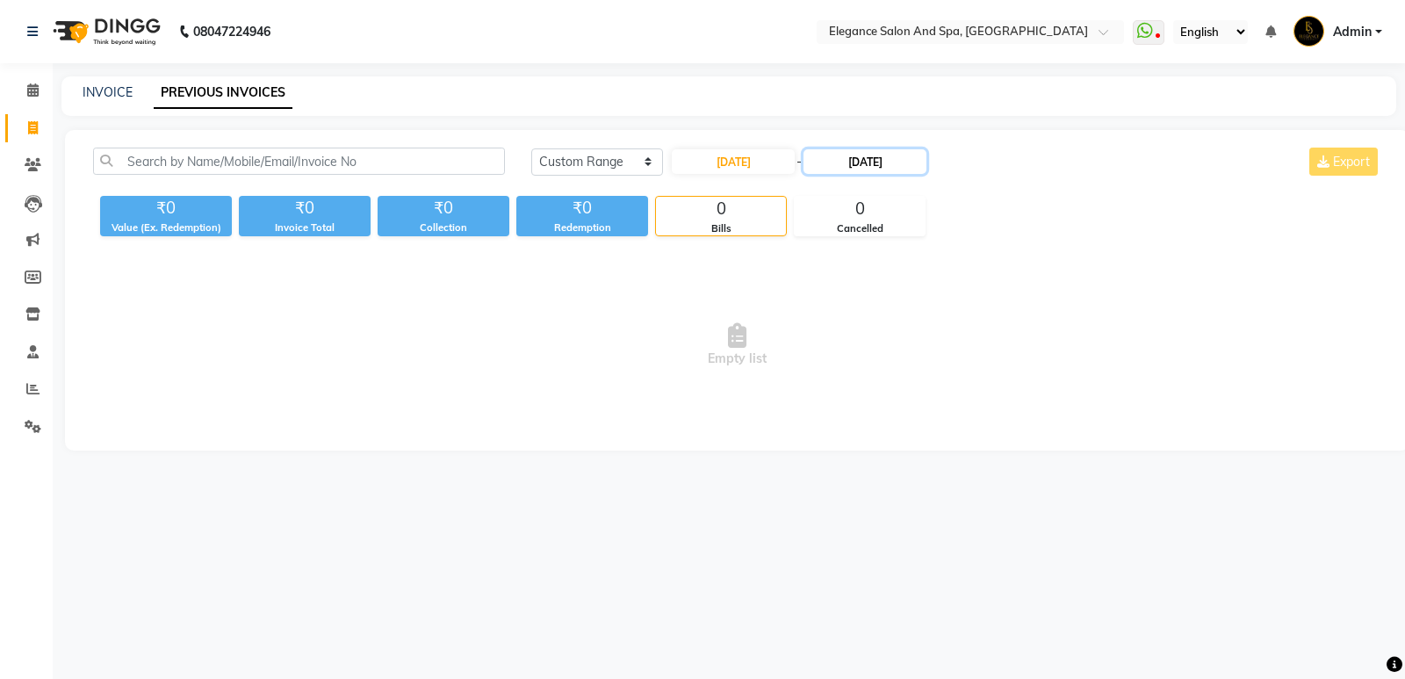
click at [861, 158] on input "11-09-2025" at bounding box center [864, 161] width 123 height 25
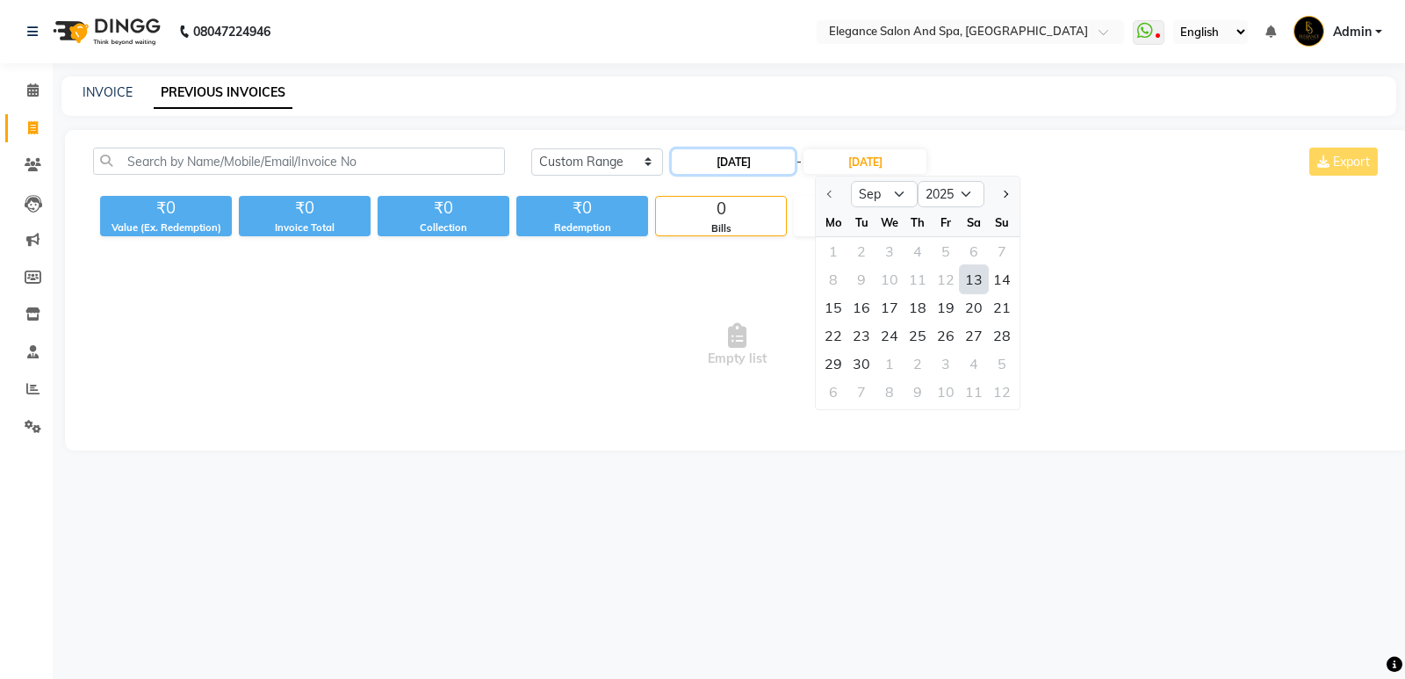
click at [761, 159] on input "13-09-2025" at bounding box center [733, 161] width 123 height 25
select select "9"
select select "2025"
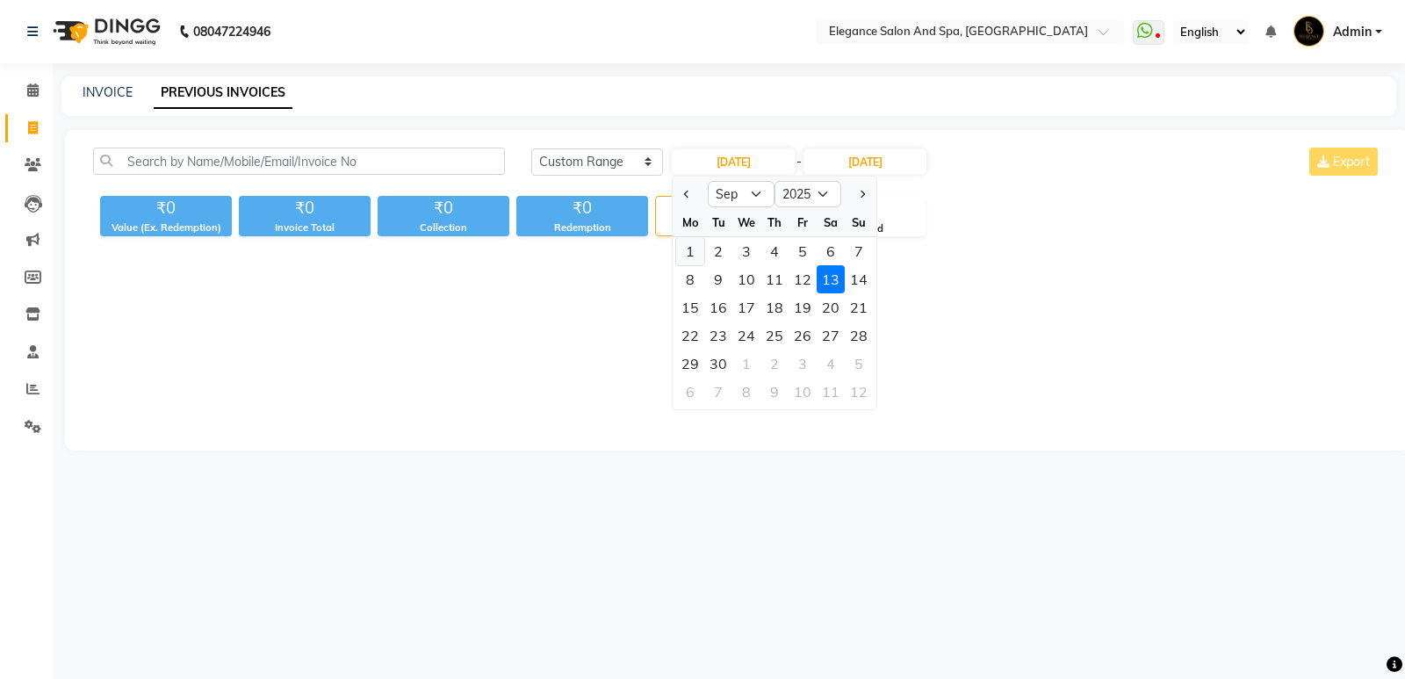
click at [687, 252] on div "1" at bounding box center [690, 251] width 28 height 28
type input "[DATE]"
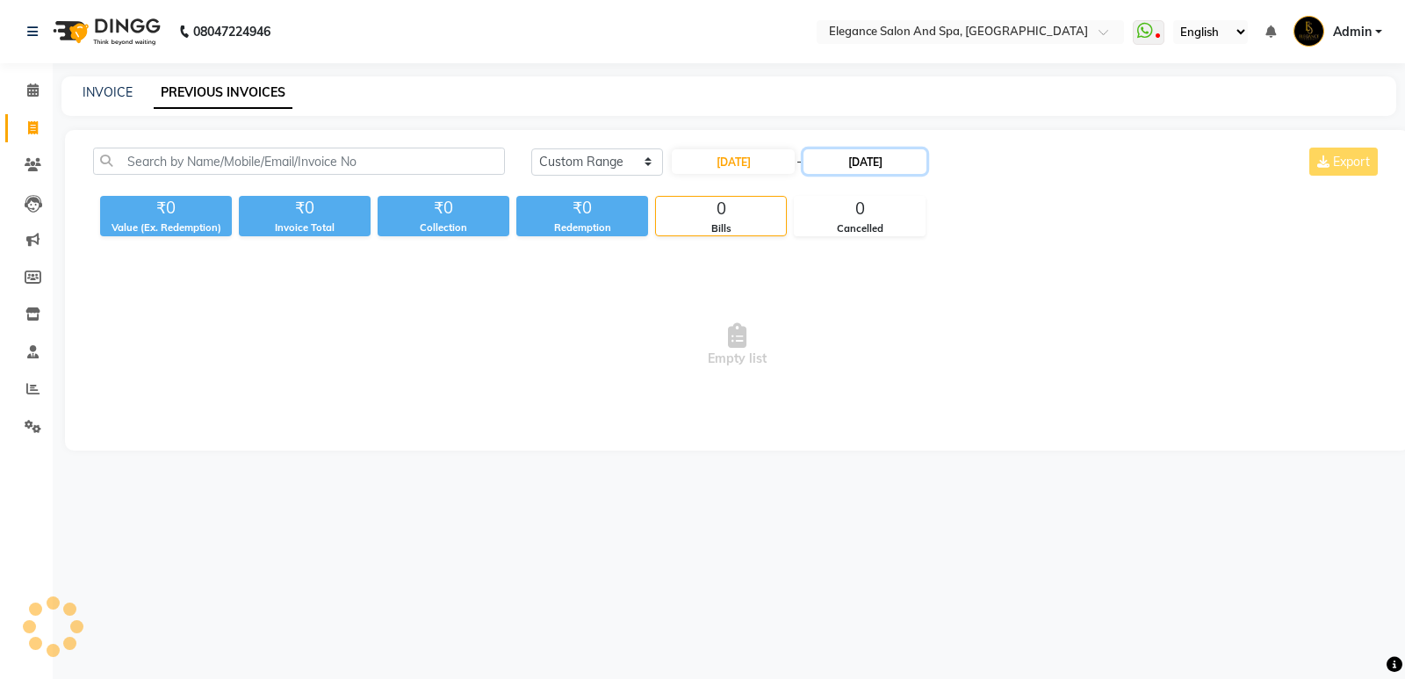
click at [827, 162] on input "11-09-2025" at bounding box center [864, 161] width 123 height 25
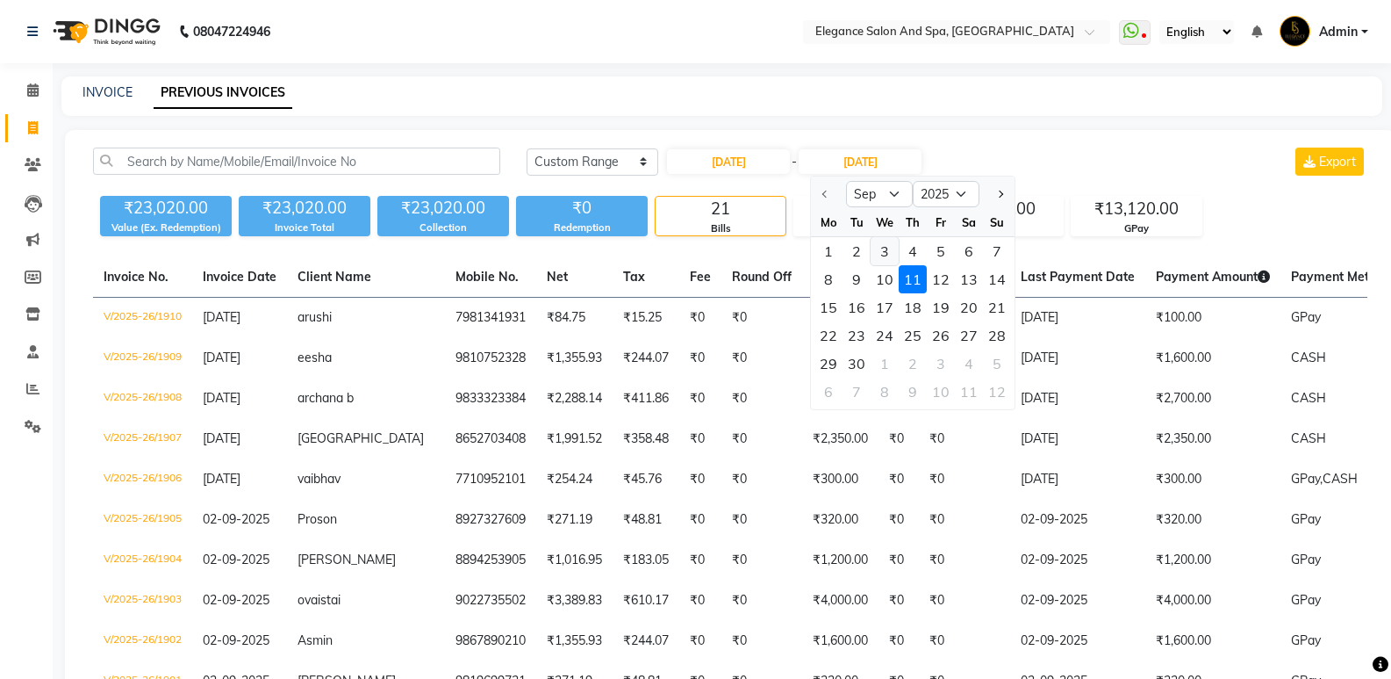
click at [889, 242] on div "3" at bounding box center [885, 251] width 28 height 28
type input "[DATE]"
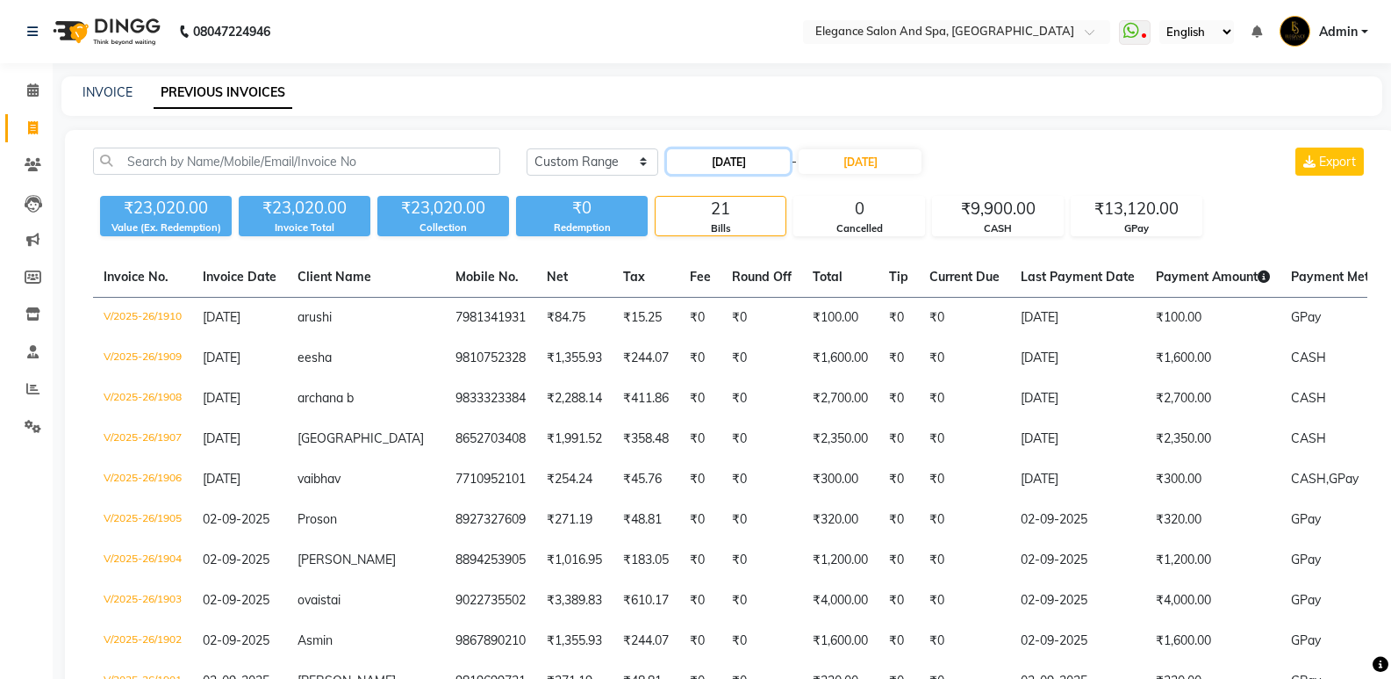
click at [771, 166] on input "[DATE]" at bounding box center [728, 161] width 123 height 25
select select "9"
select select "2025"
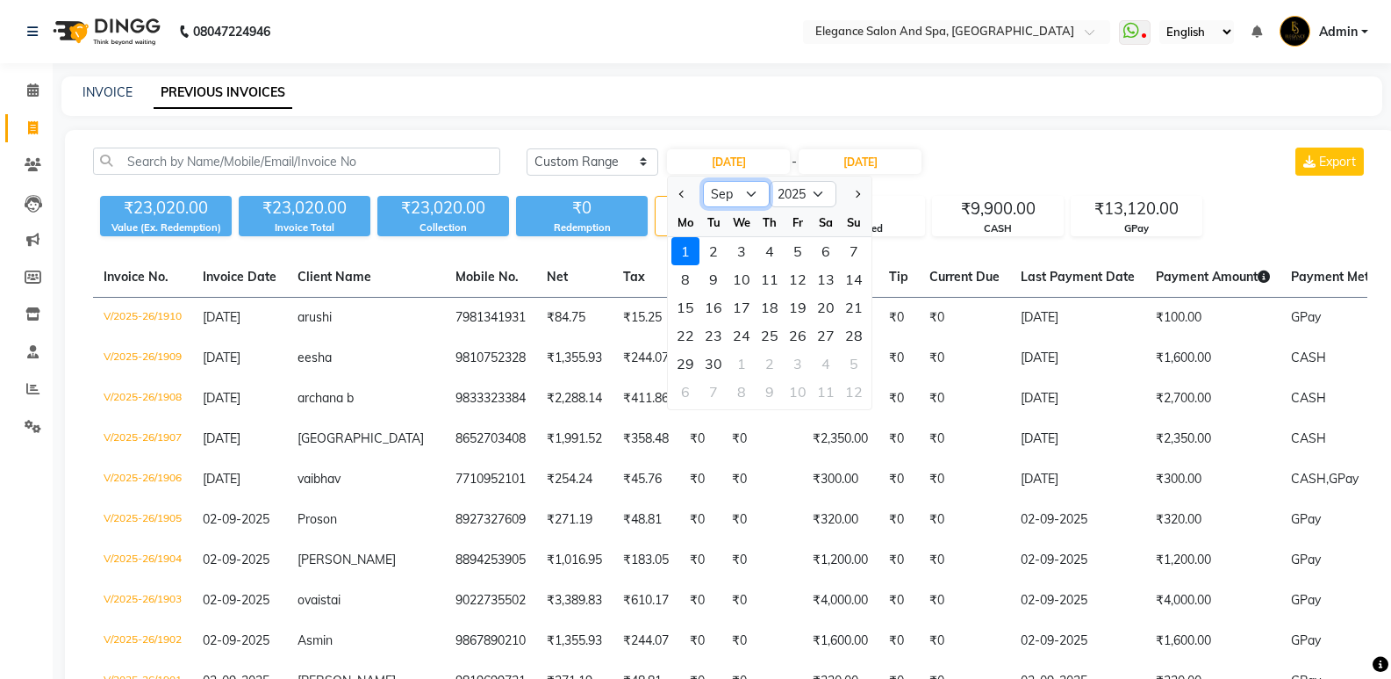
click at [752, 189] on select "Jan Feb Mar Apr May Jun Jul Aug Sep Oct Nov Dec" at bounding box center [736, 194] width 67 height 26
select select "8"
click at [703, 181] on select "Jan Feb Mar Apr May Jun Jul Aug Sep Oct Nov Dec" at bounding box center [736, 194] width 67 height 26
click at [922, 154] on input "[DATE]" at bounding box center [860, 161] width 123 height 25
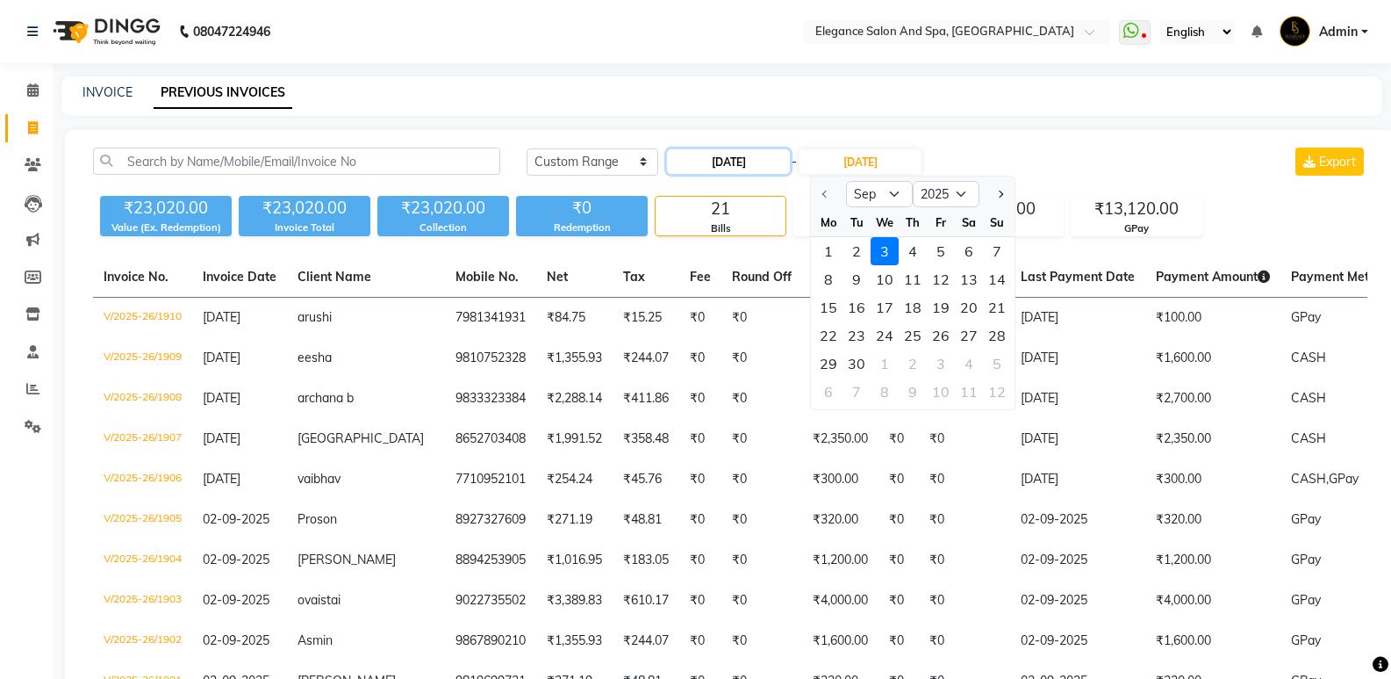
click at [766, 155] on input "[DATE]" at bounding box center [728, 161] width 123 height 25
select select "9"
select select "2025"
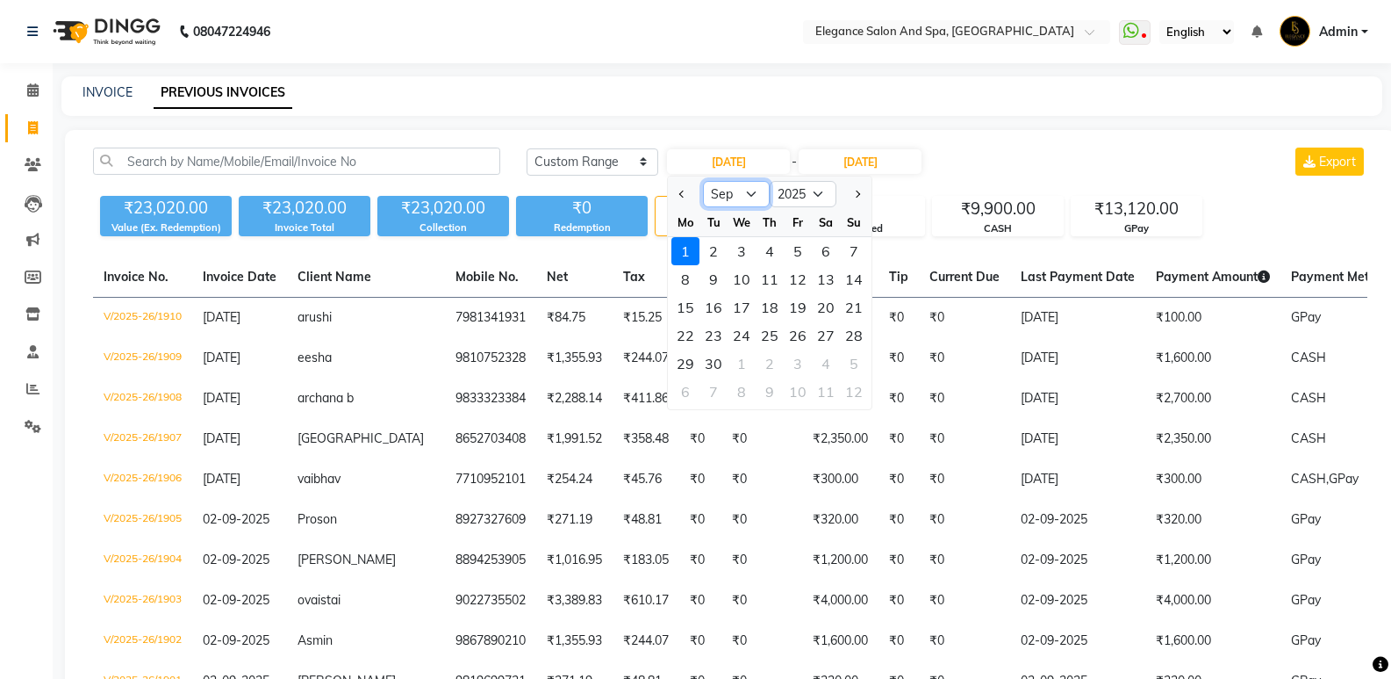
click at [735, 188] on select "Jan Feb Mar Apr May Jun Jul Aug Sep Oct Nov Dec" at bounding box center [736, 194] width 67 height 26
select select "8"
click at [703, 181] on select "Jan Feb Mar Apr May Jun Jul Aug Sep Oct Nov Dec" at bounding box center [736, 194] width 67 height 26
click at [744, 302] on div "13" at bounding box center [742, 307] width 28 height 28
type input "13-08-2025"
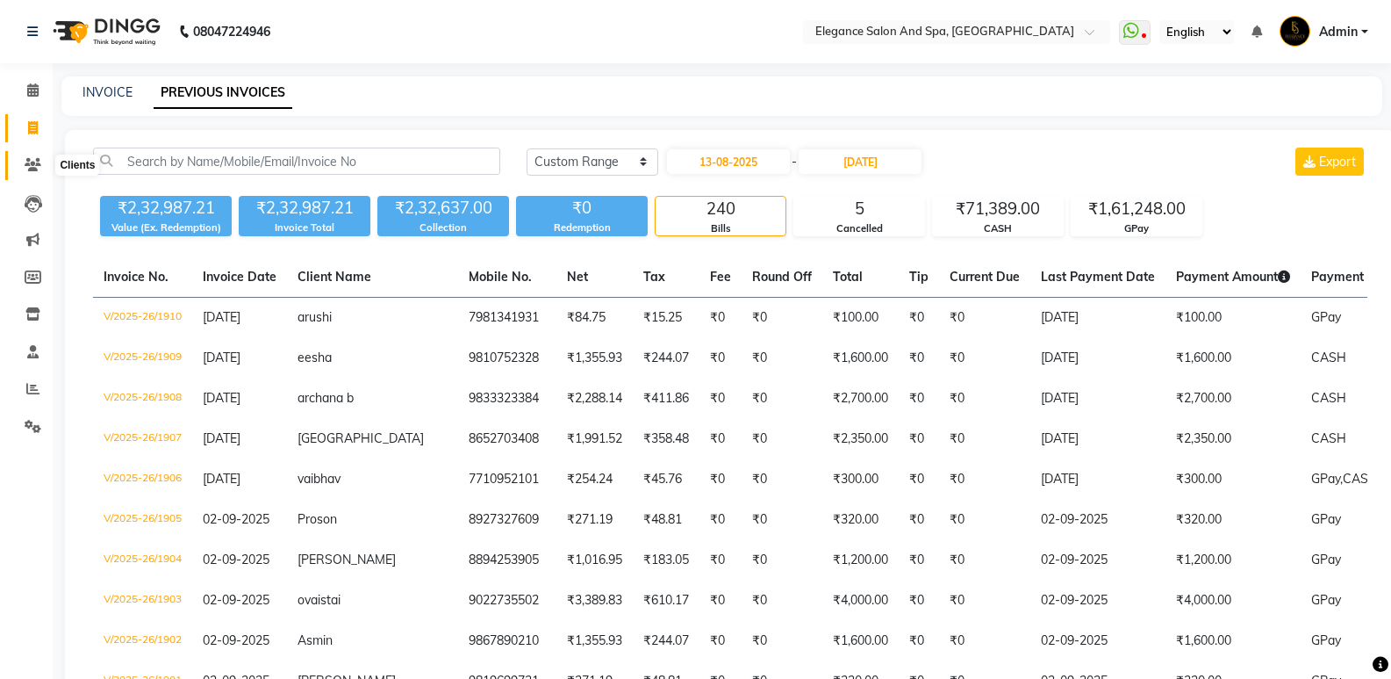
click at [29, 161] on icon at bounding box center [33, 164] width 17 height 13
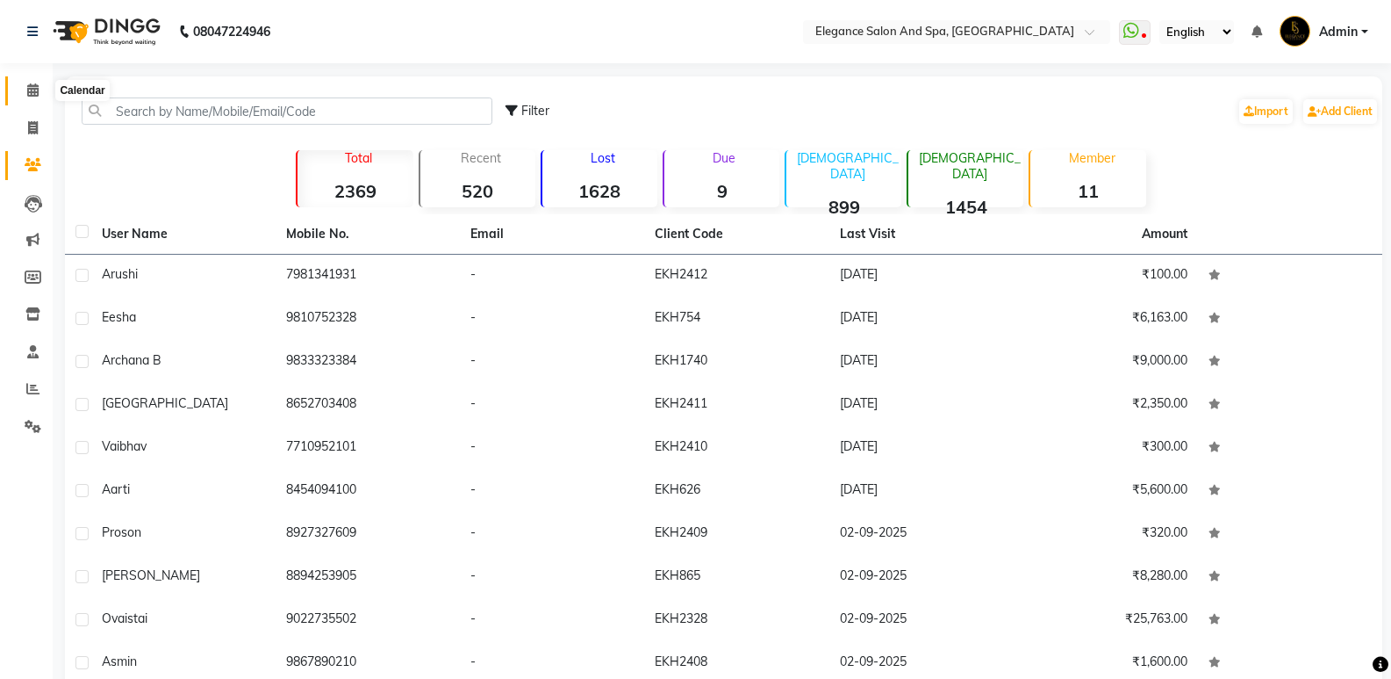
click at [27, 95] on icon at bounding box center [32, 89] width 11 height 13
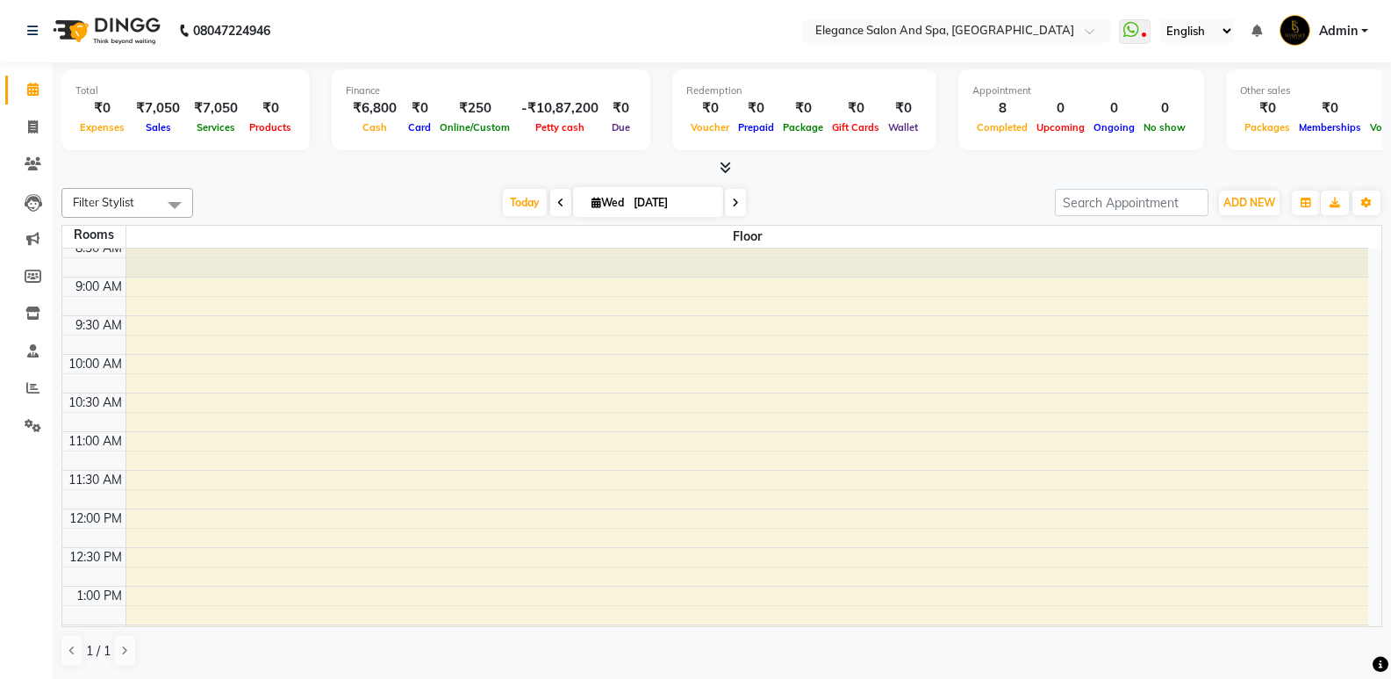
scroll to position [88, 0]
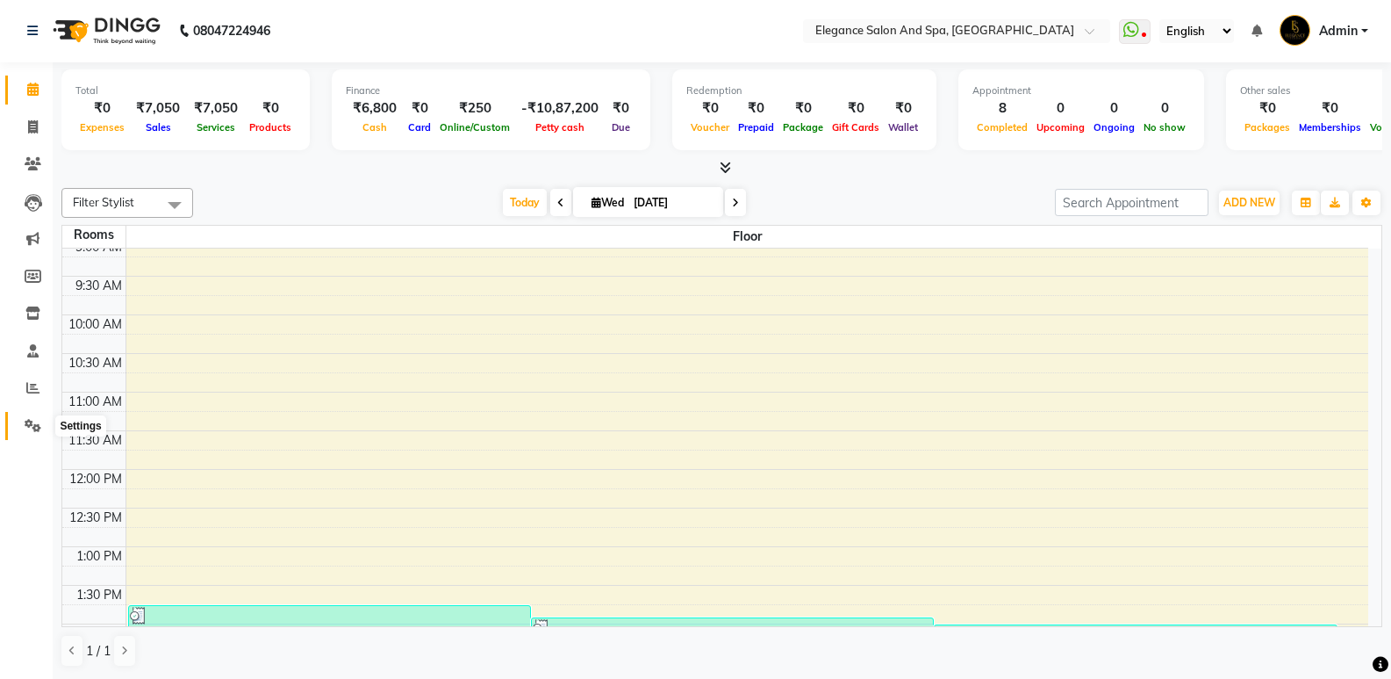
click at [24, 418] on span at bounding box center [33, 426] width 31 height 20
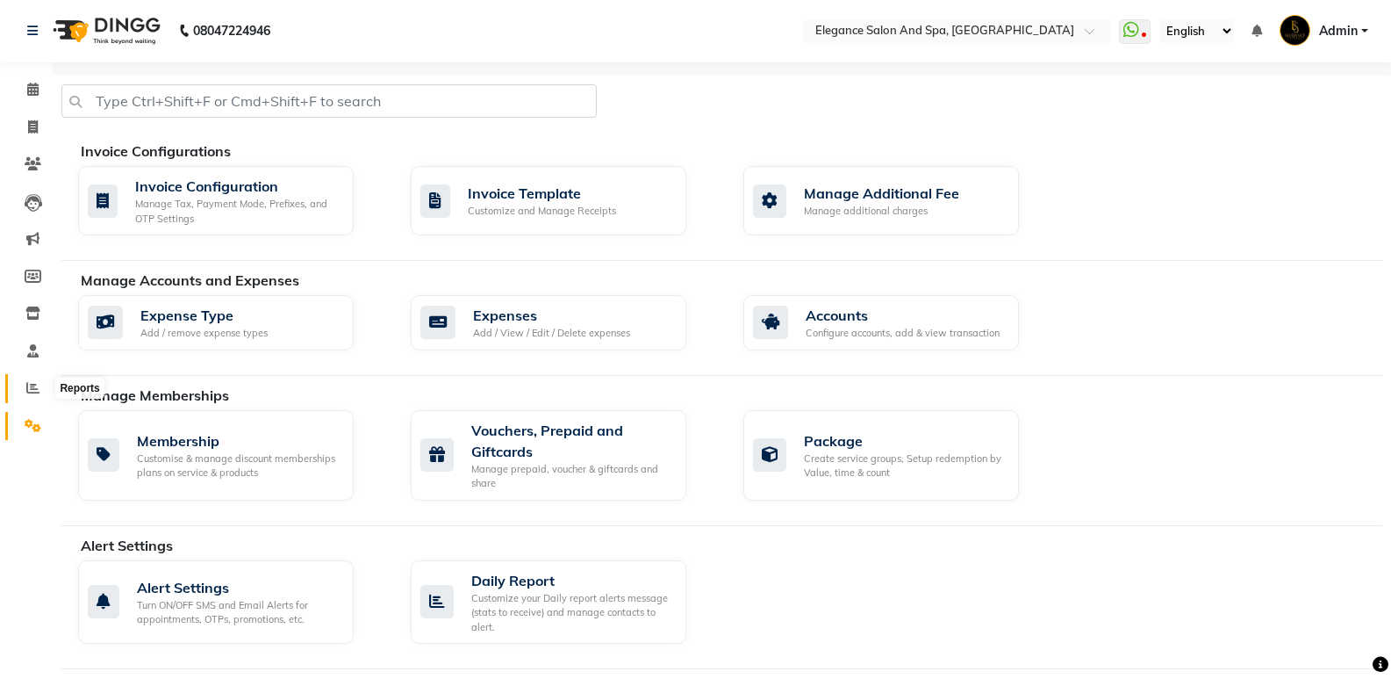
click at [35, 388] on icon at bounding box center [32, 387] width 13 height 13
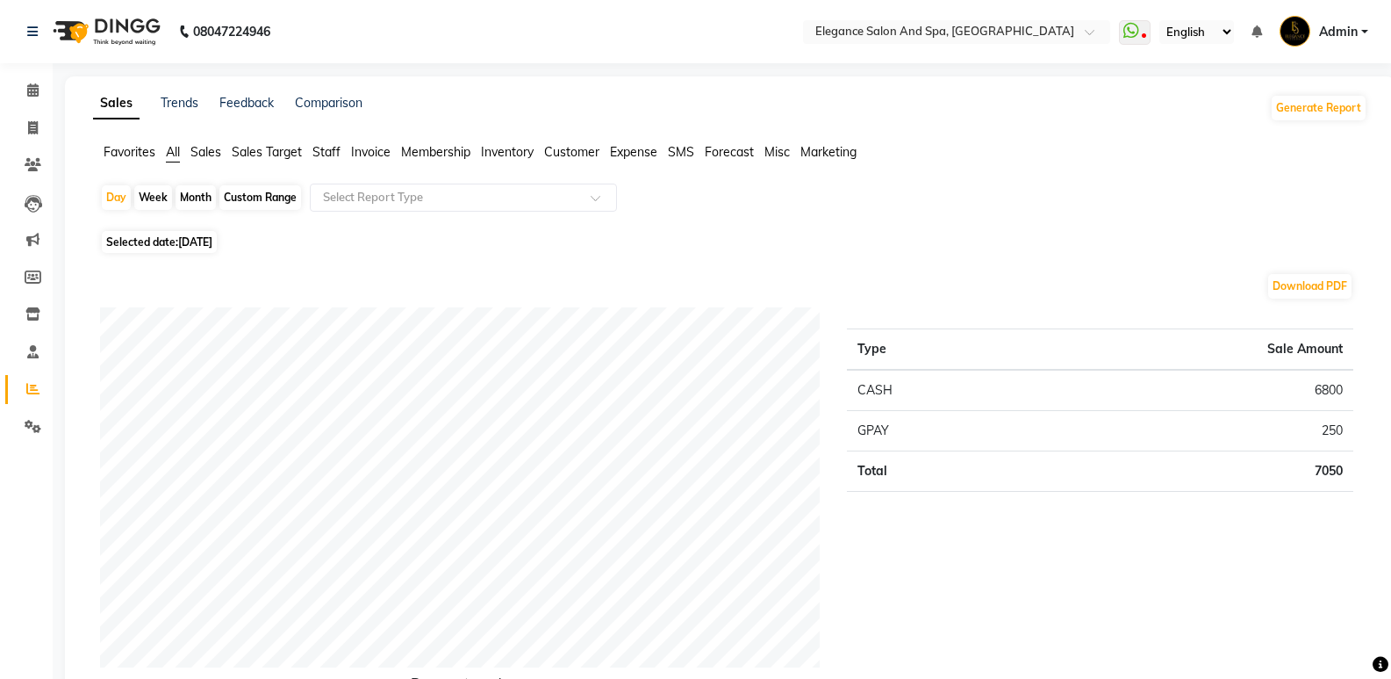
click at [332, 144] on span "Staff" at bounding box center [327, 152] width 28 height 16
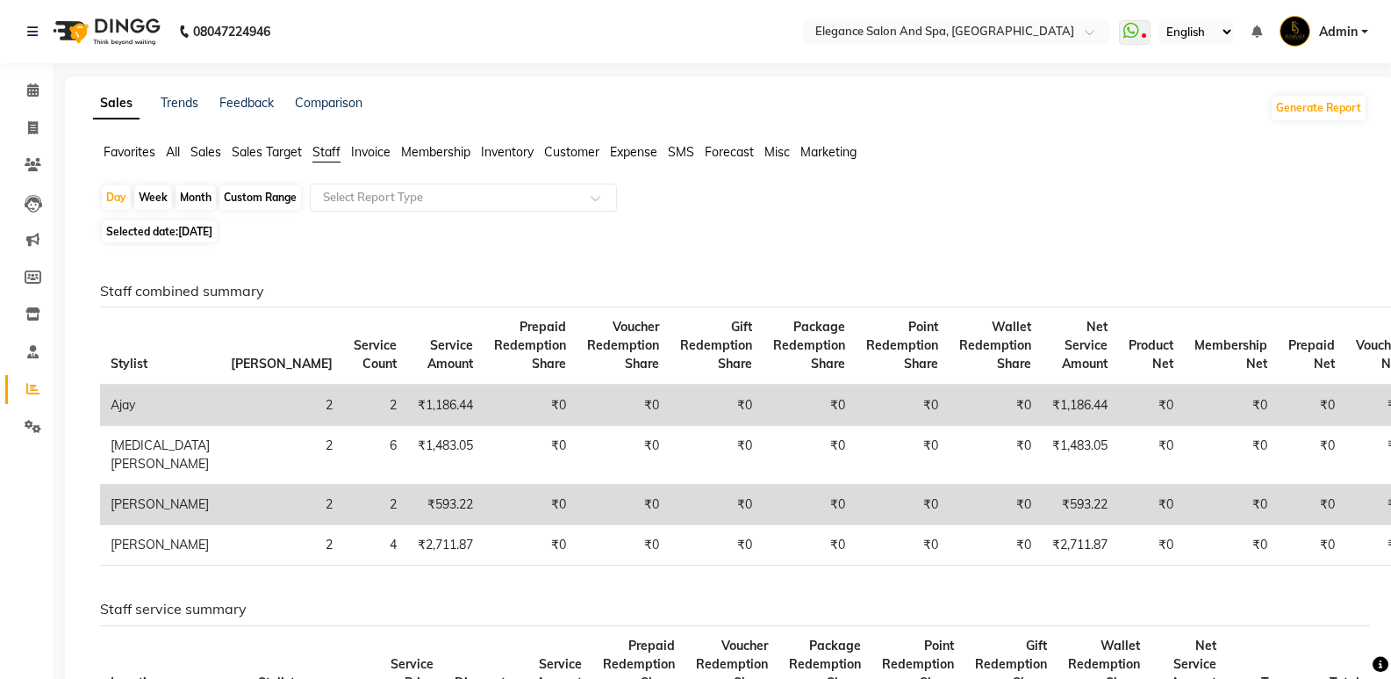
click at [236, 191] on div "Custom Range" at bounding box center [260, 197] width 82 height 25
select select "9"
select select "2025"
click at [264, 209] on div "Custom Range" at bounding box center [260, 197] width 82 height 25
select select "9"
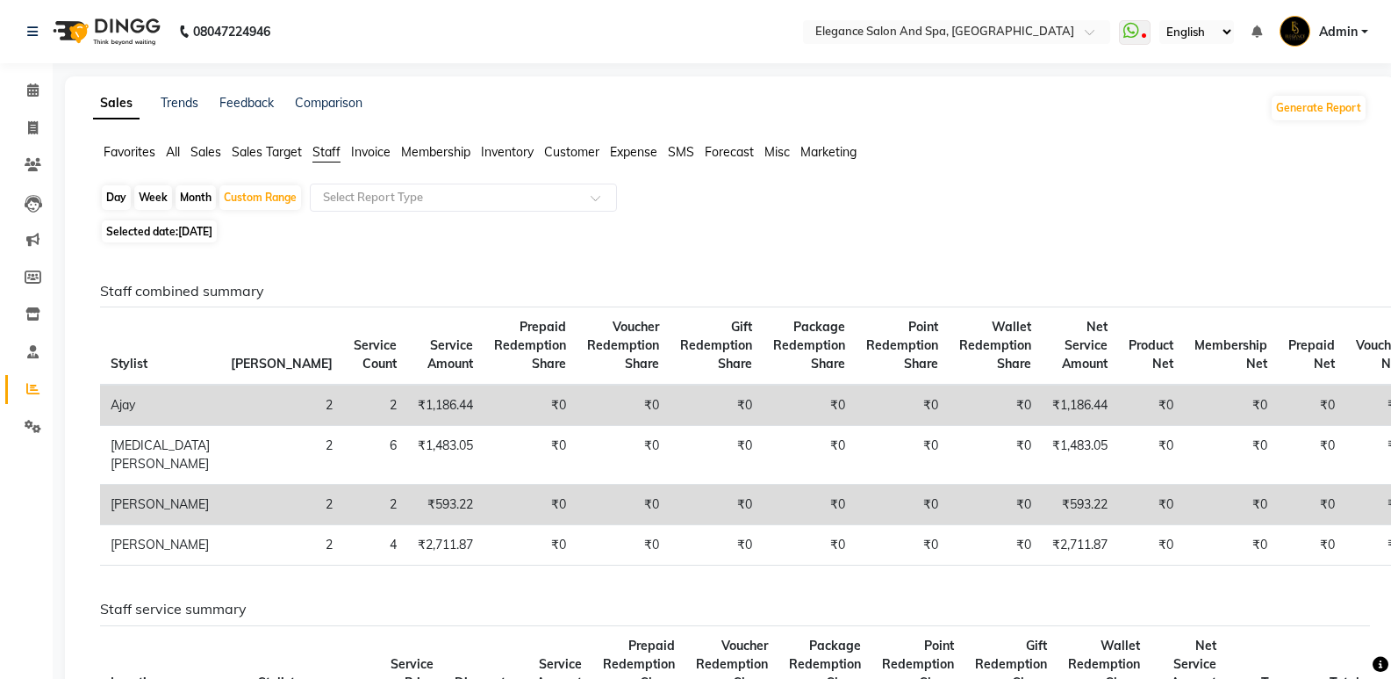
select select "2025"
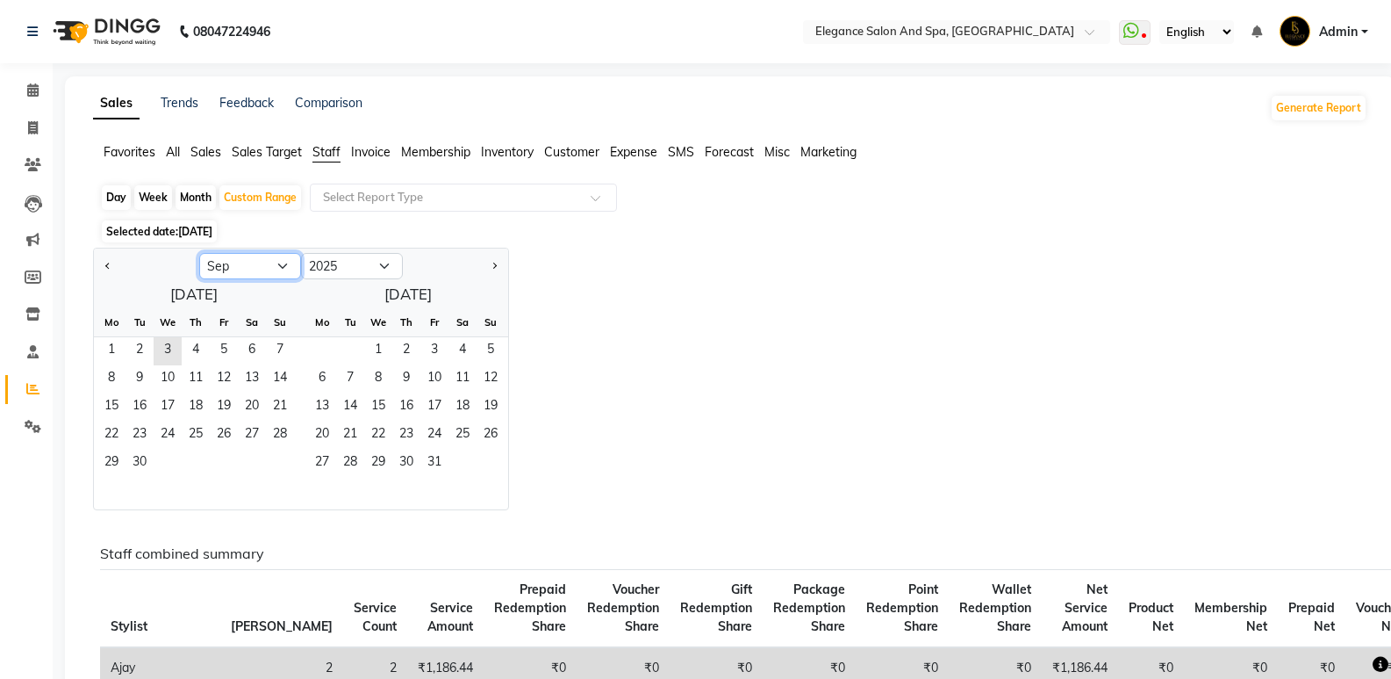
click at [278, 265] on select "Jan Feb Mar Apr May Jun Jul Aug Sep Oct Nov Dec" at bounding box center [250, 266] width 102 height 26
select select "8"
click at [199, 253] on select "Jan Feb Mar Apr May Jun Jul Aug Sep Oct Nov Dec" at bounding box center [250, 266] width 102 height 26
click at [158, 402] on span "13" at bounding box center [168, 407] width 28 height 28
click at [372, 339] on span "3" at bounding box center [378, 351] width 28 height 28
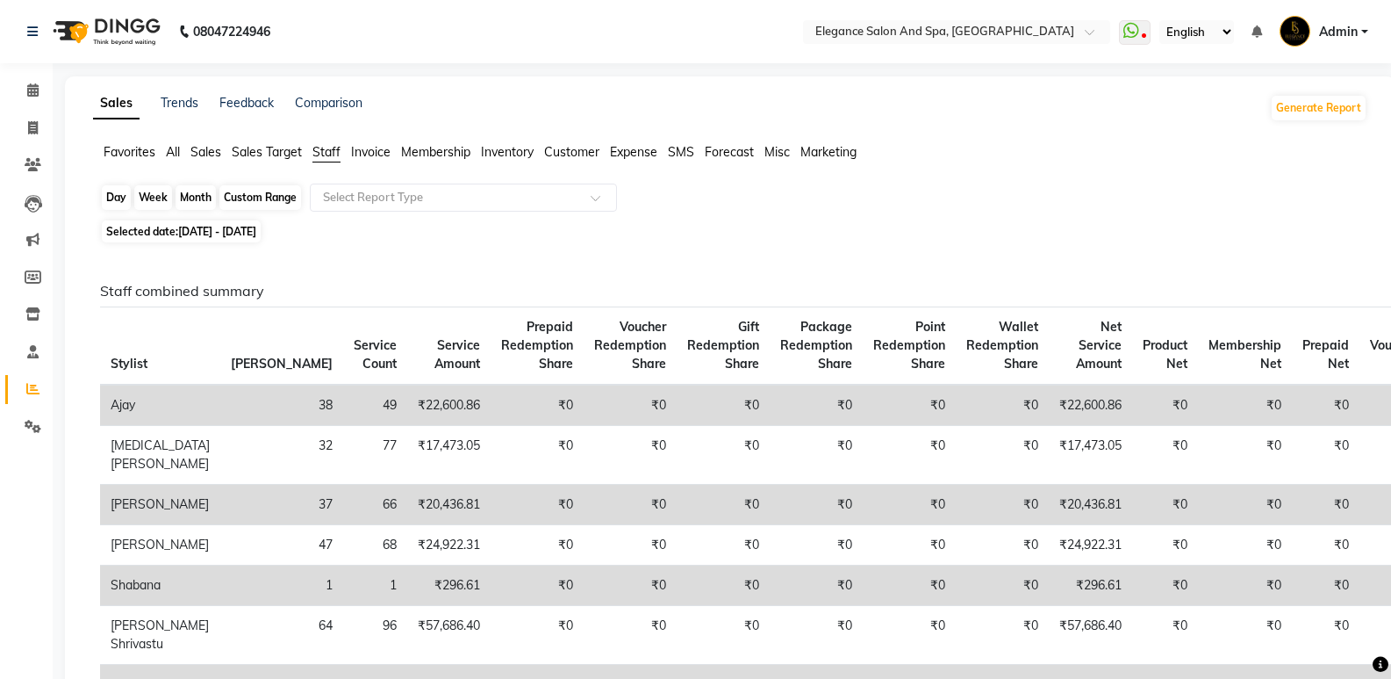
click at [295, 196] on div "Custom Range" at bounding box center [260, 197] width 82 height 25
select select "8"
select select "2025"
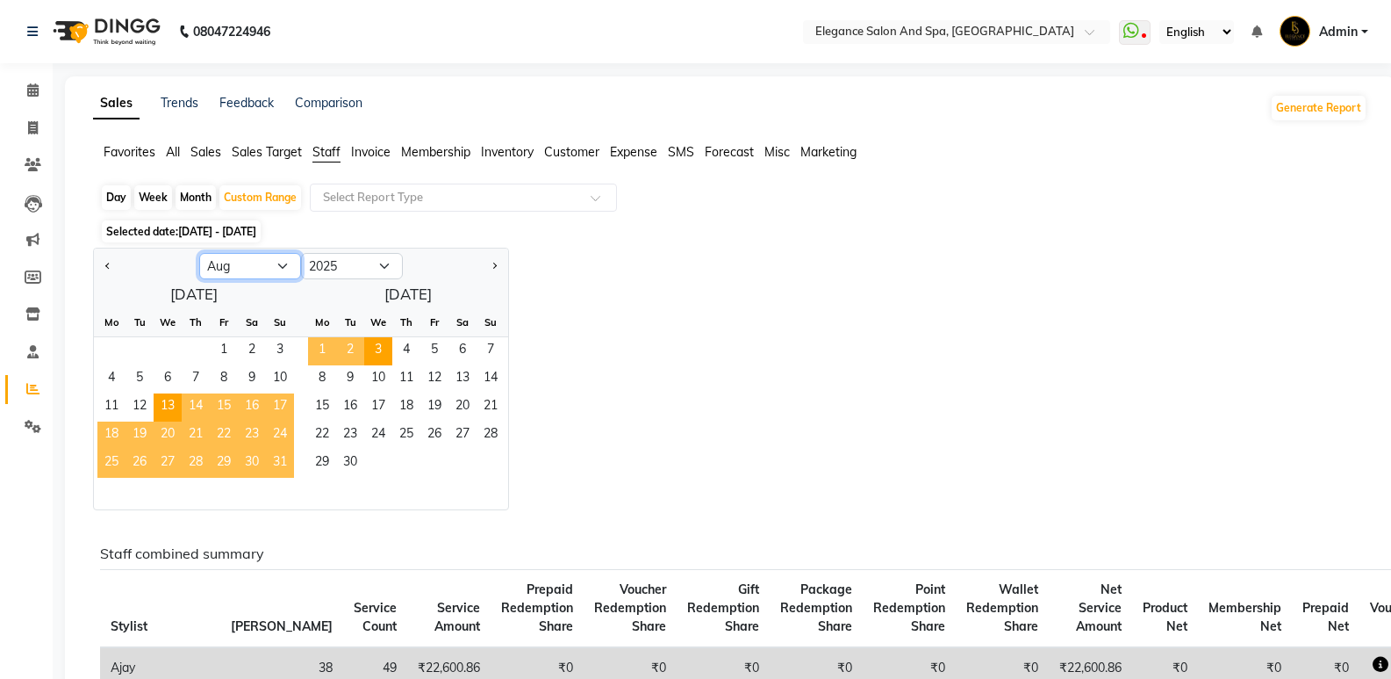
click at [269, 256] on select "Jan Feb Mar Apr May Jun Jul Aug Sep Oct Nov Dec" at bounding box center [250, 266] width 102 height 26
click at [199, 253] on select "Jan Feb Mar Apr May Jun Jul Aug Sep Oct Nov Dec" at bounding box center [250, 266] width 102 height 26
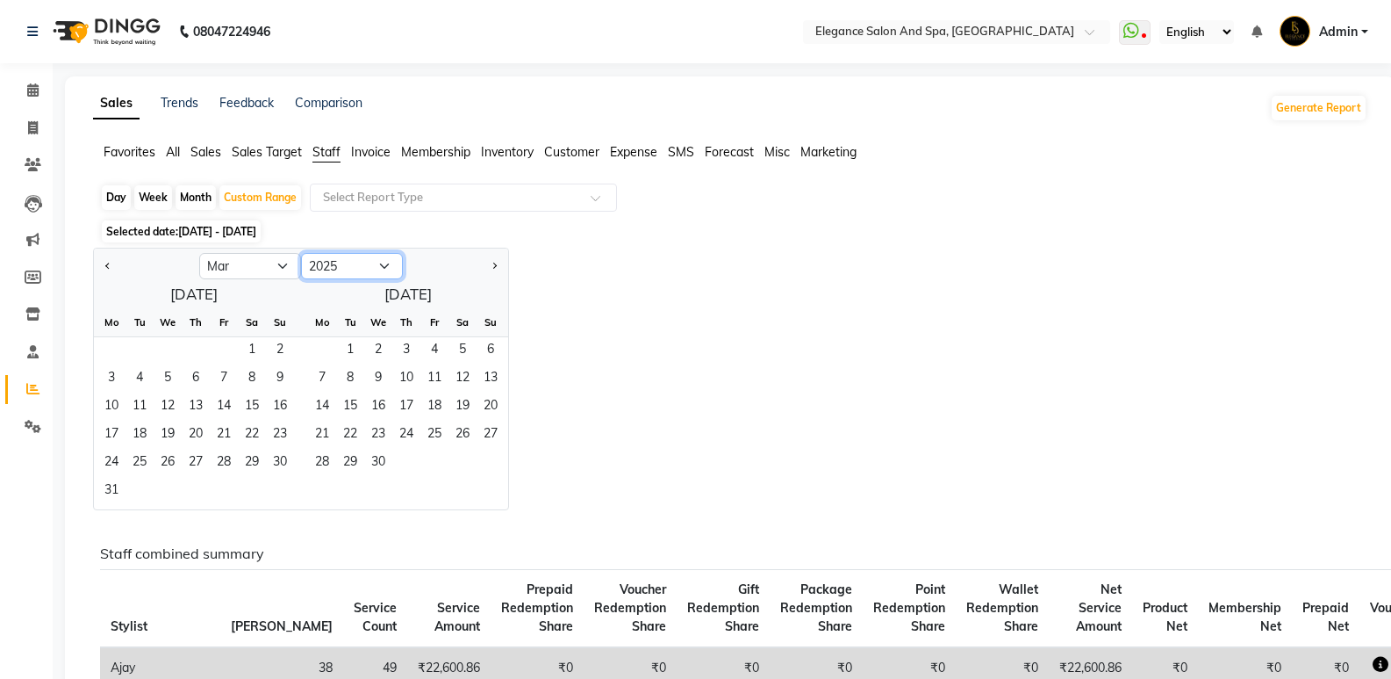
click at [352, 267] on select "2015 2016 2017 2018 2019 2020 2021 2022 2023 2024 2025 2026 2027 2028 2029 2030…" at bounding box center [352, 266] width 102 height 26
click at [301, 253] on select "2015 2016 2017 2018 2019 2020 2021 2022 2023 2024 2025 2026 2027 2028 2029 2030…" at bounding box center [352, 266] width 102 height 26
click at [375, 462] on span "30" at bounding box center [378, 463] width 28 height 28
select select "4"
click at [375, 462] on span "28" at bounding box center [378, 463] width 28 height 28
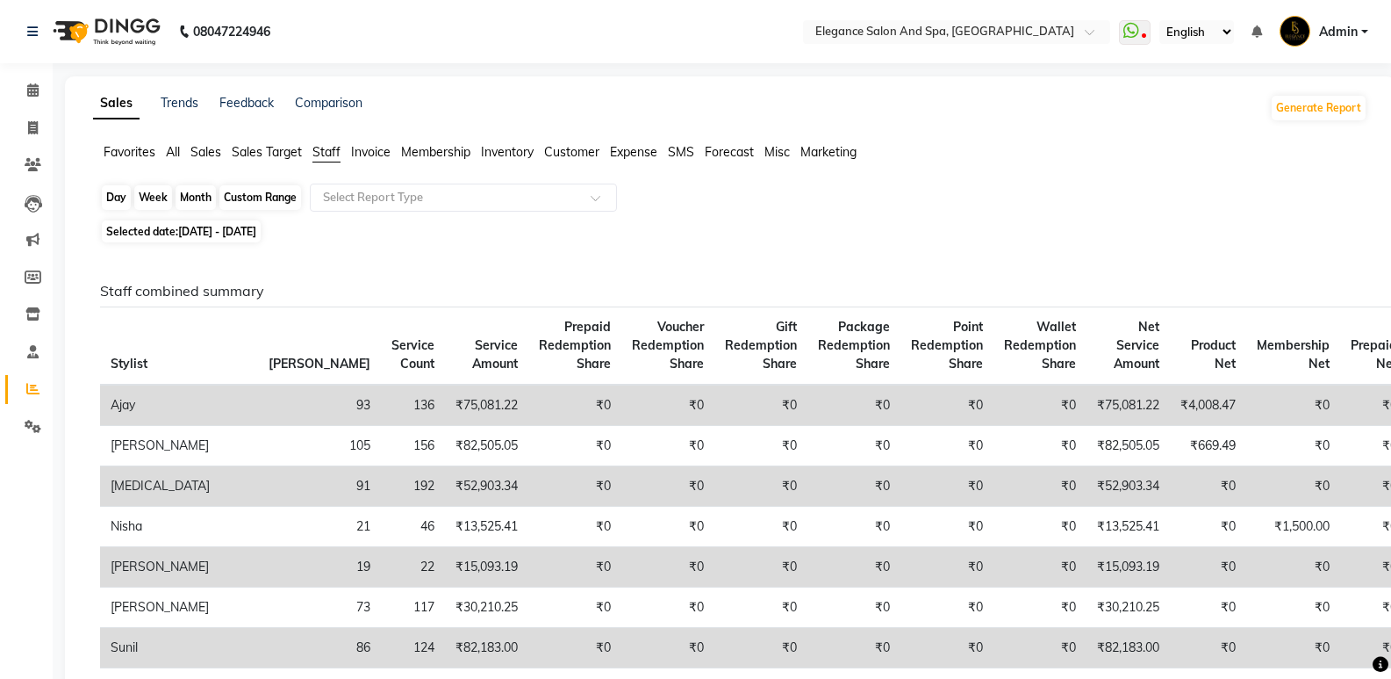
click at [284, 189] on div "Custom Range" at bounding box center [260, 197] width 82 height 25
select select "4"
select select "2025"
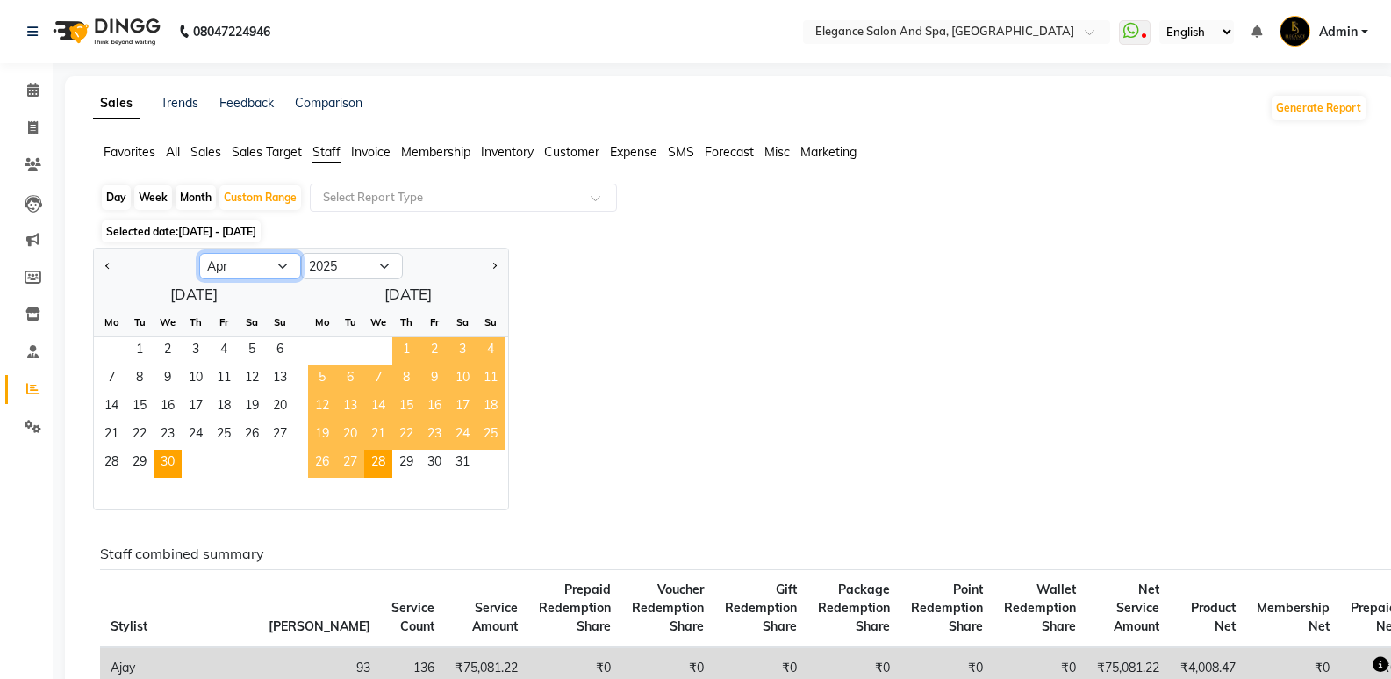
click at [275, 265] on select "Jan Feb Mar Apr May Jun Jul Aug Sep Oct Nov Dec" at bounding box center [250, 266] width 102 height 26
select select "3"
click at [199, 253] on select "Jan Feb Mar Apr May Jun Jul Aug Sep Oct Nov Dec" at bounding box center [250, 266] width 102 height 26
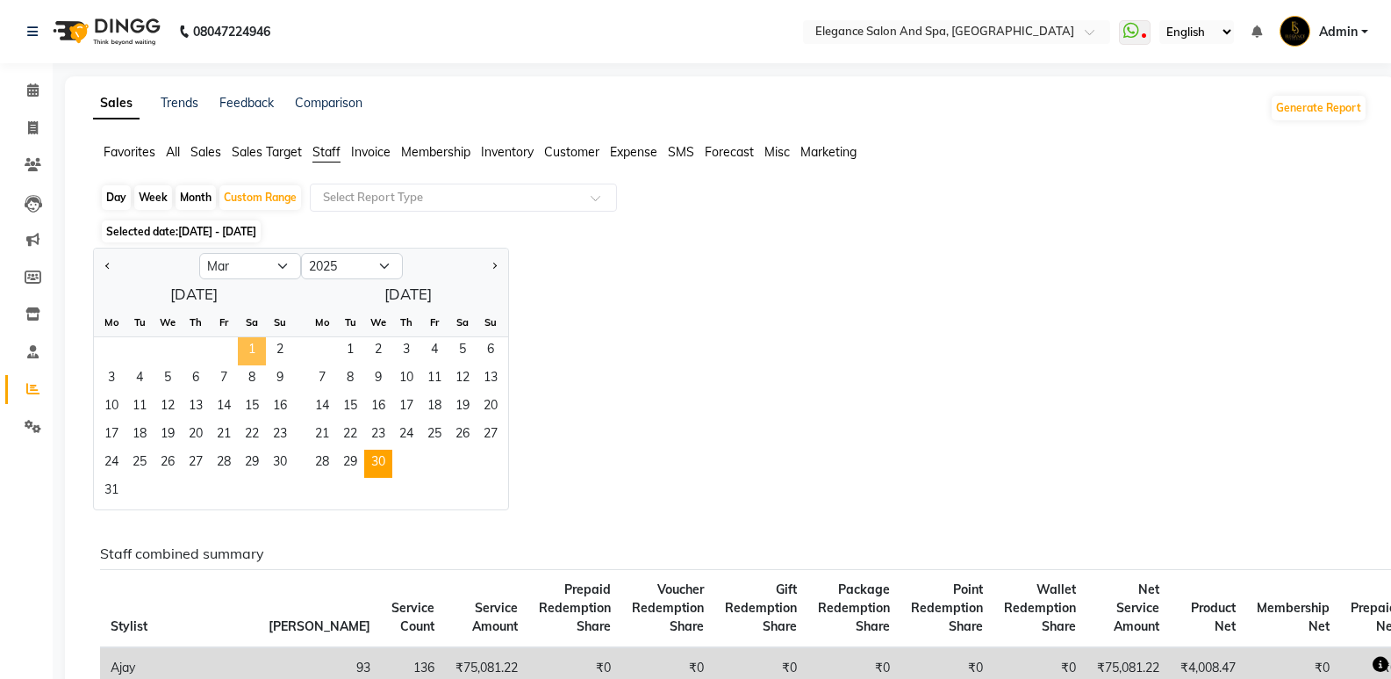
click at [252, 352] on span "1" at bounding box center [252, 351] width 28 height 28
click at [385, 464] on span "30" at bounding box center [378, 463] width 28 height 28
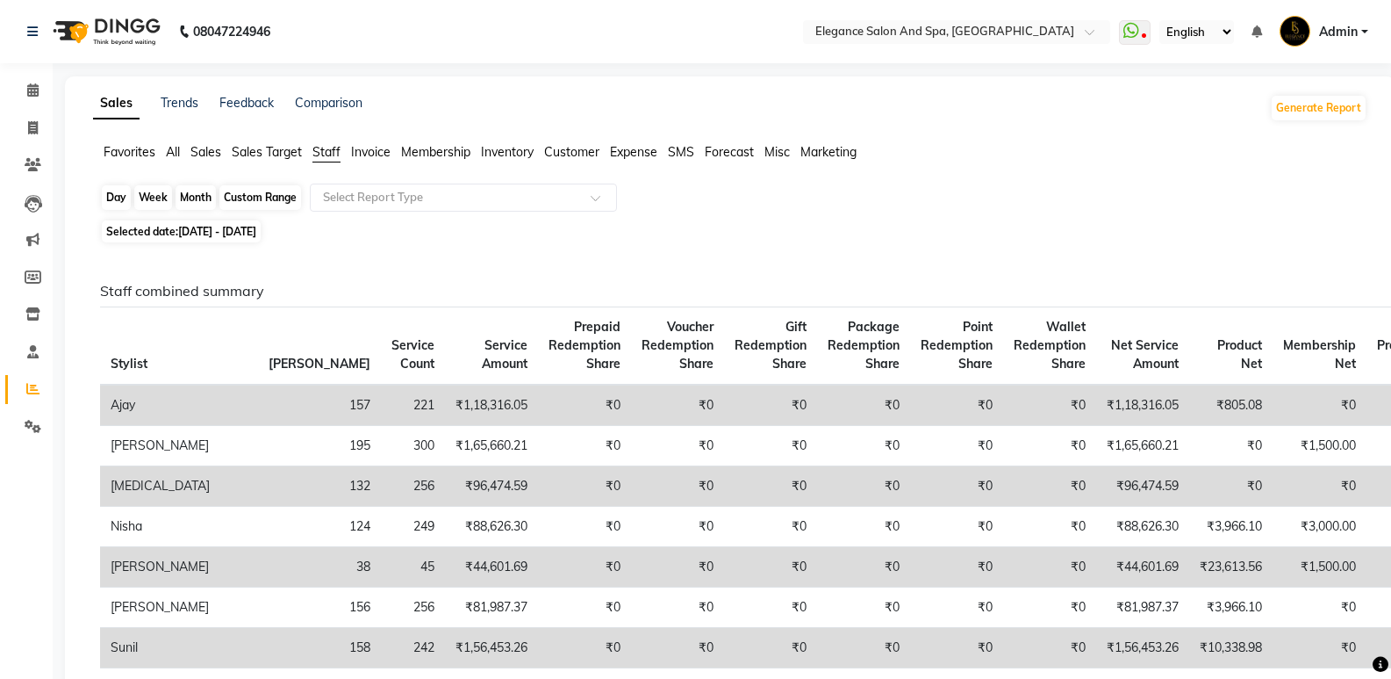
click at [260, 200] on div "Custom Range" at bounding box center [260, 197] width 82 height 25
select select "3"
select select "2025"
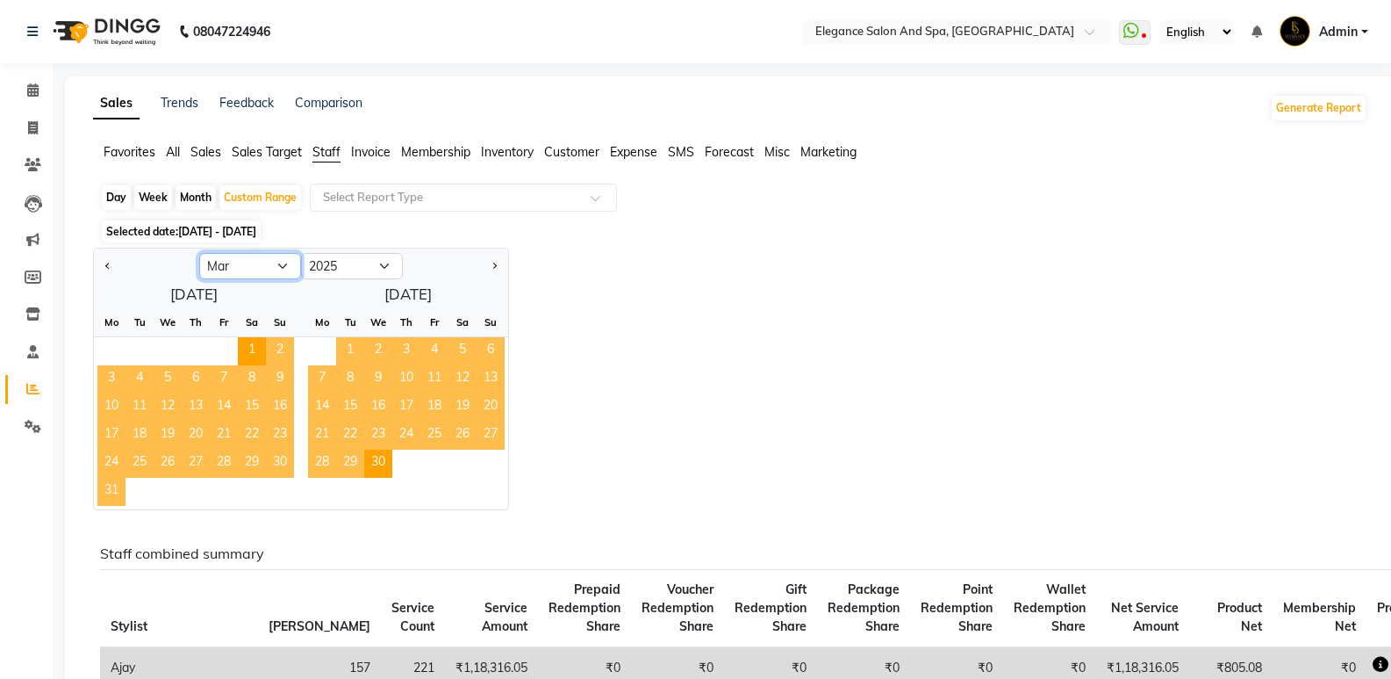
click at [247, 268] on select "Jan Feb Mar Apr May Jun Jul Aug Sep Oct Nov Dec" at bounding box center [250, 266] width 102 height 26
select select "2"
click at [199, 253] on select "Jan Feb Mar Apr May Jun Jul Aug Sep Oct Nov Dec" at bounding box center [250, 266] width 102 height 26
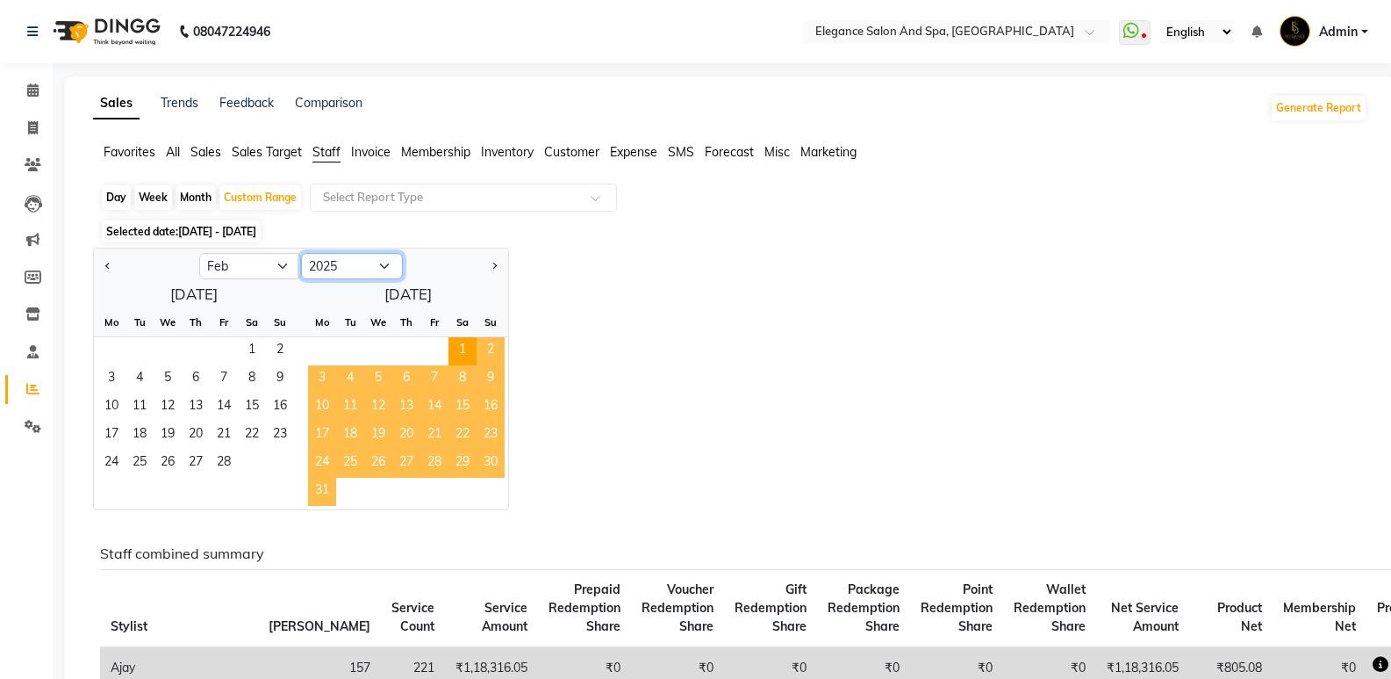
click at [334, 255] on select "2015 2016 2017 2018 2019 2020 2021 2022 2023 2024 2025 2026 2027 2028 2029 2030…" at bounding box center [352, 266] width 102 height 26
click at [301, 253] on select "2015 2016 2017 2018 2019 2020 2021 2022 2023 2024 2025 2026 2027 2028 2029 2030…" at bounding box center [352, 266] width 102 height 26
click at [313, 486] on span "31" at bounding box center [322, 492] width 28 height 28
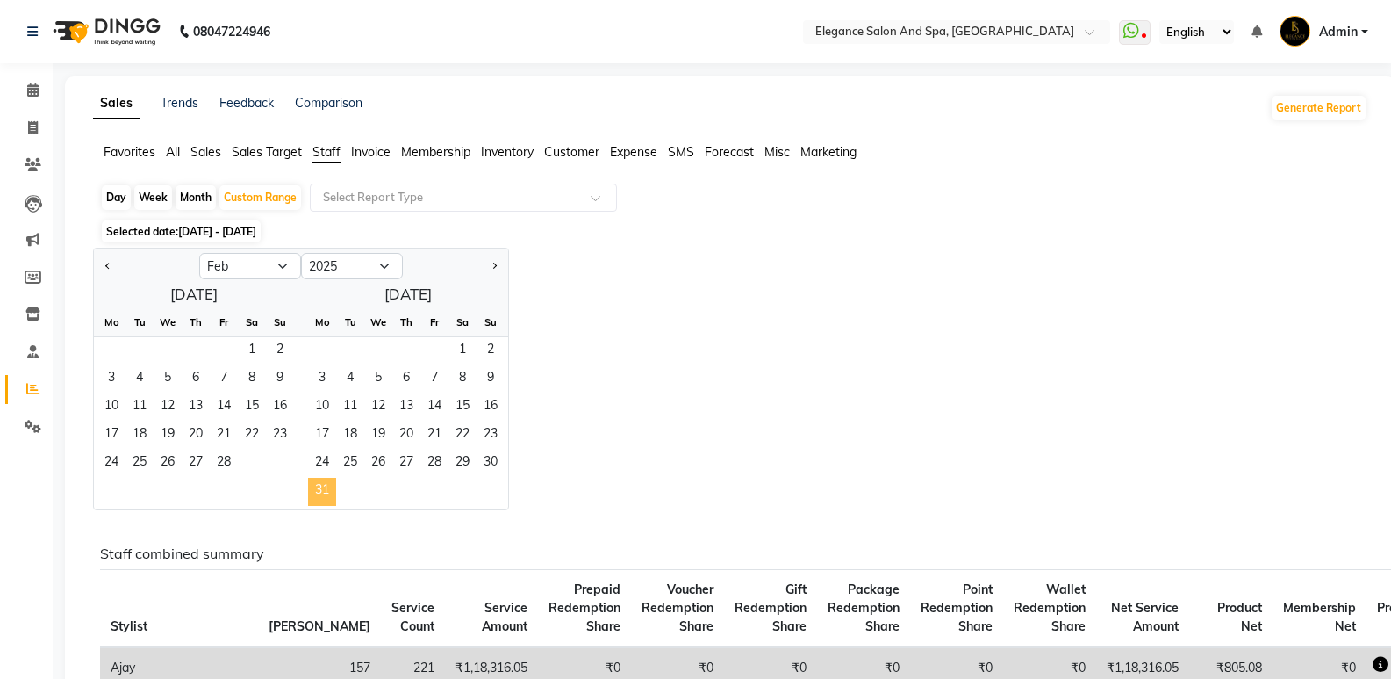
click at [313, 485] on span "31" at bounding box center [322, 492] width 28 height 28
click at [256, 359] on span "1" at bounding box center [252, 351] width 28 height 28
click at [334, 485] on span "31" at bounding box center [322, 492] width 28 height 28
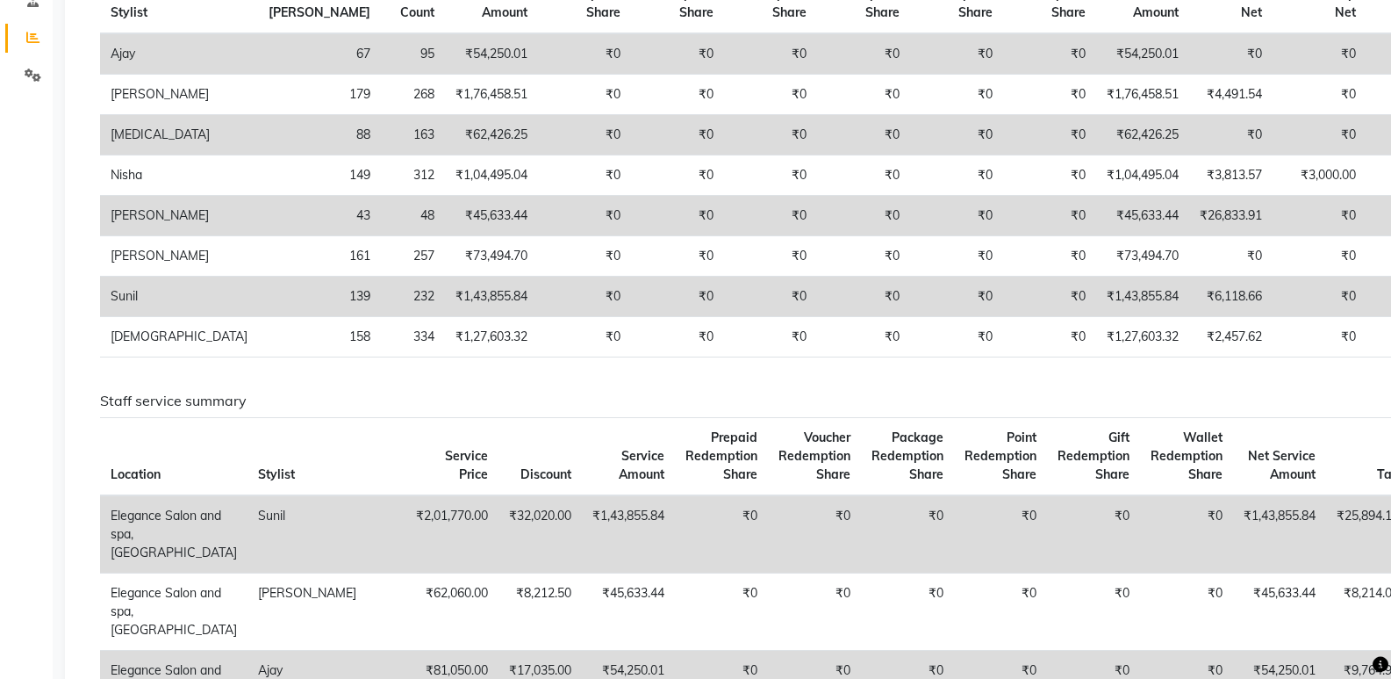
scroll to position [263, 0]
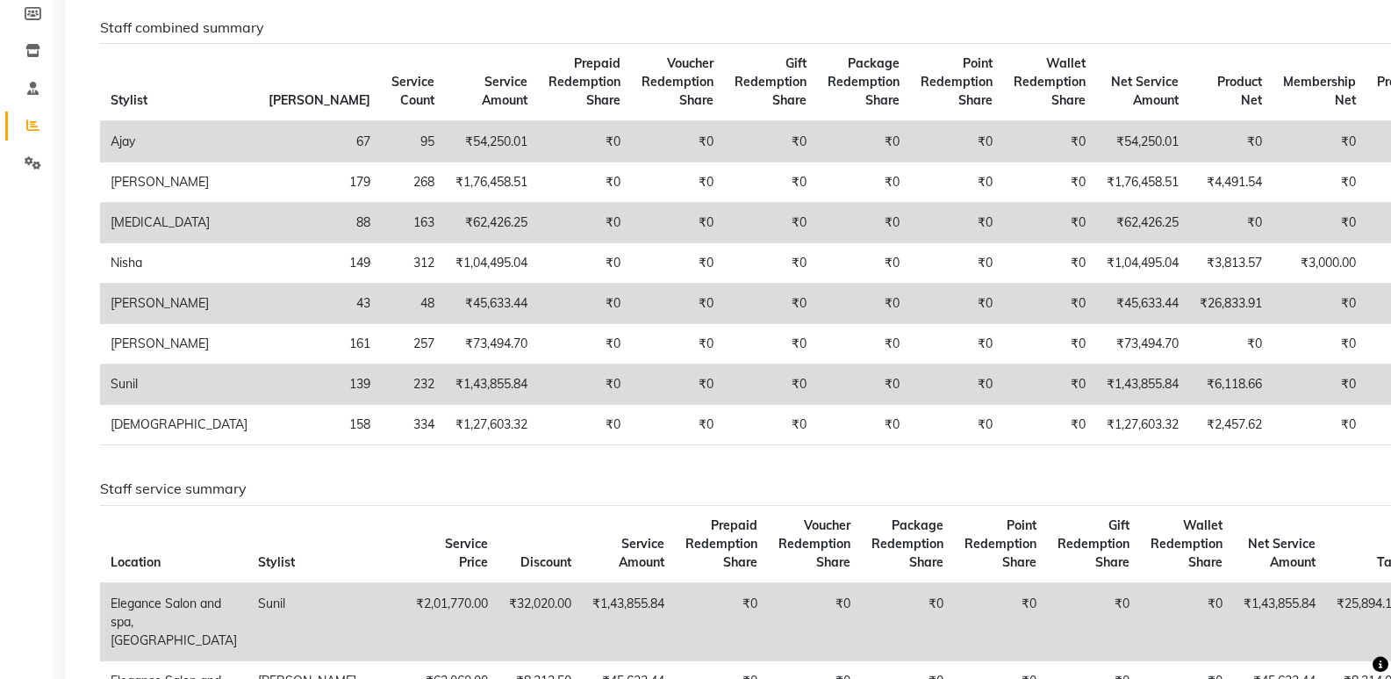
click at [724, 149] on td "₹0" at bounding box center [770, 141] width 93 height 41
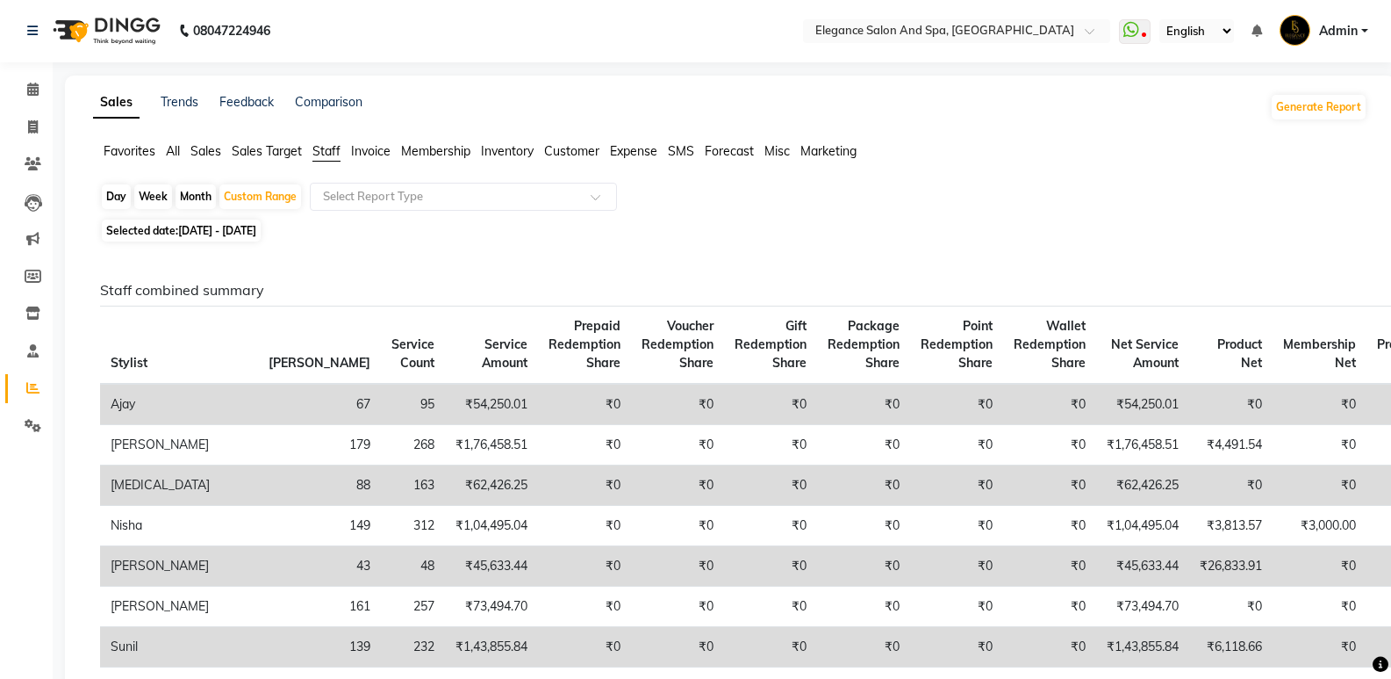
scroll to position [0, 0]
click at [234, 195] on div "Custom Range" at bounding box center [260, 197] width 82 height 25
select select "2"
select select "2025"
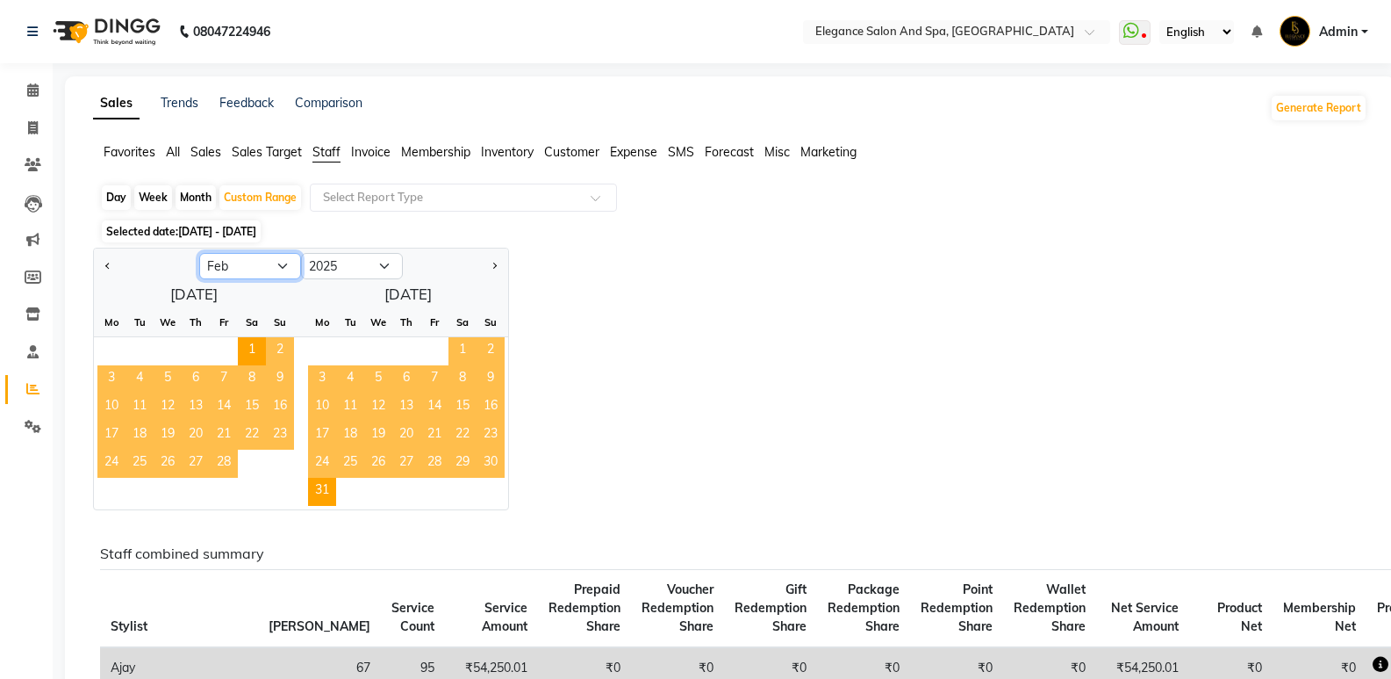
click at [220, 258] on select "Jan Feb Mar Apr May Jun Jul Aug Sep Oct Nov Dec" at bounding box center [250, 266] width 102 height 26
select select "1"
click at [199, 253] on select "Jan Feb Mar Apr May Jun Jul Aug Sep Oct Nov Dec" at bounding box center [250, 266] width 102 height 26
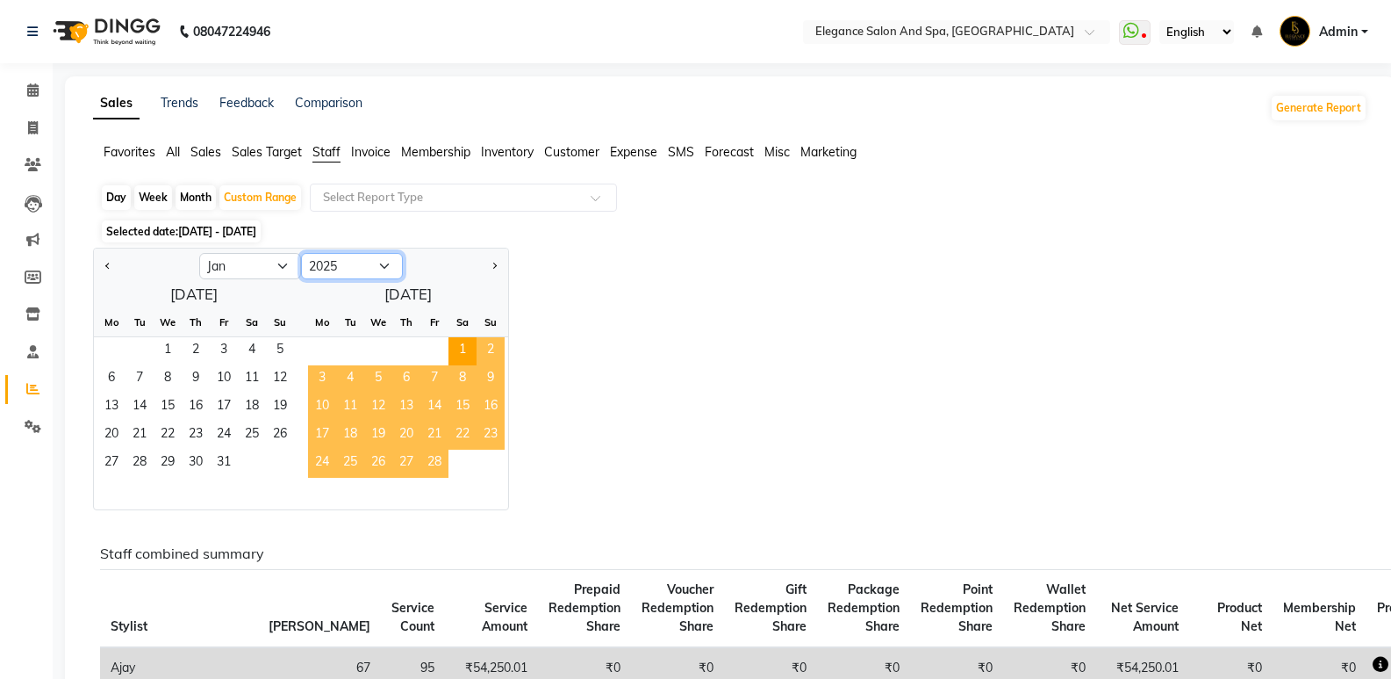
click at [370, 267] on select "2015 2016 2017 2018 2019 2020 2021 2022 2023 2024 2025 2026 2027 2028 2029 2030…" at bounding box center [352, 266] width 102 height 26
click at [602, 236] on div "Selected date: 01-02-2025 - 31-03-2025" at bounding box center [734, 231] width 1268 height 18
click at [439, 464] on span "28" at bounding box center [435, 463] width 28 height 28
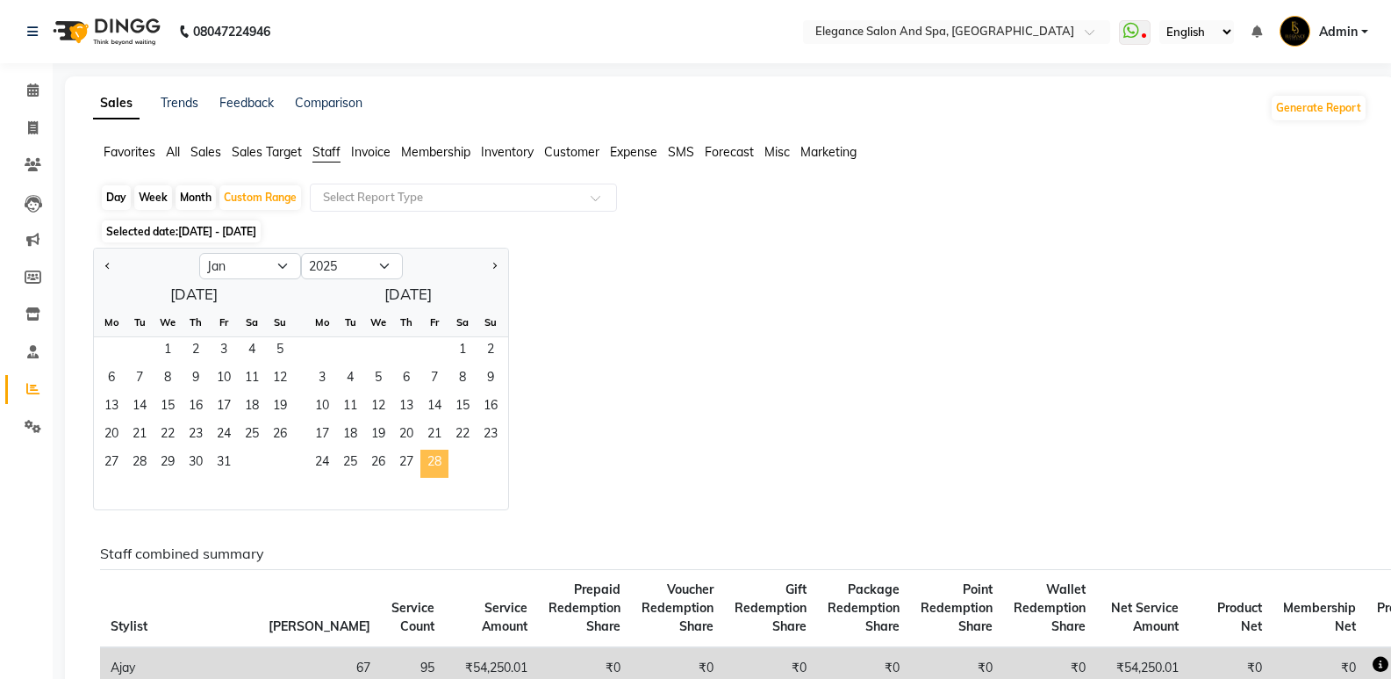
click at [439, 464] on span "28" at bounding box center [435, 463] width 28 height 28
click at [173, 353] on span "1" at bounding box center [168, 351] width 28 height 28
click at [422, 459] on span "28" at bounding box center [435, 463] width 28 height 28
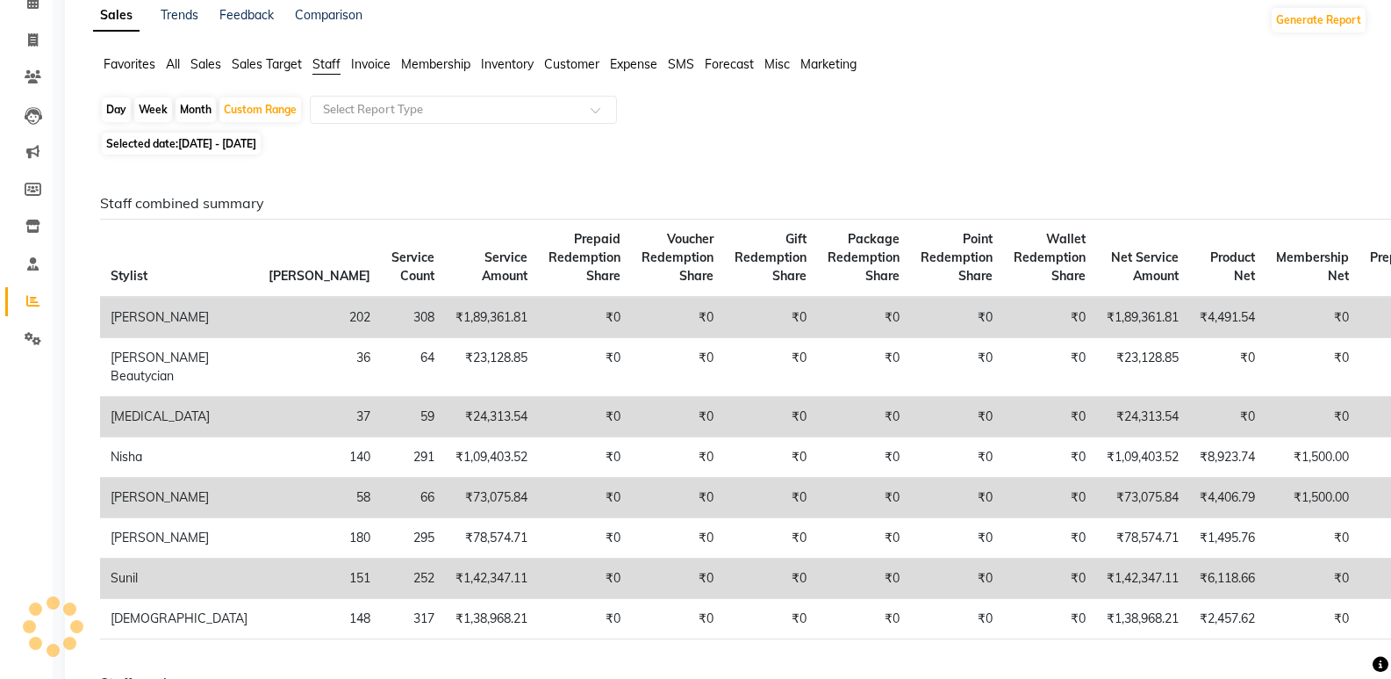
scroll to position [176, 0]
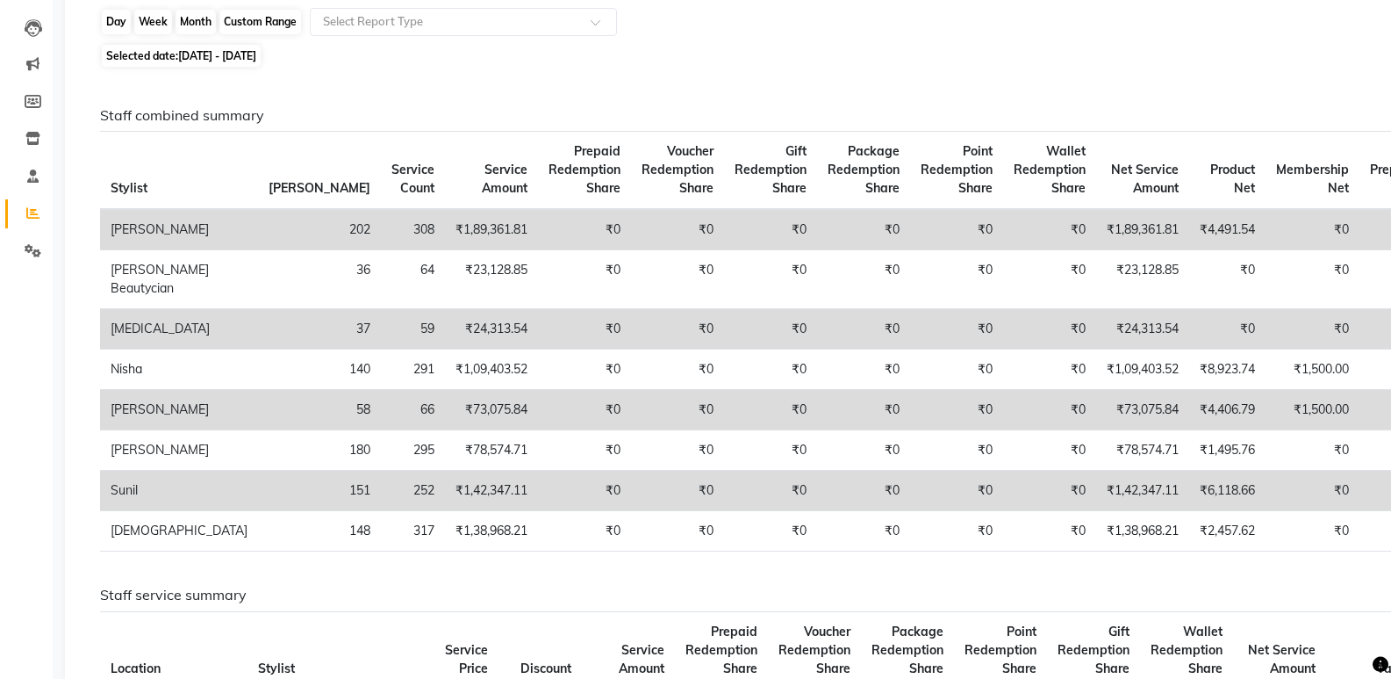
click at [262, 25] on div "Custom Range" at bounding box center [260, 22] width 82 height 25
select select "2025"
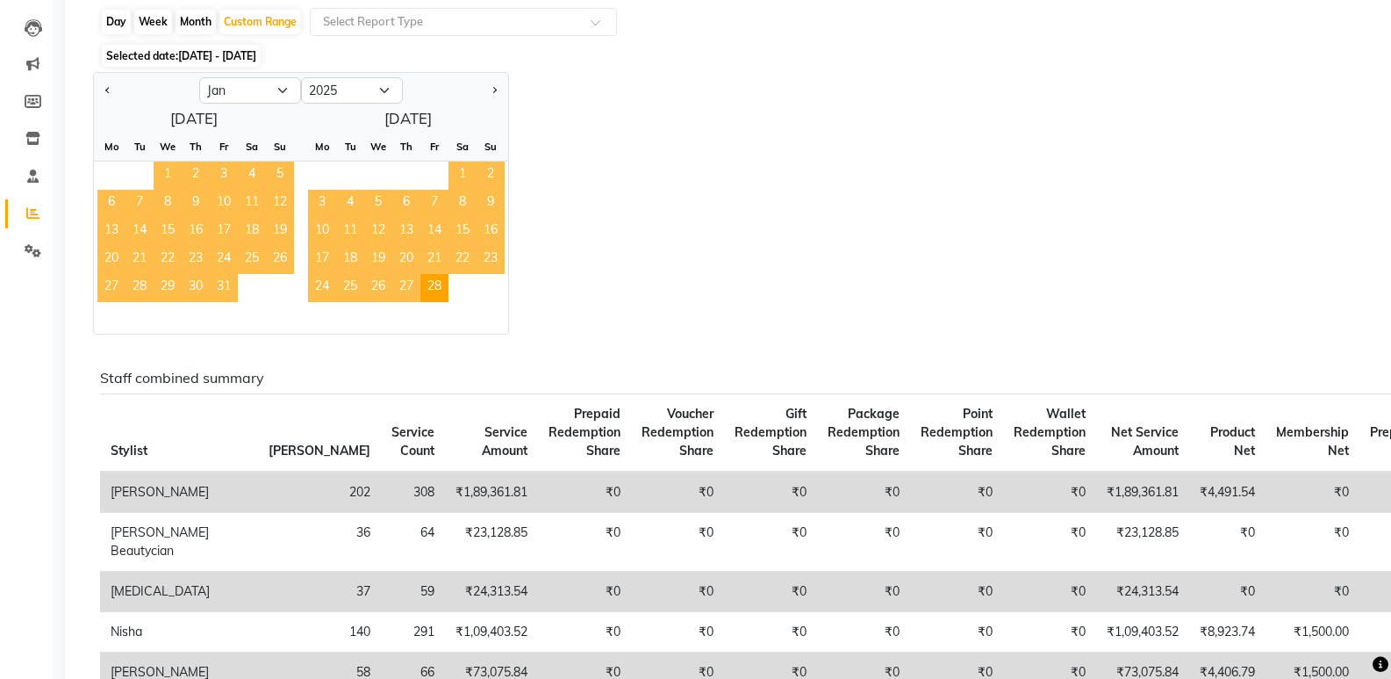
click at [161, 174] on span "1" at bounding box center [168, 176] width 28 height 28
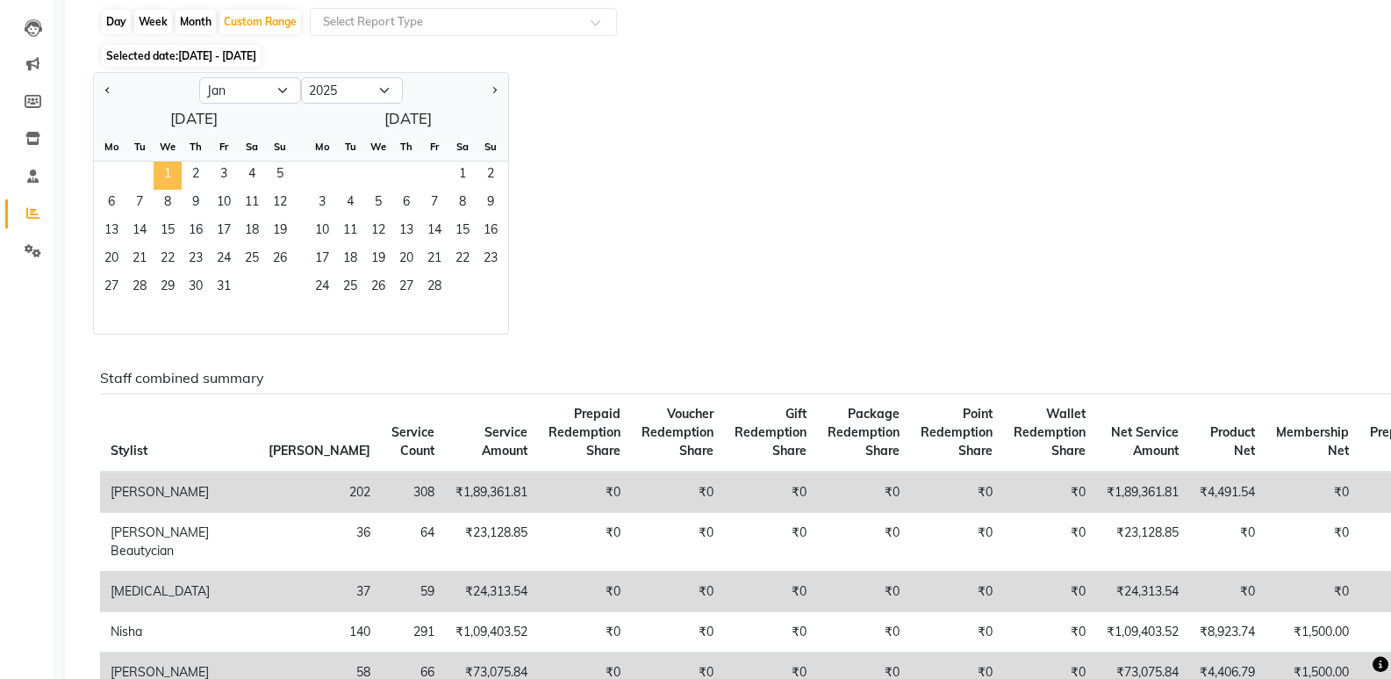
click at [161, 174] on span "1" at bounding box center [168, 176] width 28 height 28
click at [366, 82] on select "2015 2016 2017 2018 2019 2020 2021 2022 2023 2024 2025 2026 2027 2028 2029 2030…" at bounding box center [352, 90] width 102 height 26
click at [539, 149] on div "Jan Feb Mar Apr May Jun Jul Aug Sep Oct Nov Dec 2015 2016 2017 2018 2019 2020 2…" at bounding box center [730, 203] width 1275 height 262
click at [446, 123] on div "January 2025 Mo Tu We Th Fr Sa Su 1 2 3 4 5 6 7 8 9 10 11 12 13 14 15 16 17 18 …" at bounding box center [301, 218] width 414 height 229
click at [491, 90] on span "Next month" at bounding box center [494, 90] width 6 height 6
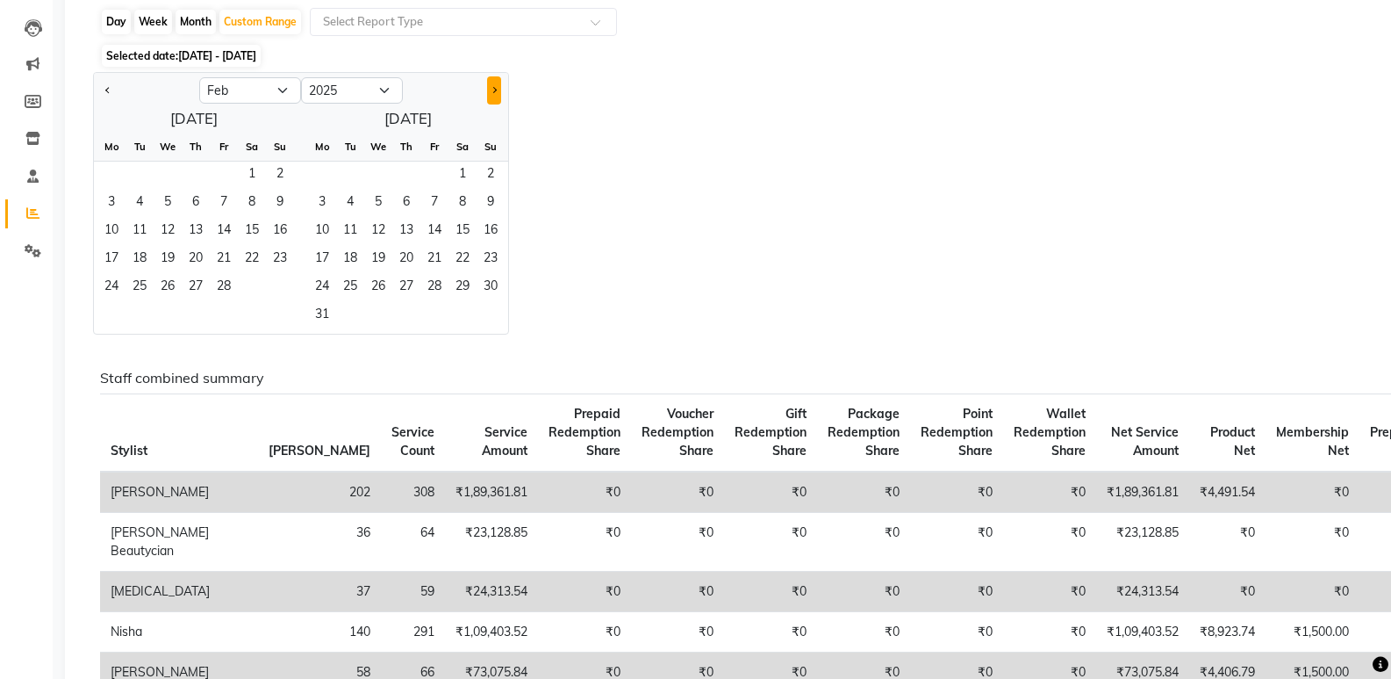
click at [491, 90] on span "Next month" at bounding box center [494, 90] width 6 height 6
click at [289, 83] on select "Jan Feb Mar Apr May Jun Jul Aug Sep Oct Nov Dec" at bounding box center [250, 90] width 102 height 26
select select "1"
click at [199, 77] on select "Jan Feb Mar Apr May Jun Jul Aug Sep Oct Nov Dec" at bounding box center [250, 90] width 102 height 26
click at [330, 87] on select "2015 2016 2017 2018 2019 2020 2021 2022 2023 2024 2025 2026 2027 2028 2029 2030…" at bounding box center [352, 90] width 102 height 26
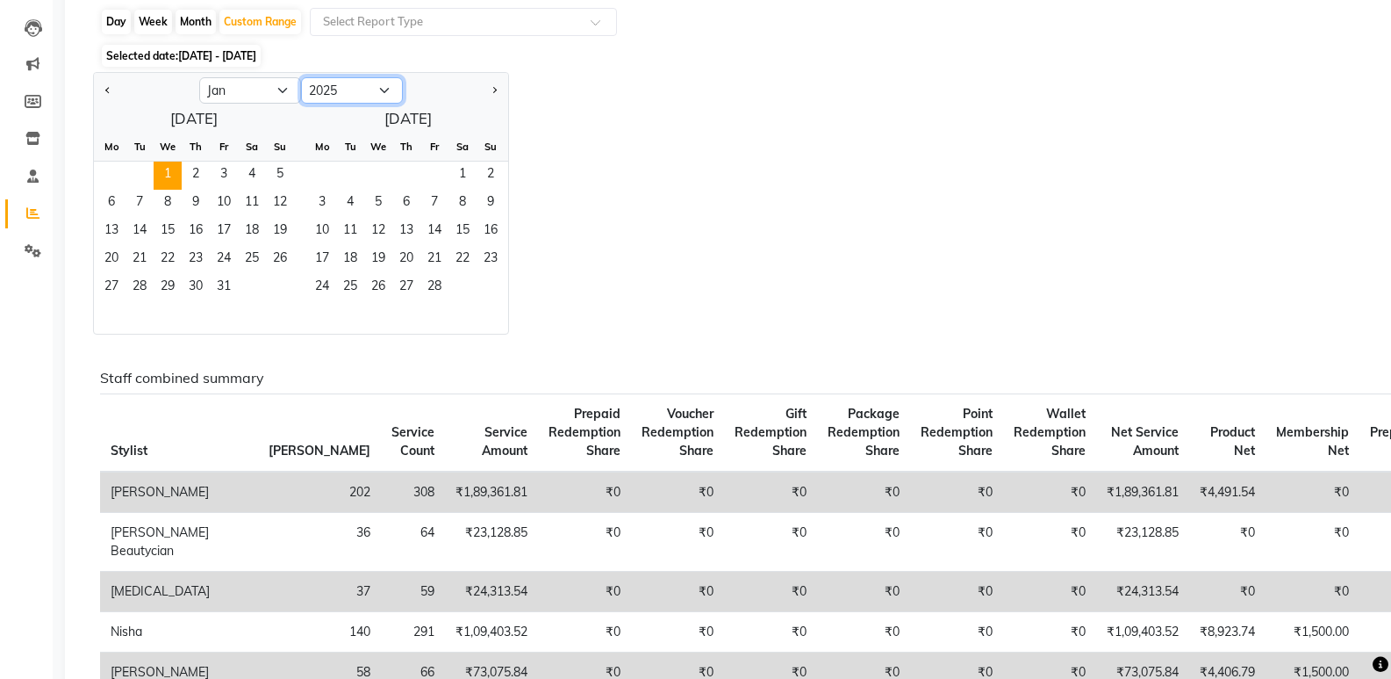
click at [301, 77] on select "2015 2016 2017 2018 2019 2020 2021 2022 2023 2024 2025 2026 2027 2028 2029 2030…" at bounding box center [352, 90] width 102 height 26
click at [158, 173] on span "1" at bounding box center [168, 176] width 28 height 28
click at [432, 289] on span "28" at bounding box center [435, 288] width 28 height 28
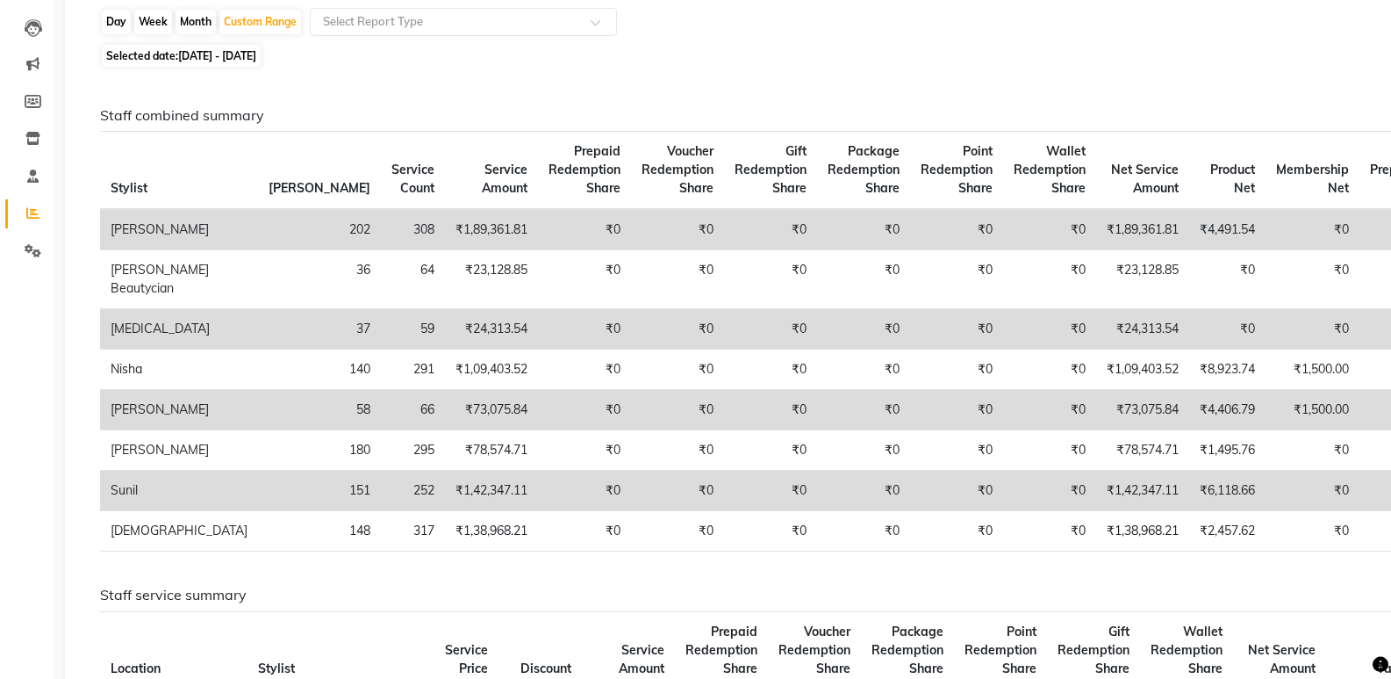
scroll to position [88, 0]
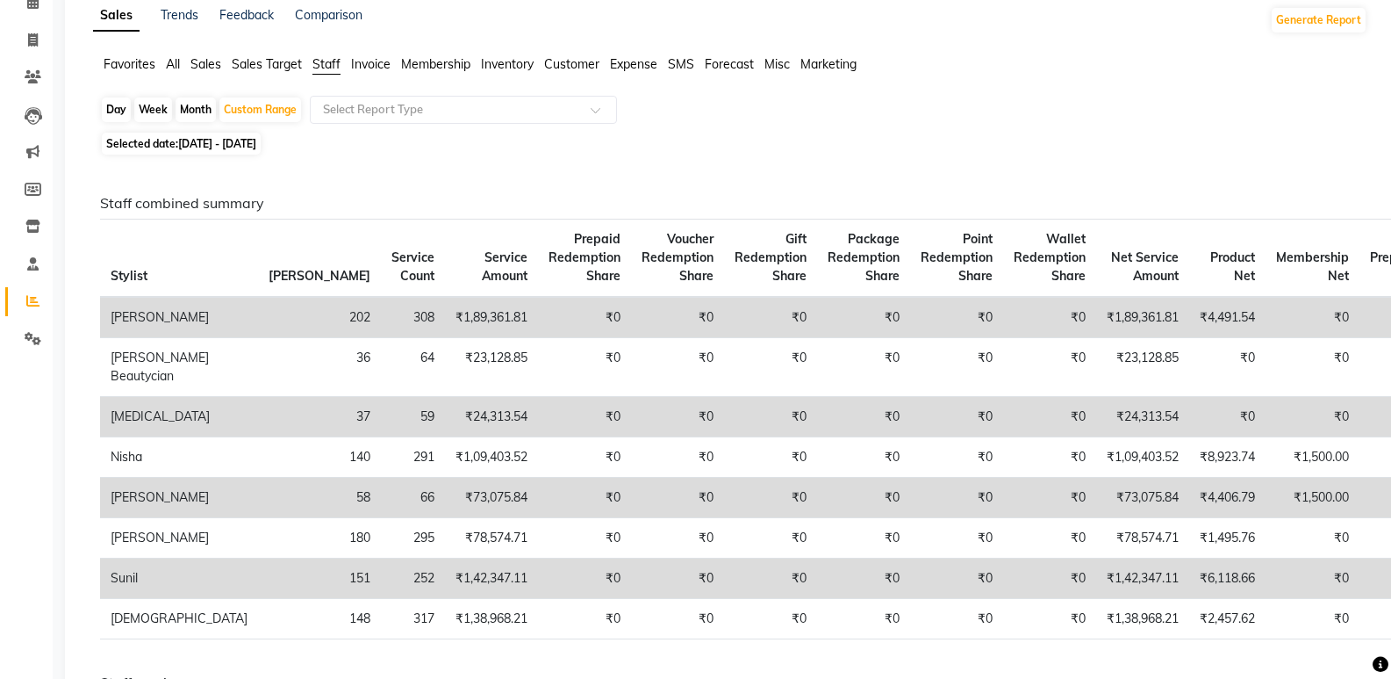
click at [256, 139] on span "01-01-2025 - 28-02-2025" at bounding box center [217, 143] width 78 height 13
select select "2025"
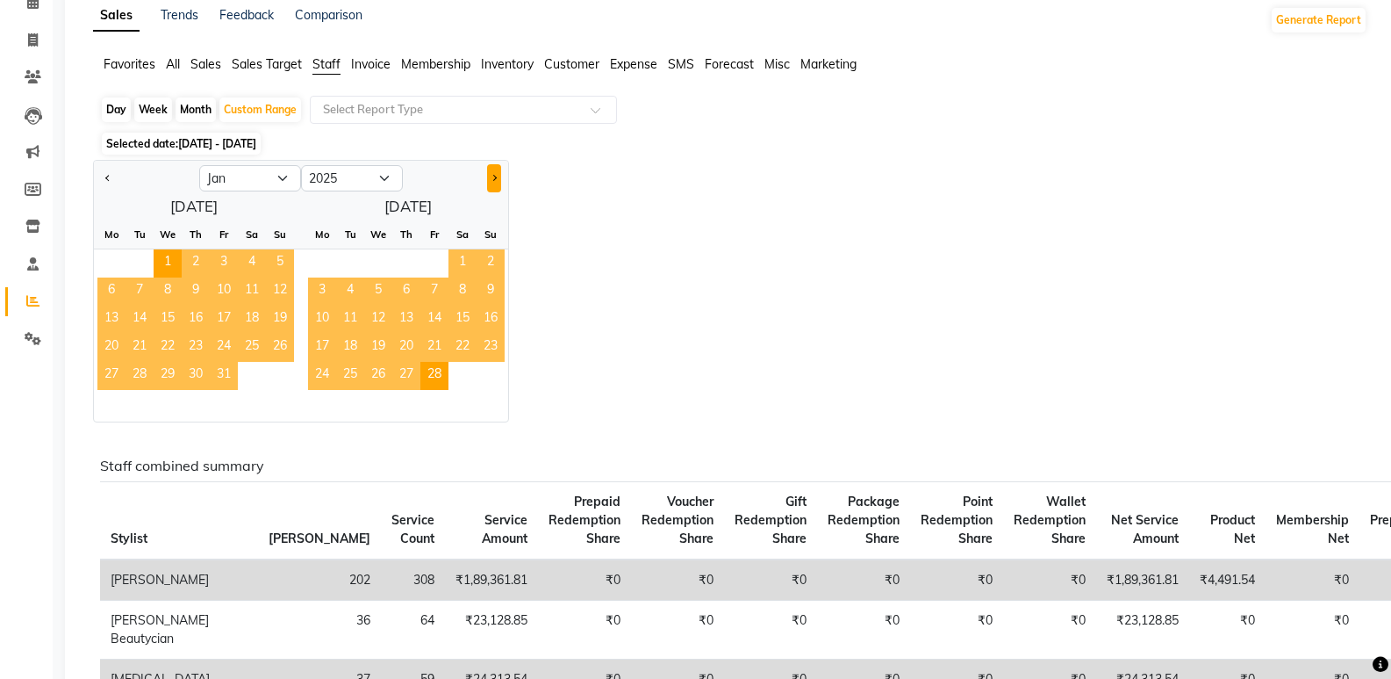
click at [488, 169] on button "Next month" at bounding box center [494, 178] width 14 height 28
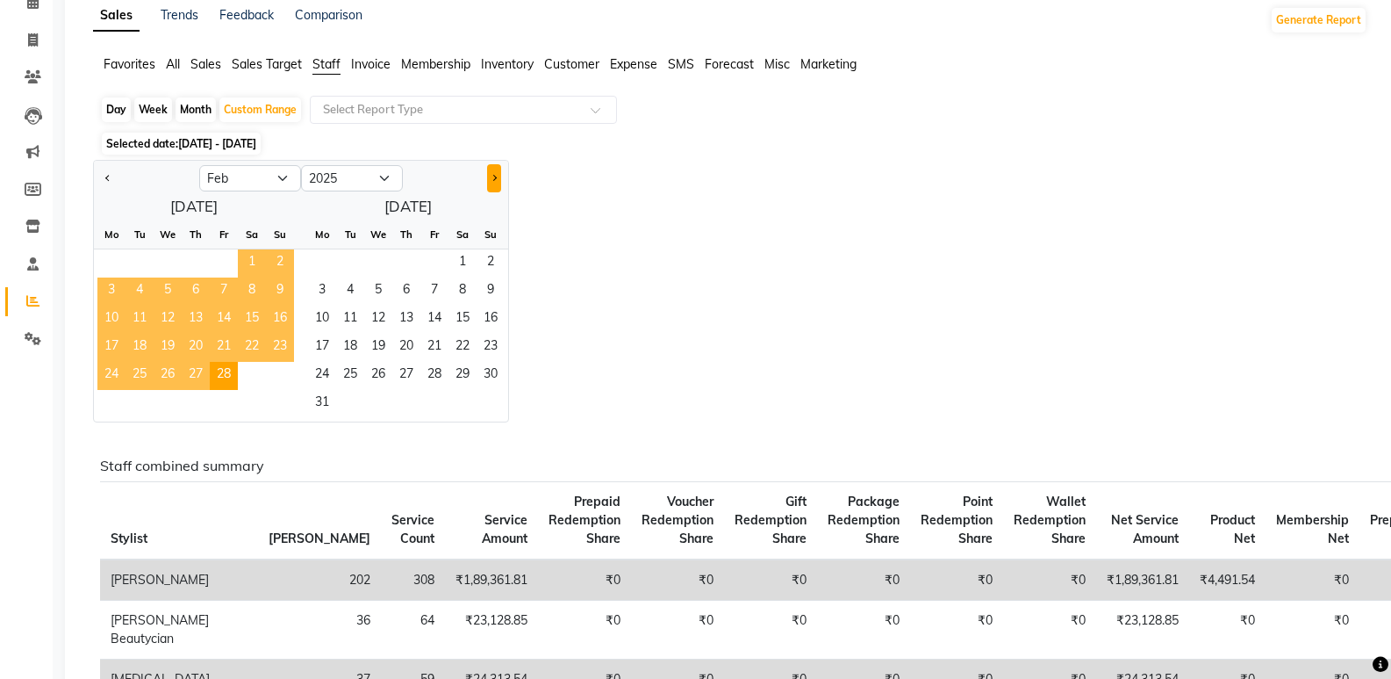
click at [488, 169] on button "Next month" at bounding box center [494, 178] width 14 height 28
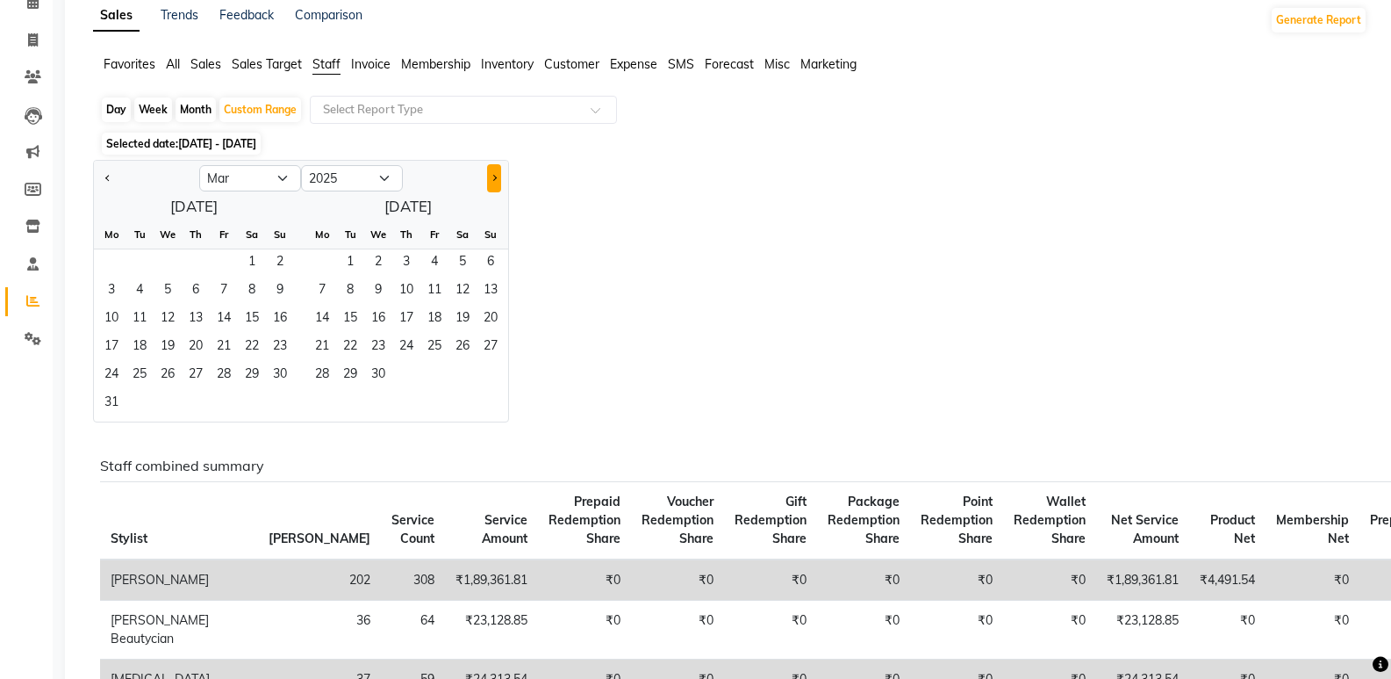
click at [488, 169] on button "Next month" at bounding box center [494, 178] width 14 height 28
click at [493, 187] on button "Next month" at bounding box center [494, 178] width 14 height 28
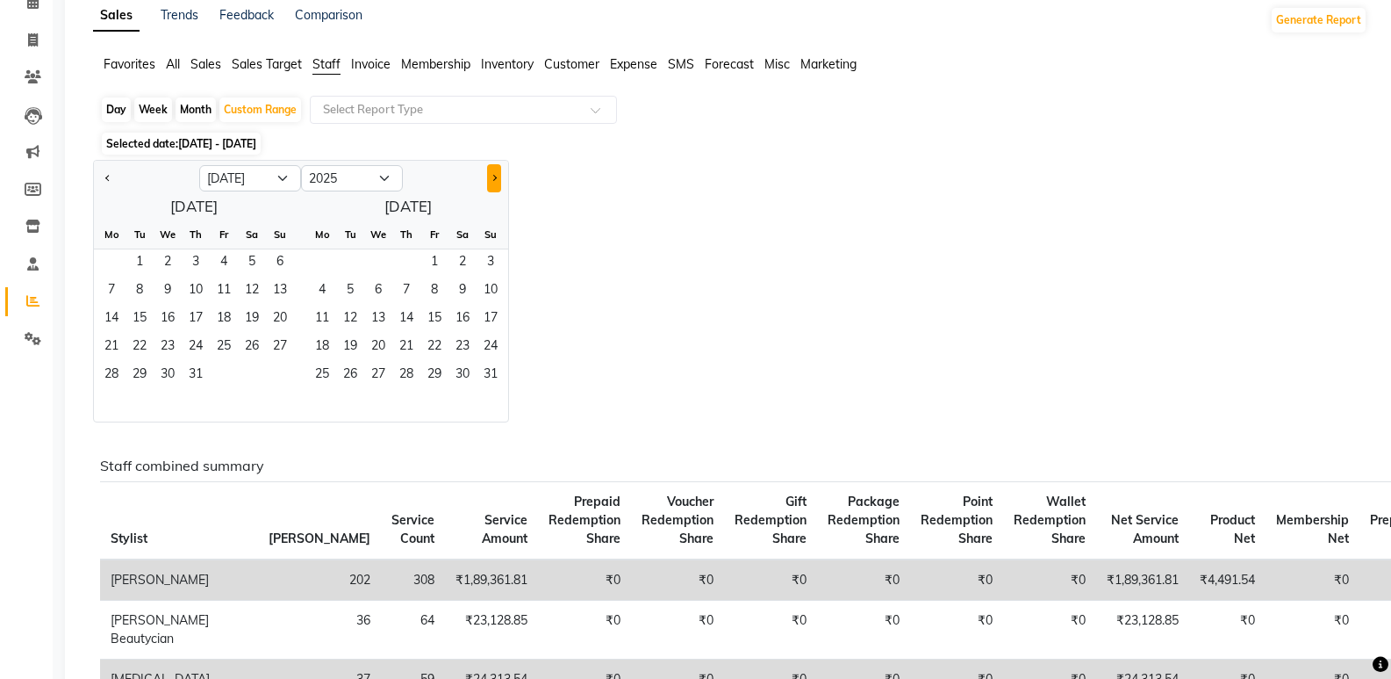
select select "8"
click at [289, 365] on span "31" at bounding box center [280, 376] width 28 height 28
click at [290, 365] on span "31" at bounding box center [280, 376] width 28 height 28
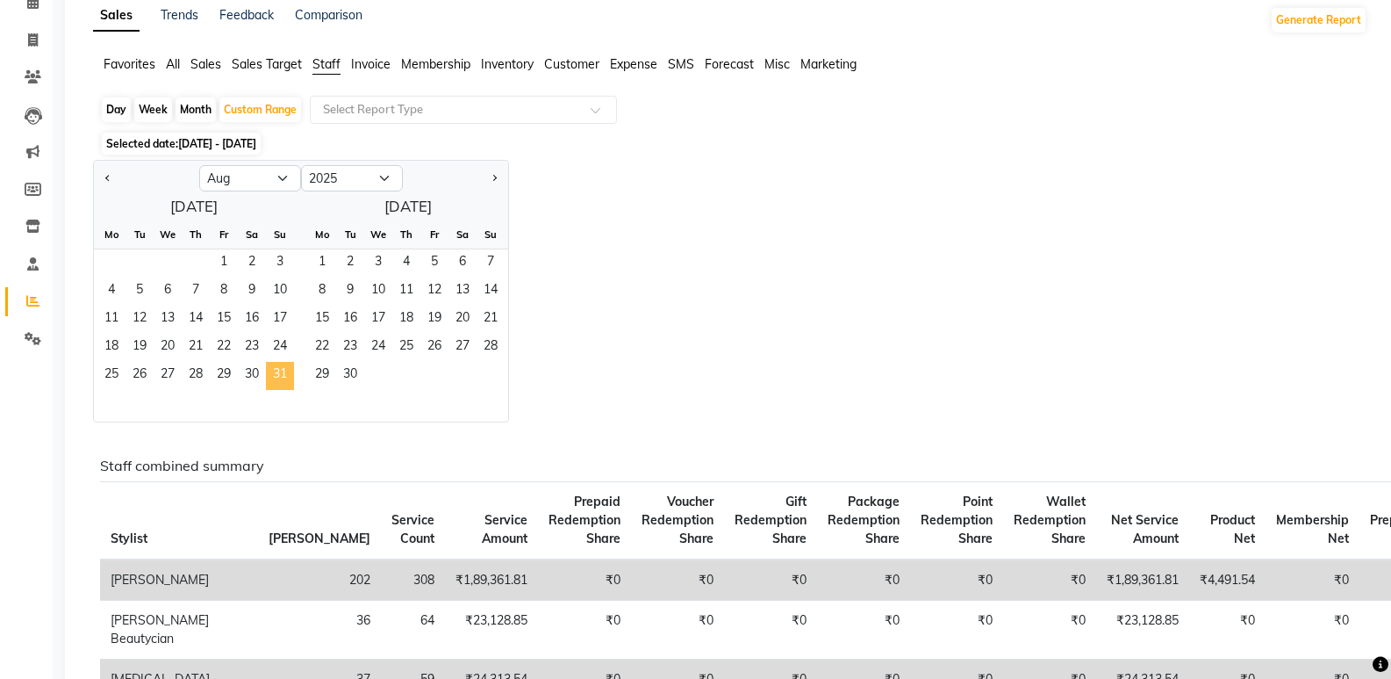
click at [291, 377] on span "31" at bounding box center [280, 376] width 28 height 28
click at [270, 106] on div "Custom Range" at bounding box center [260, 109] width 82 height 25
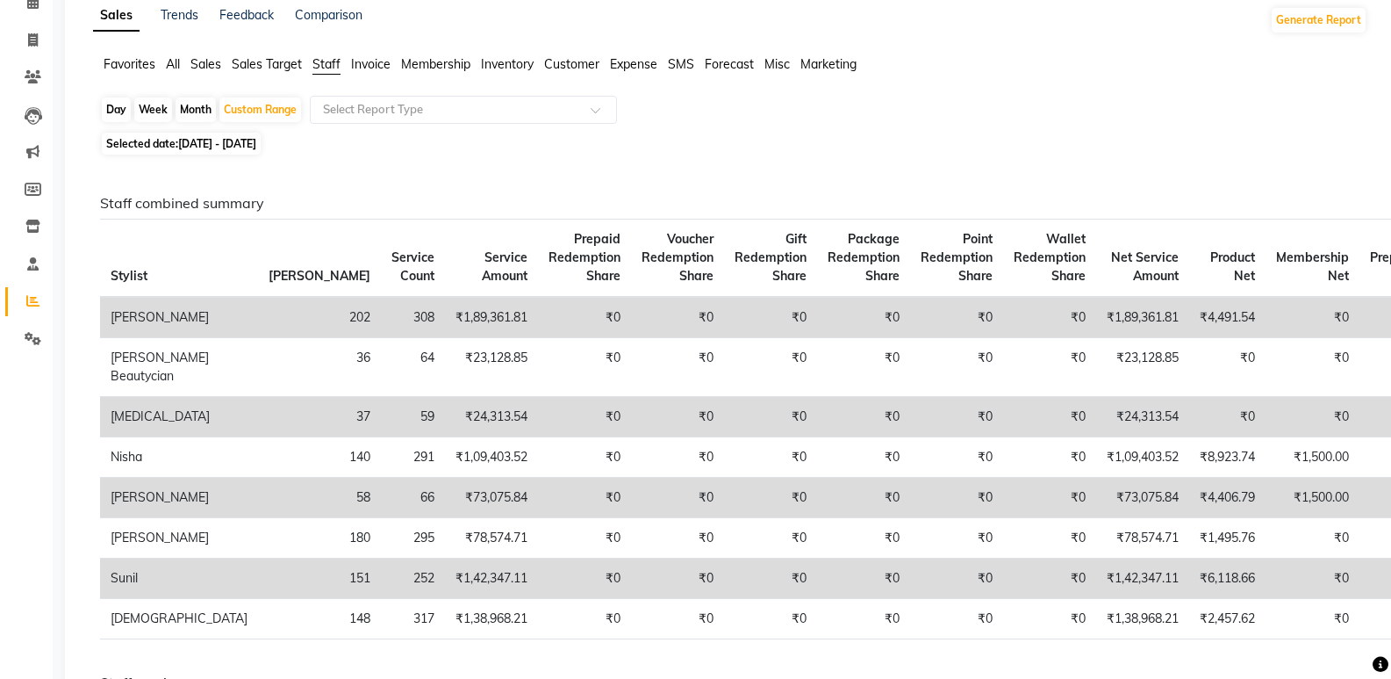
click at [184, 109] on div "Month" at bounding box center [196, 109] width 40 height 25
select select "8"
select select "2025"
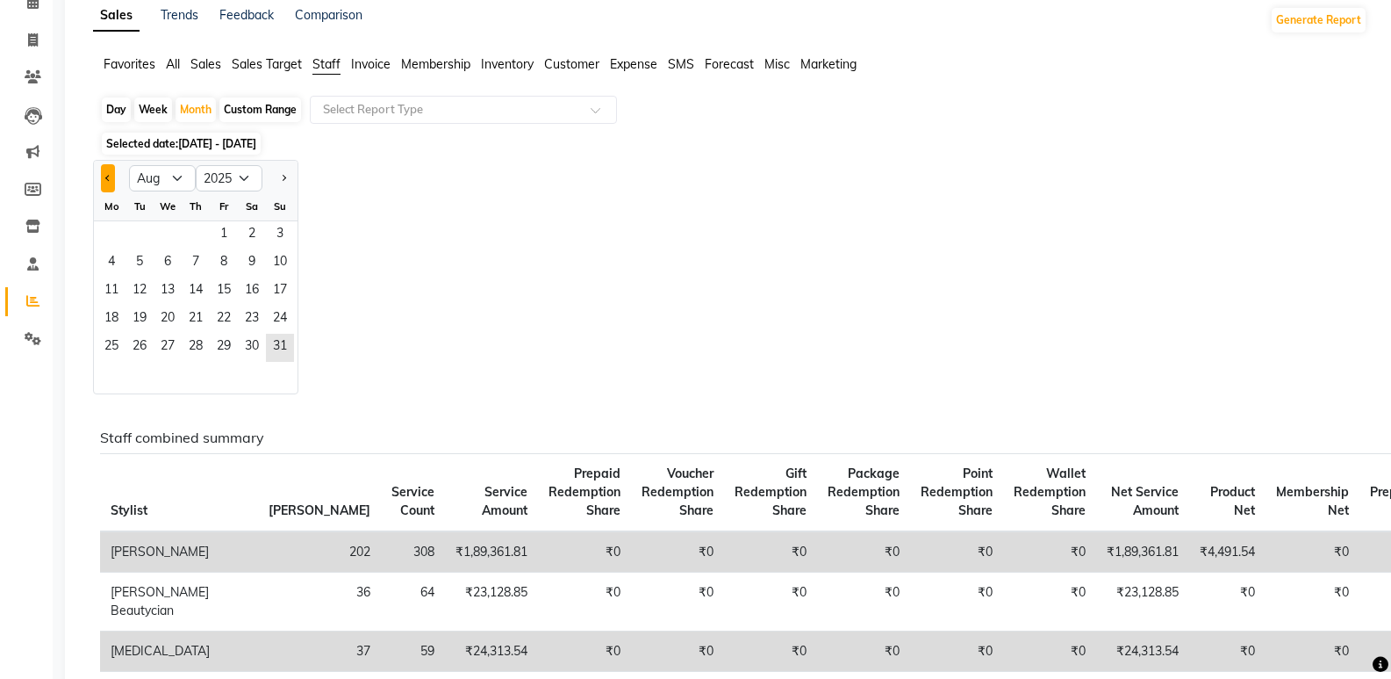
click at [102, 172] on button "Previous month" at bounding box center [108, 178] width 14 height 28
select select "7"
drag, startPoint x: 389, startPoint y: 94, endPoint x: 430, endPoint y: 142, distance: 63.5
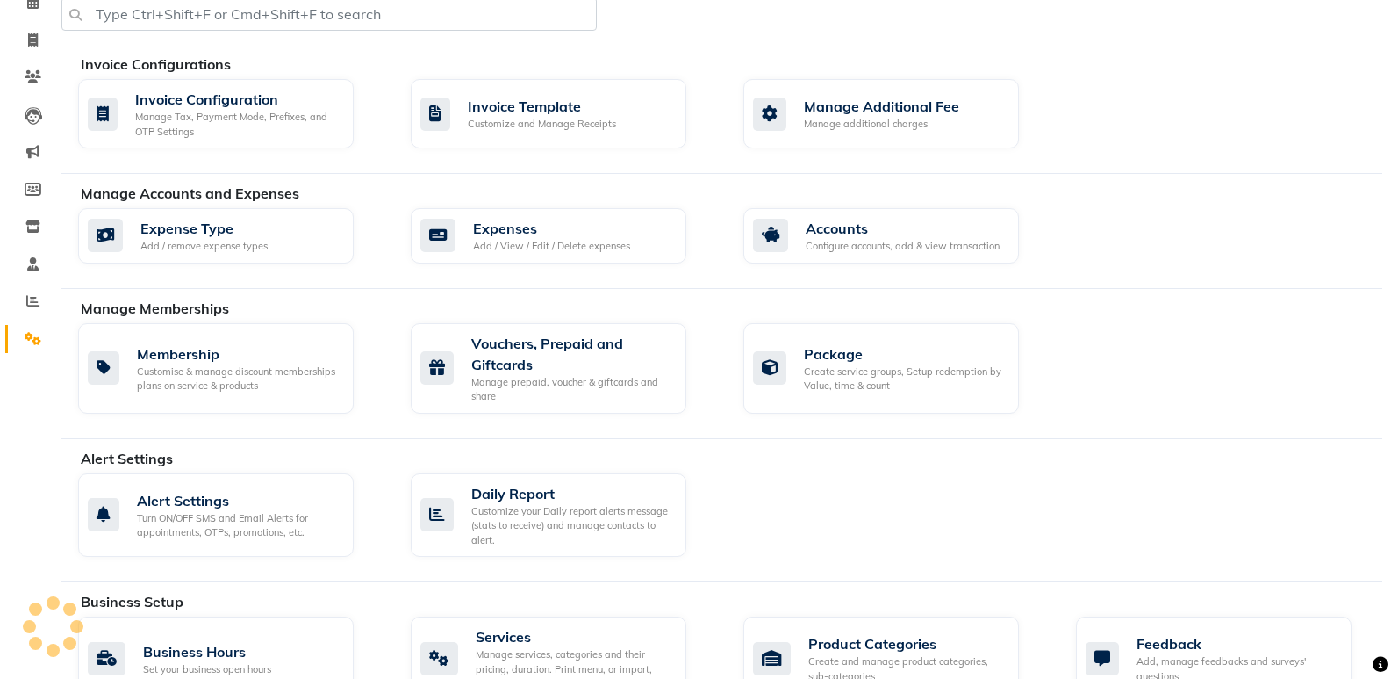
scroll to position [1, 0]
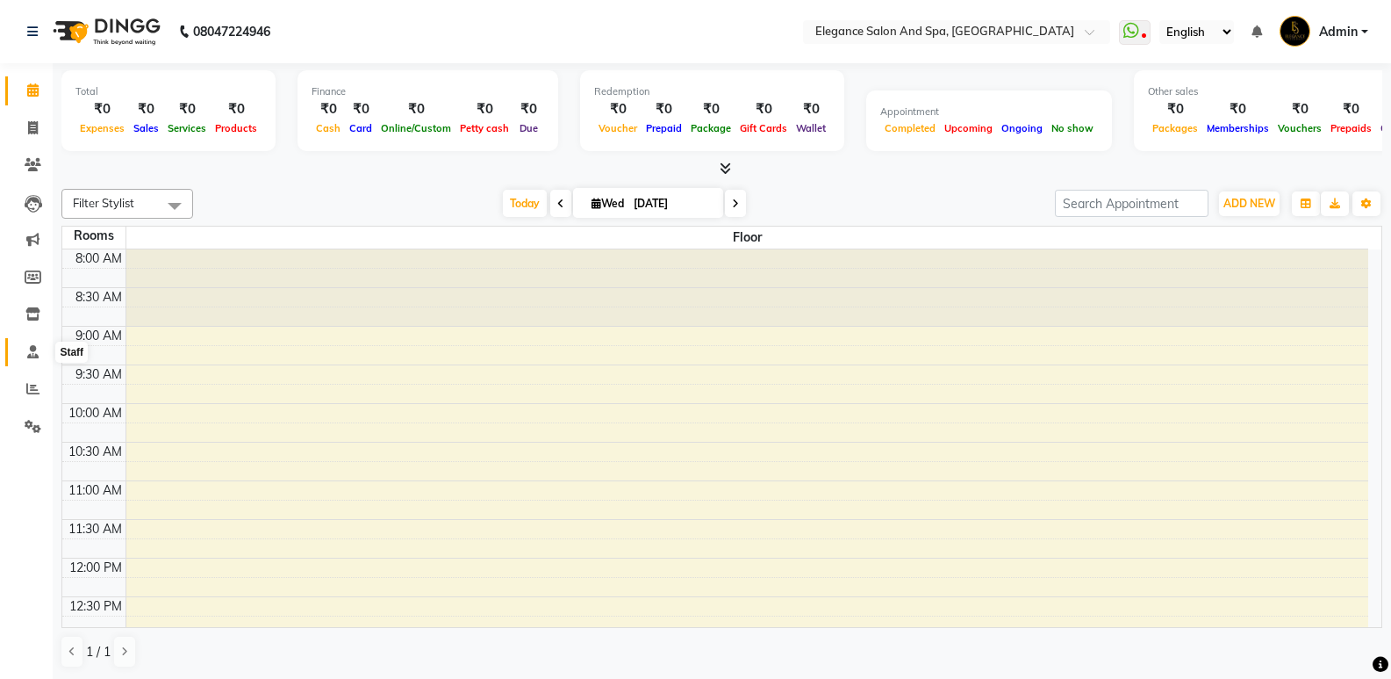
click at [25, 344] on span at bounding box center [33, 352] width 31 height 20
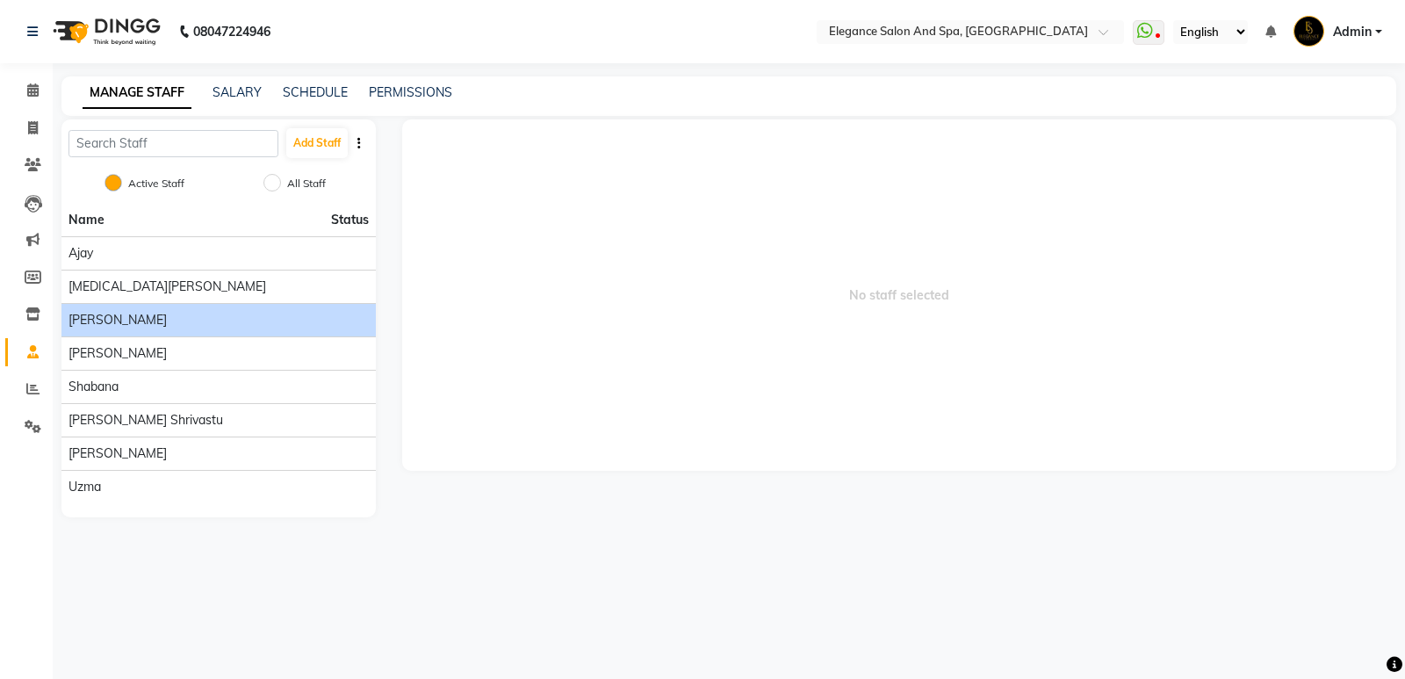
click at [247, 325] on div "[PERSON_NAME]" at bounding box center [218, 320] width 300 height 18
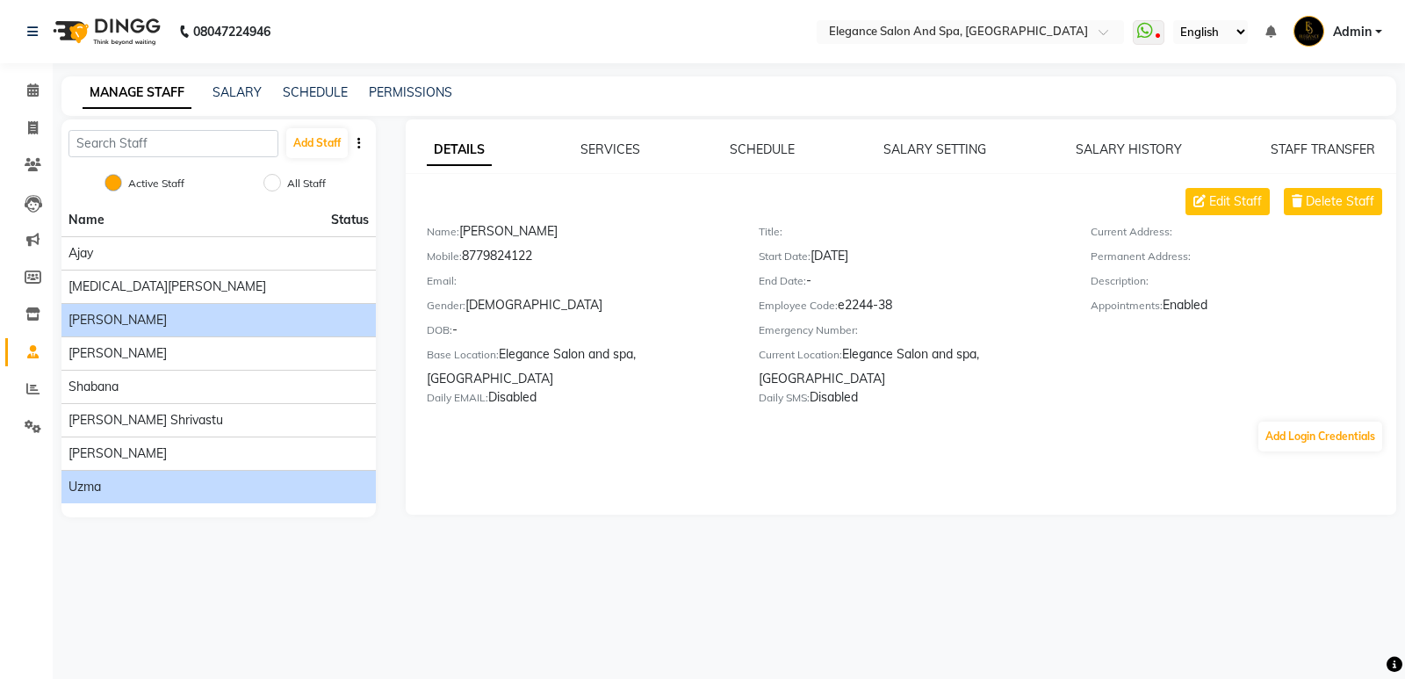
click at [296, 483] on div "Uzma" at bounding box center [218, 487] width 300 height 18
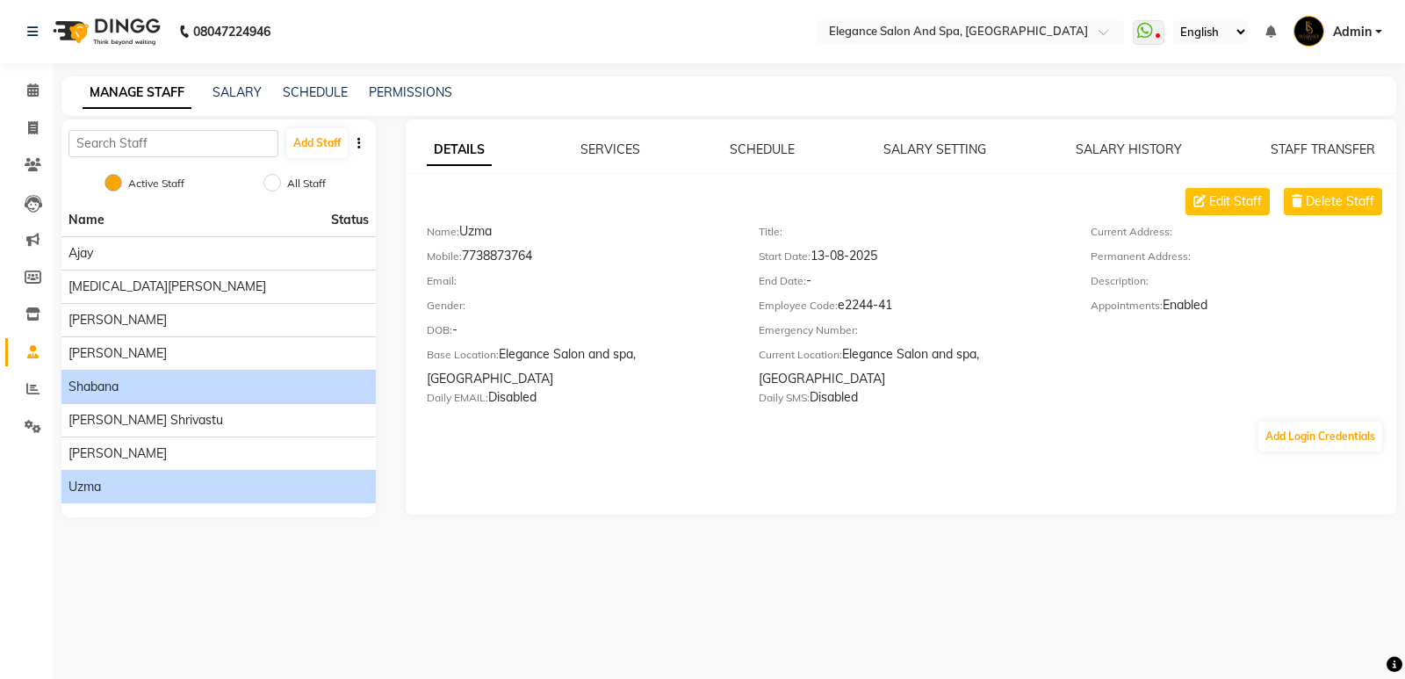
click at [274, 386] on div "Shabana" at bounding box center [218, 387] width 300 height 18
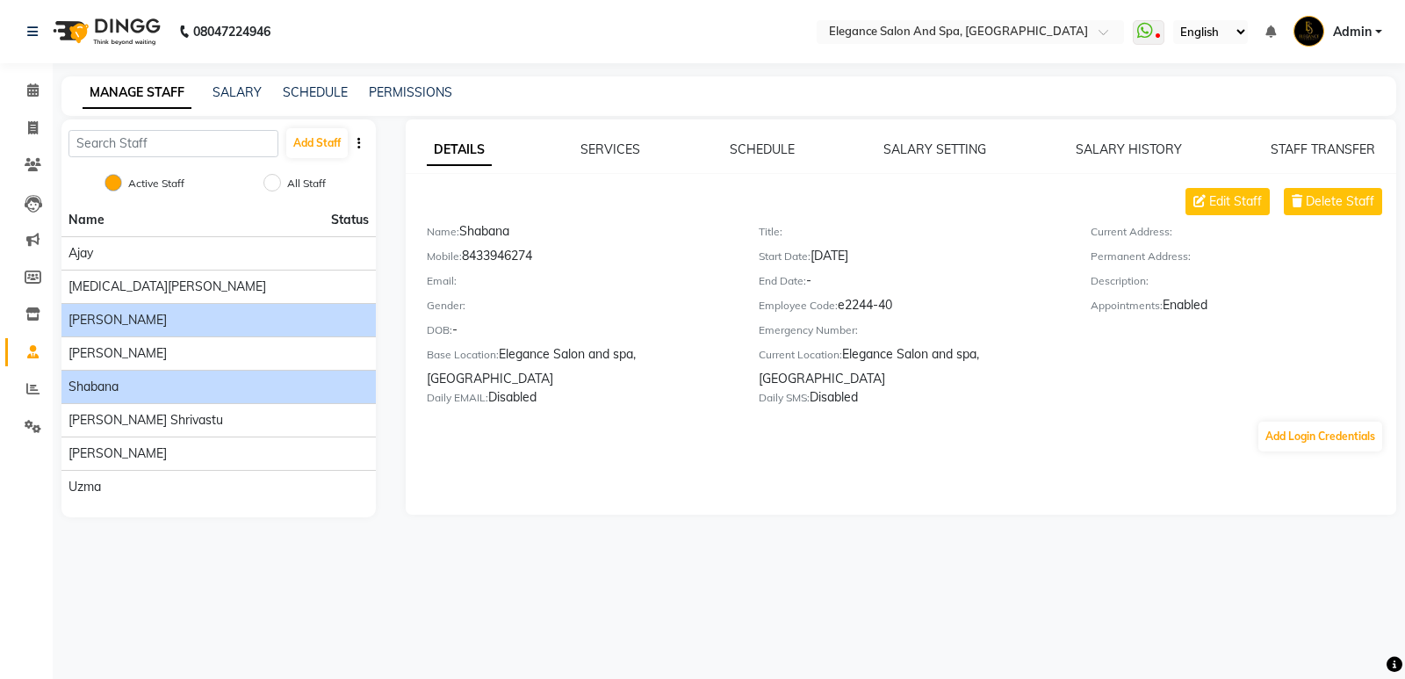
click at [258, 327] on div "[PERSON_NAME]" at bounding box center [218, 320] width 300 height 18
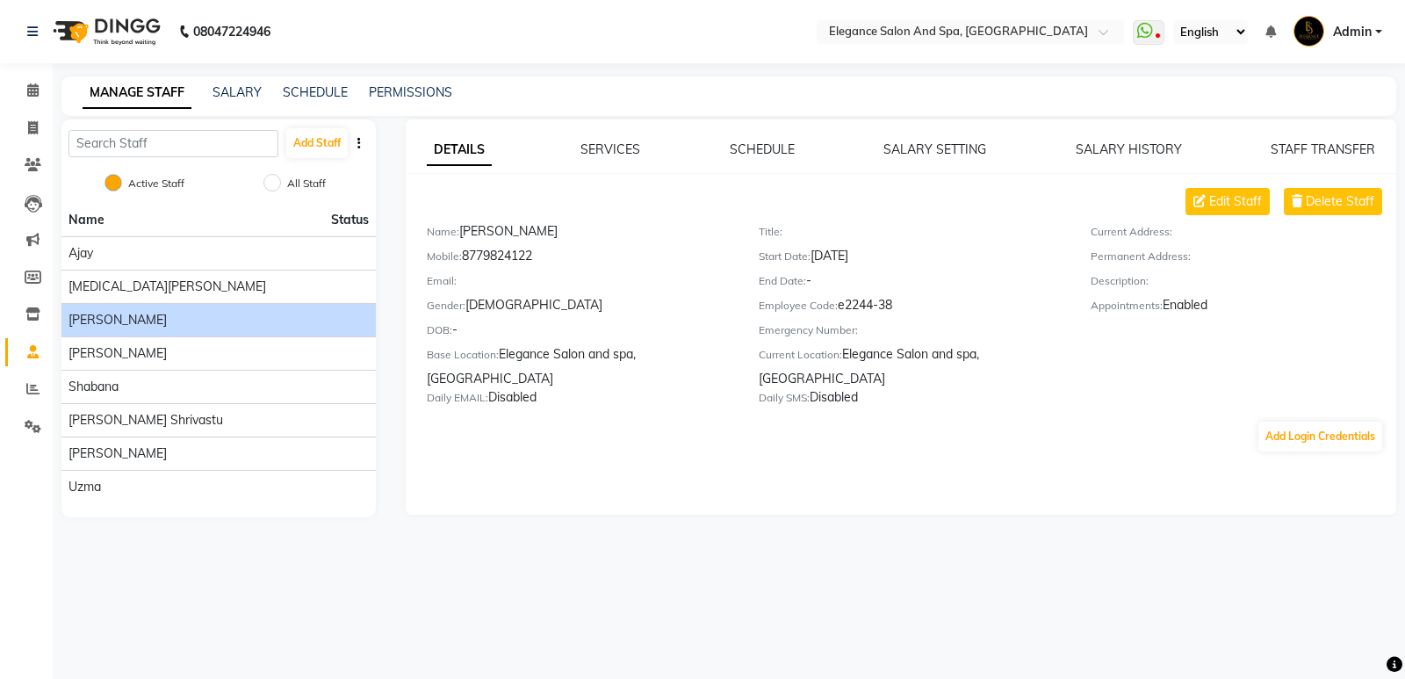
click at [245, 324] on div "[PERSON_NAME]" at bounding box center [218, 320] width 300 height 18
click at [251, 279] on div "[MEDICAL_DATA][PERSON_NAME]" at bounding box center [218, 286] width 300 height 18
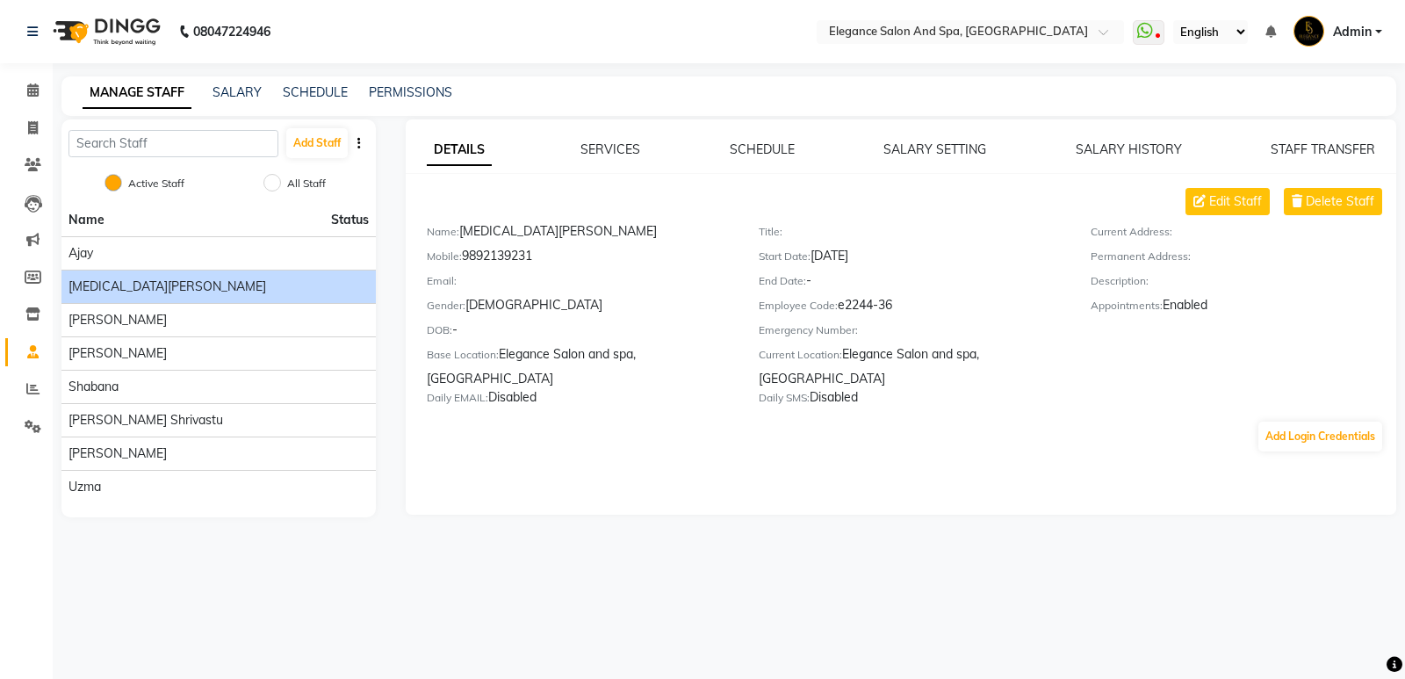
click at [251, 279] on div "[MEDICAL_DATA][PERSON_NAME]" at bounding box center [218, 286] width 300 height 18
click at [237, 451] on div "[PERSON_NAME]" at bounding box center [218, 453] width 300 height 18
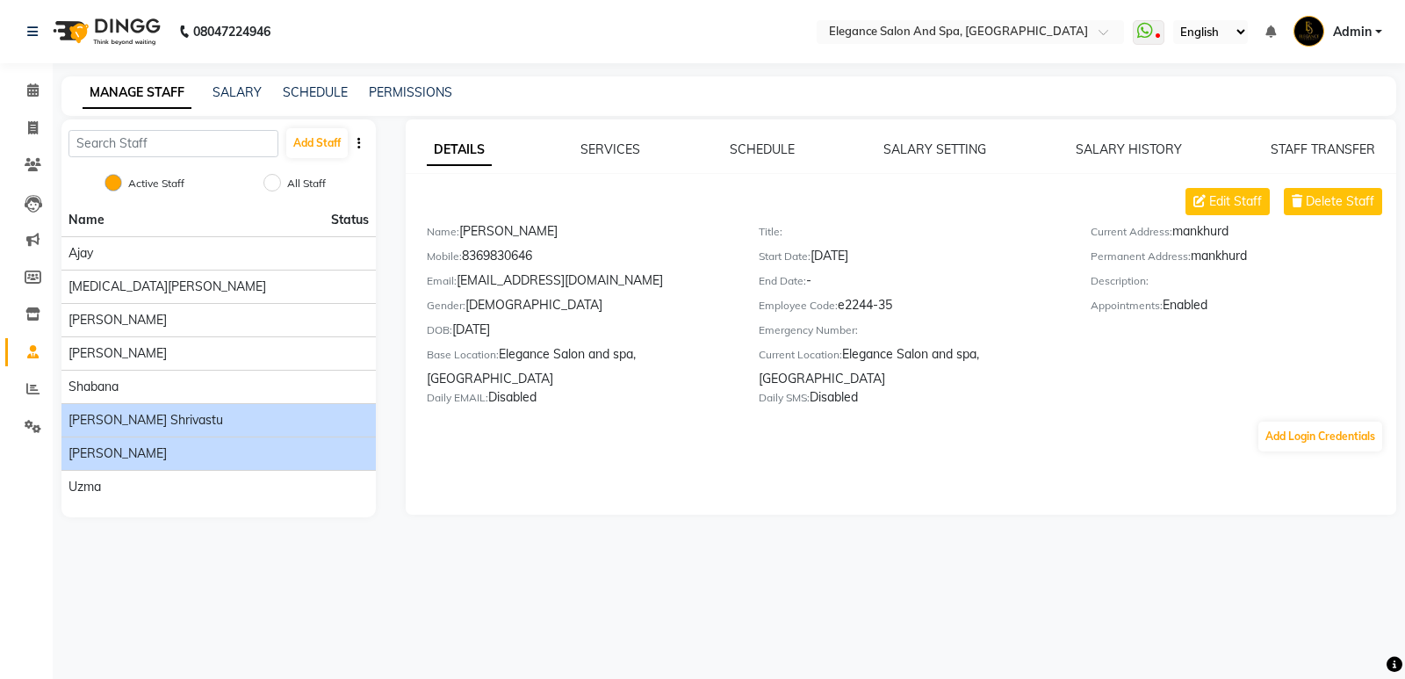
click at [247, 427] on div "[PERSON_NAME] Shrivastu" at bounding box center [218, 420] width 300 height 18
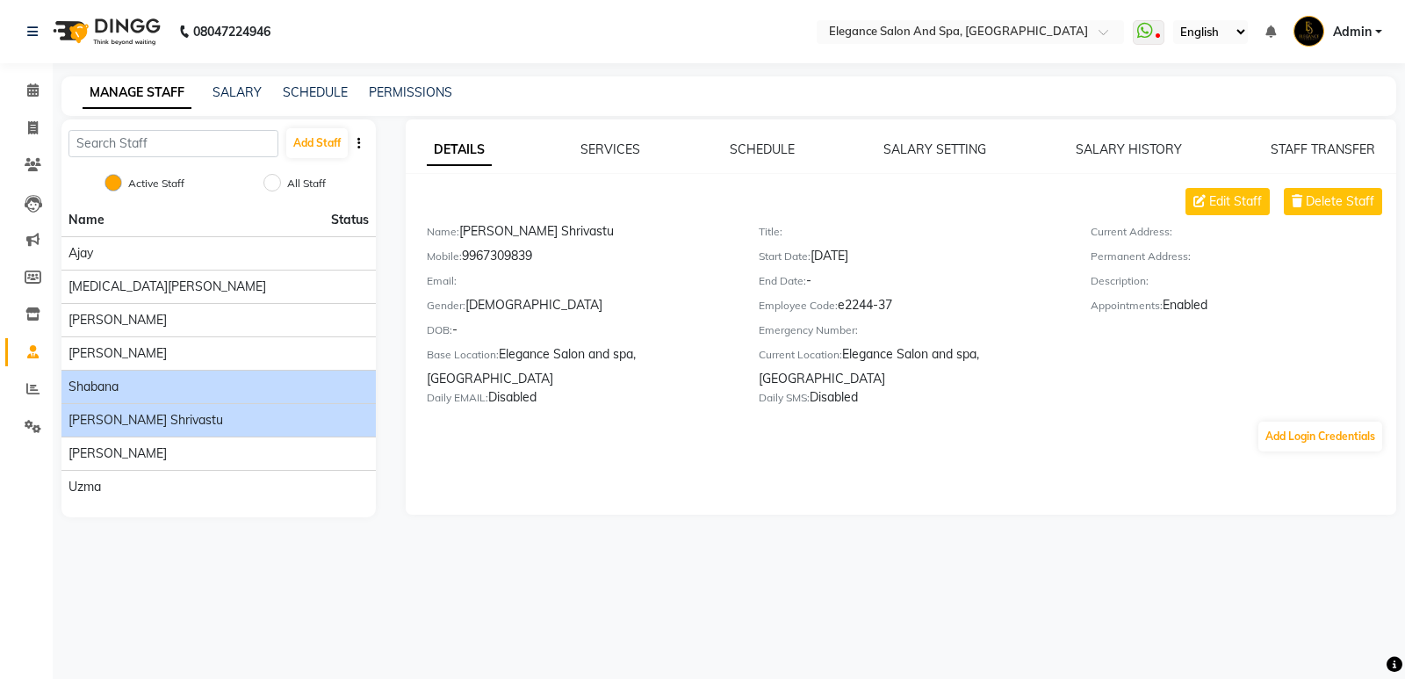
click at [249, 390] on div "Shabana" at bounding box center [218, 387] width 300 height 18
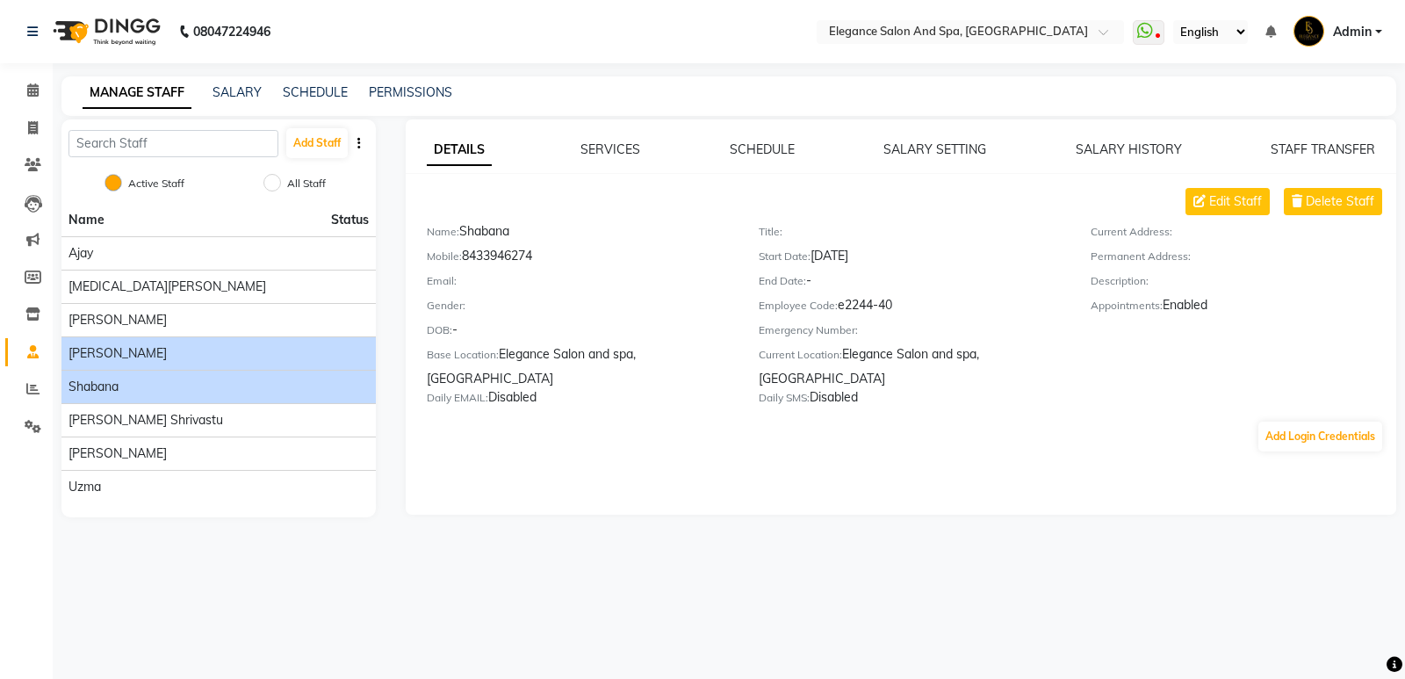
click at [249, 363] on li "[PERSON_NAME]" at bounding box center [218, 352] width 314 height 33
click at [249, 357] on div "[PERSON_NAME]" at bounding box center [218, 353] width 300 height 18
